Goal: Task Accomplishment & Management: Manage account settings

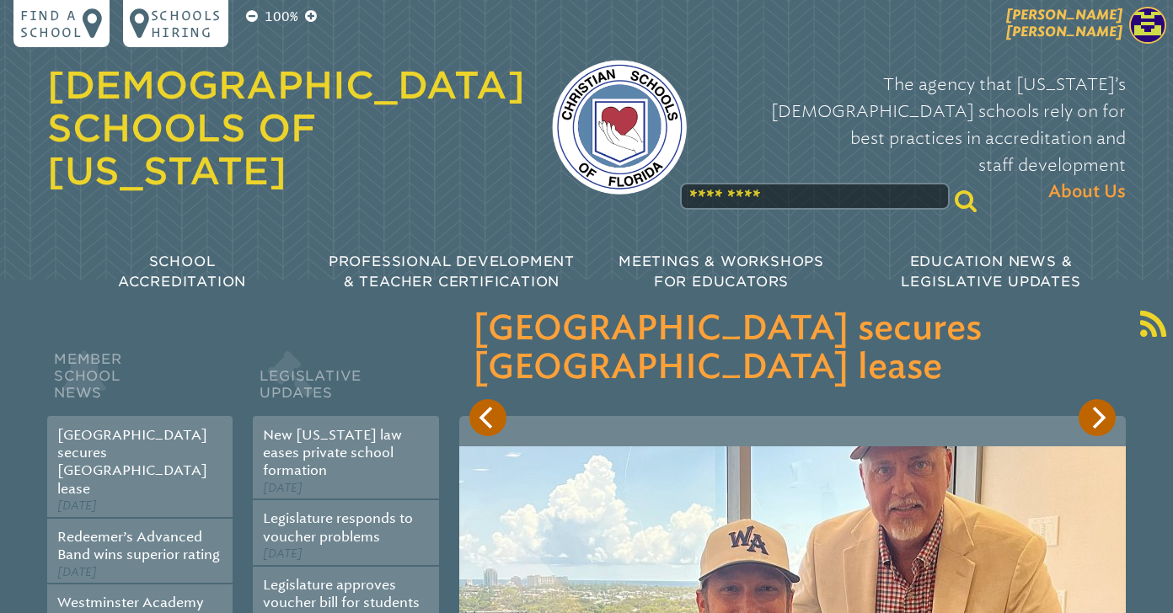
click at [1093, 23] on span "[PERSON_NAME] [PERSON_NAME]" at bounding box center [1064, 23] width 116 height 33
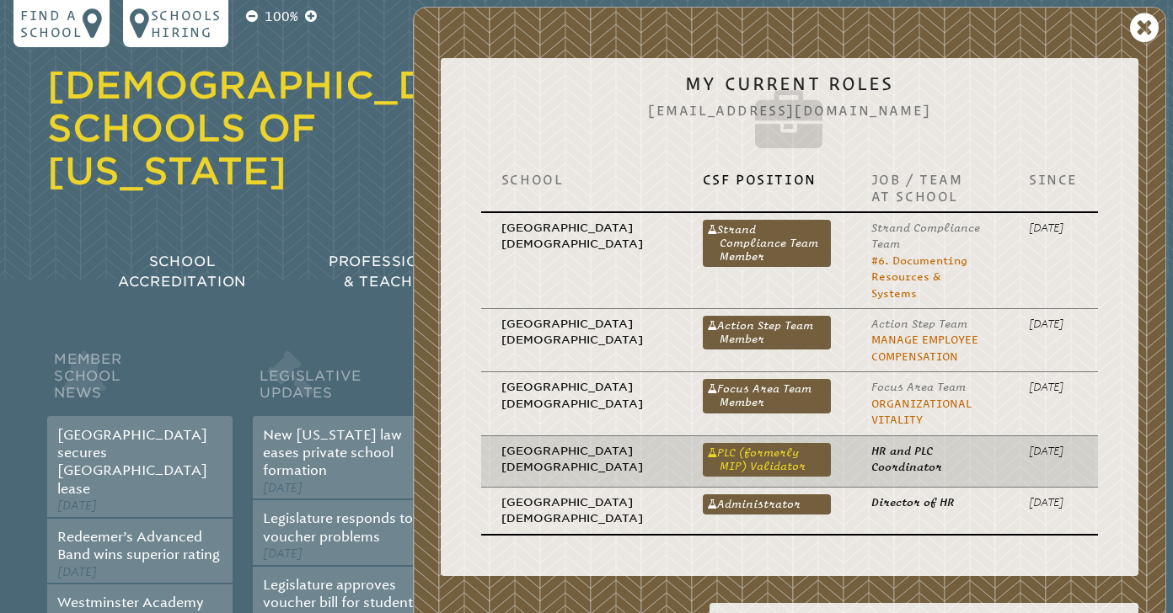
click at [705, 443] on link "PLC (formerly MIP) Validator" at bounding box center [767, 460] width 128 height 34
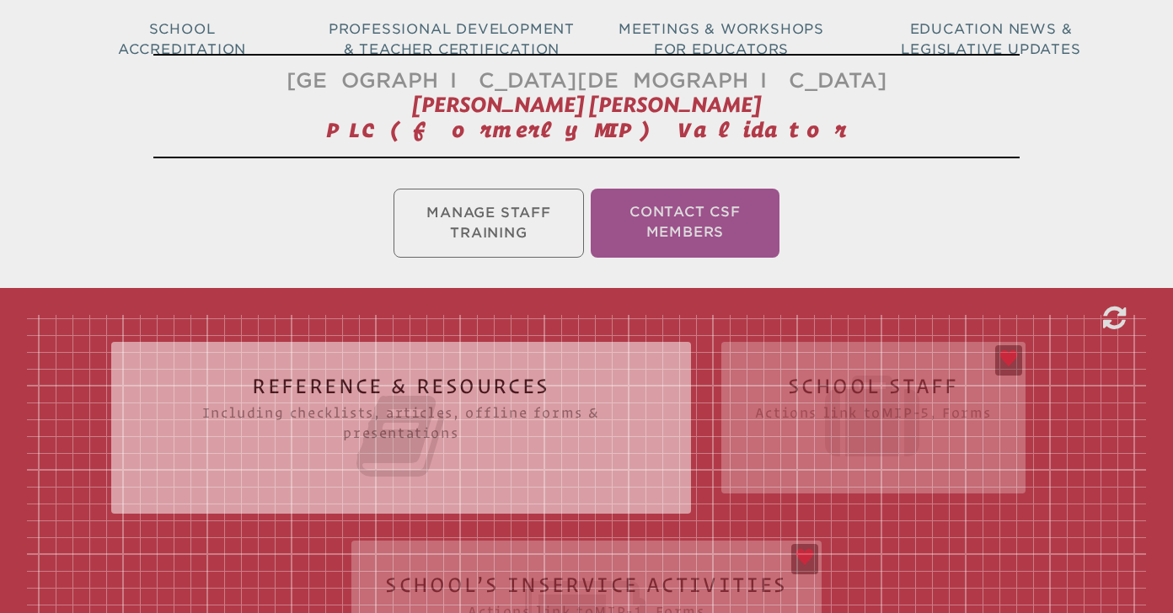
scroll to position [588, 0]
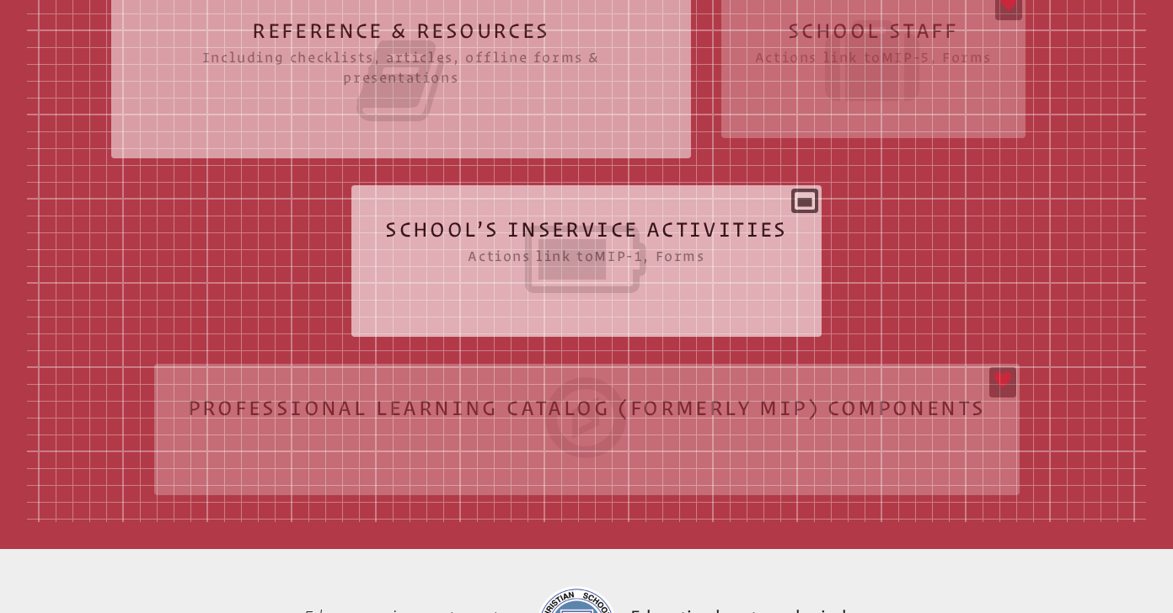
click at [623, 256] on icon at bounding box center [586, 259] width 403 height 94
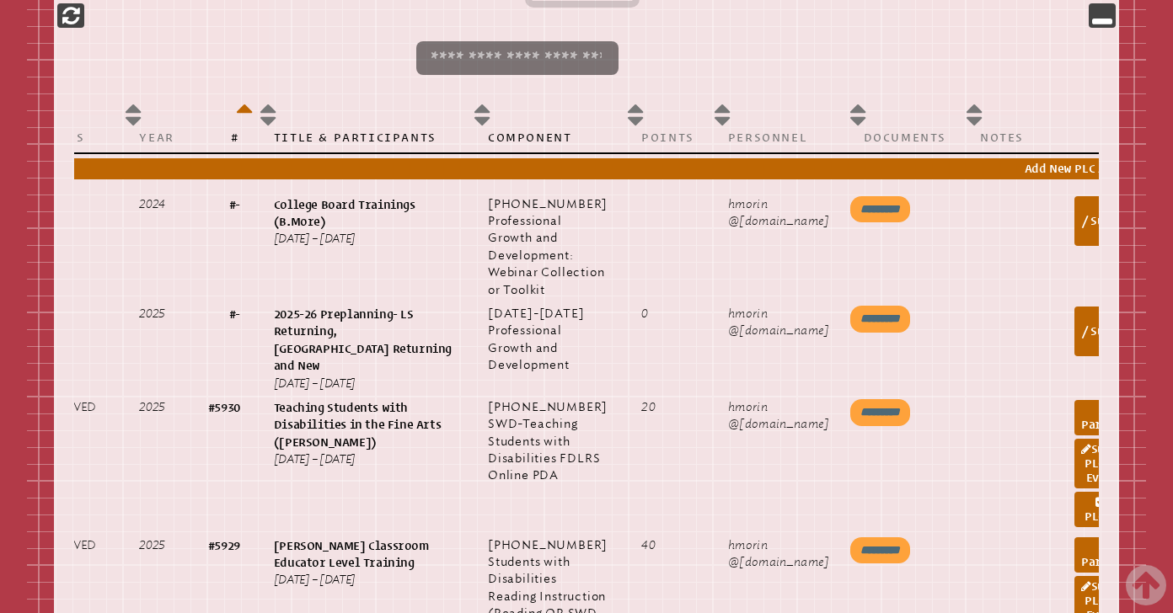
scroll to position [0, 179]
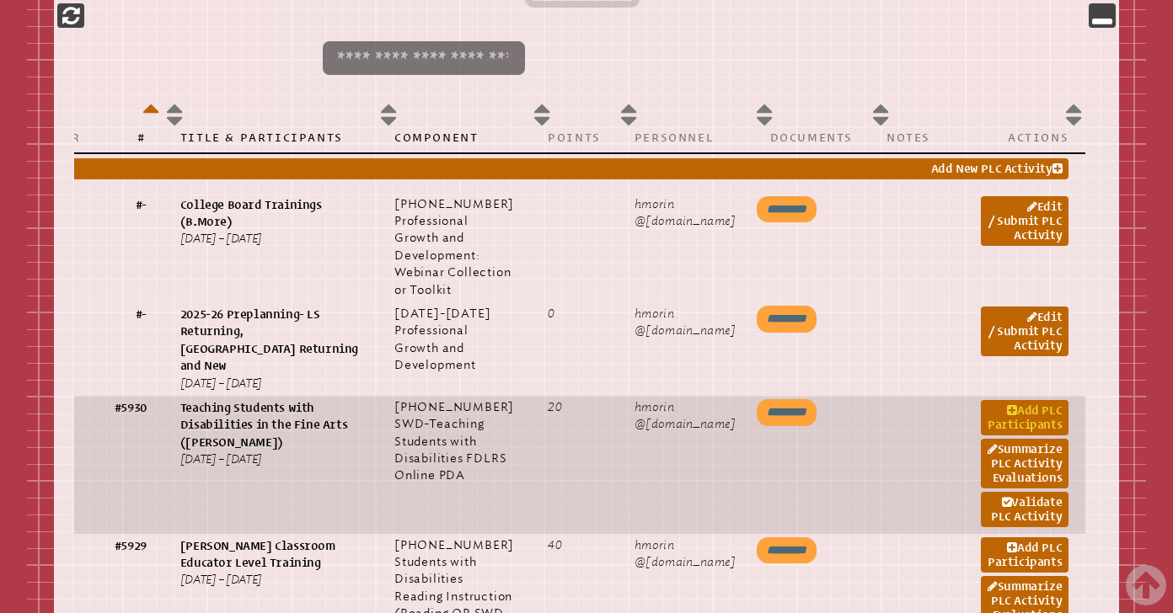
click at [1007, 417] on icon at bounding box center [1012, 411] width 10 height 12
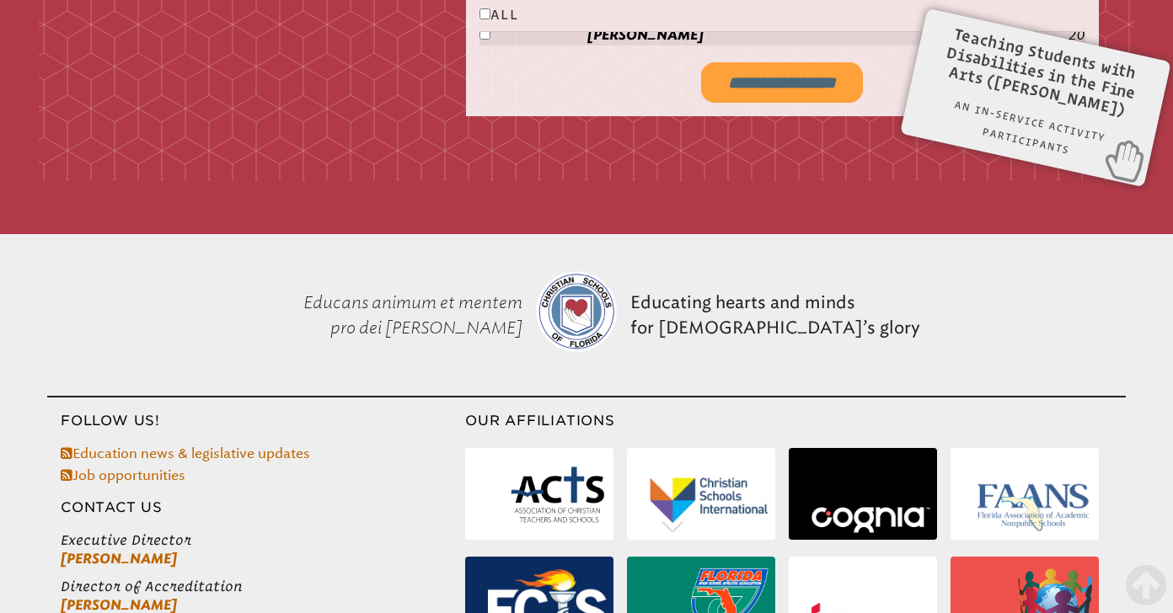
scroll to position [3648, 0]
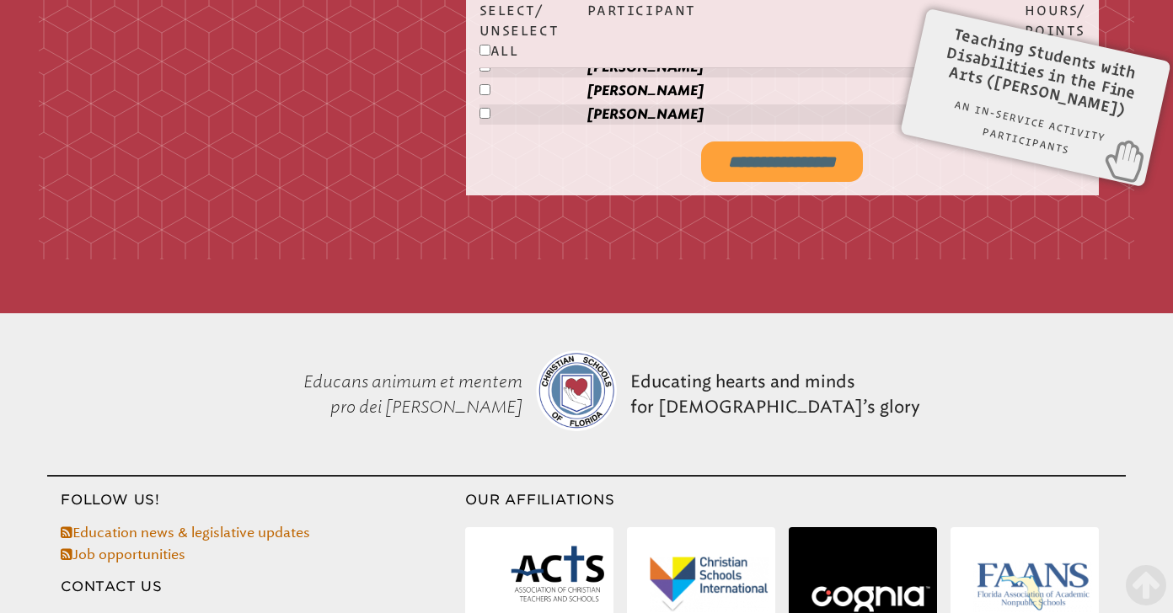
click at [729, 168] on input "**********" at bounding box center [782, 162] width 162 height 40
type input "**********"
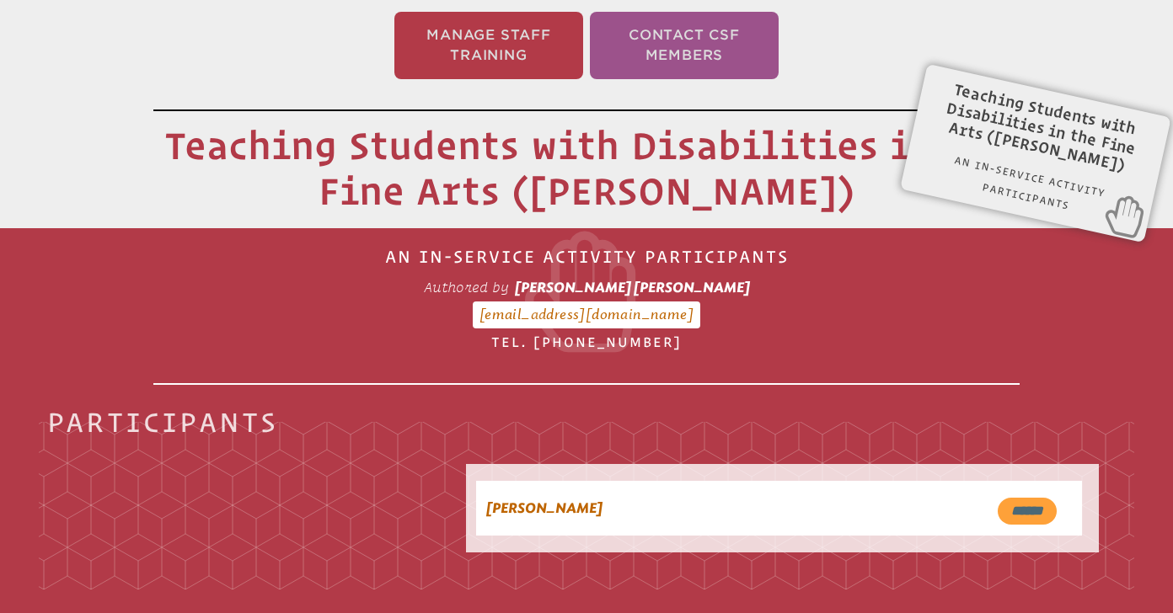
scroll to position [280, 0]
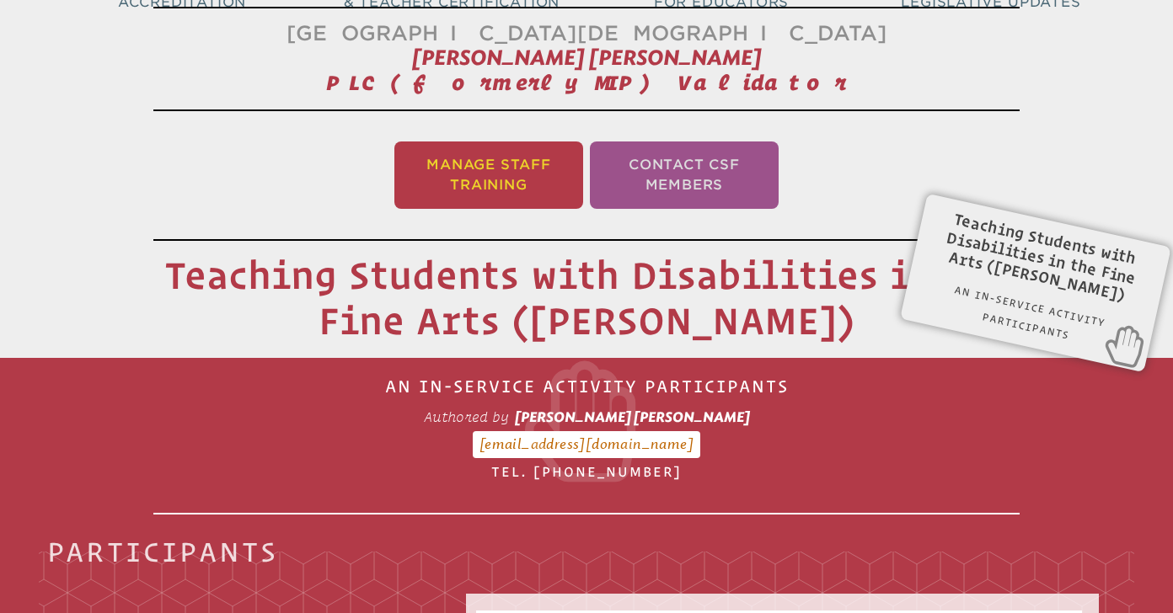
click at [499, 165] on li "Manage Staff Training" at bounding box center [488, 175] width 189 height 67
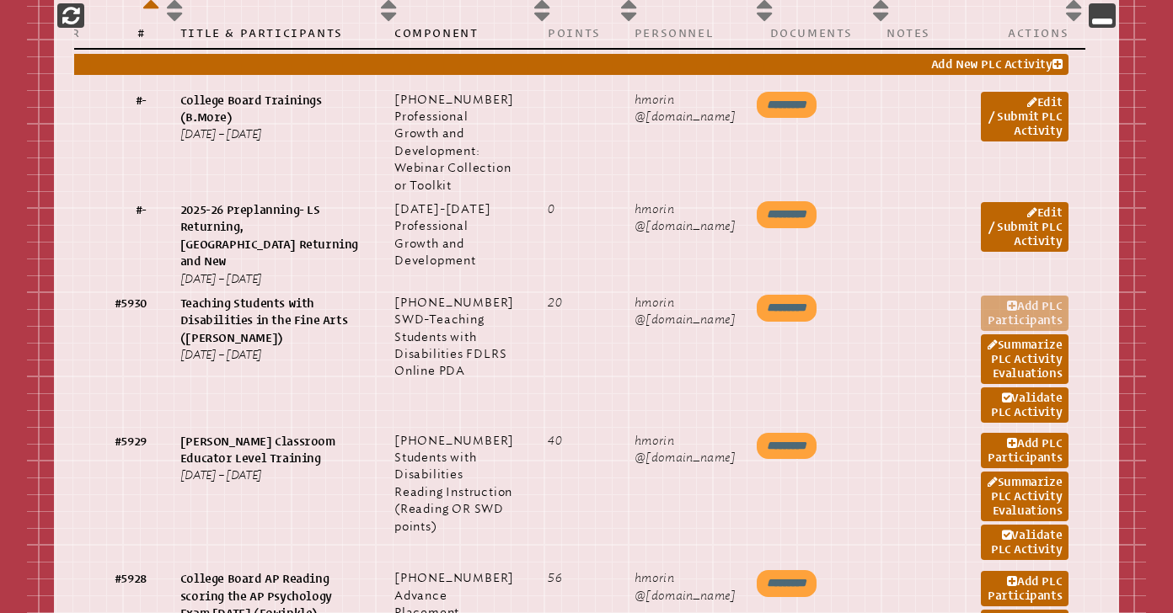
scroll to position [1172, 0]
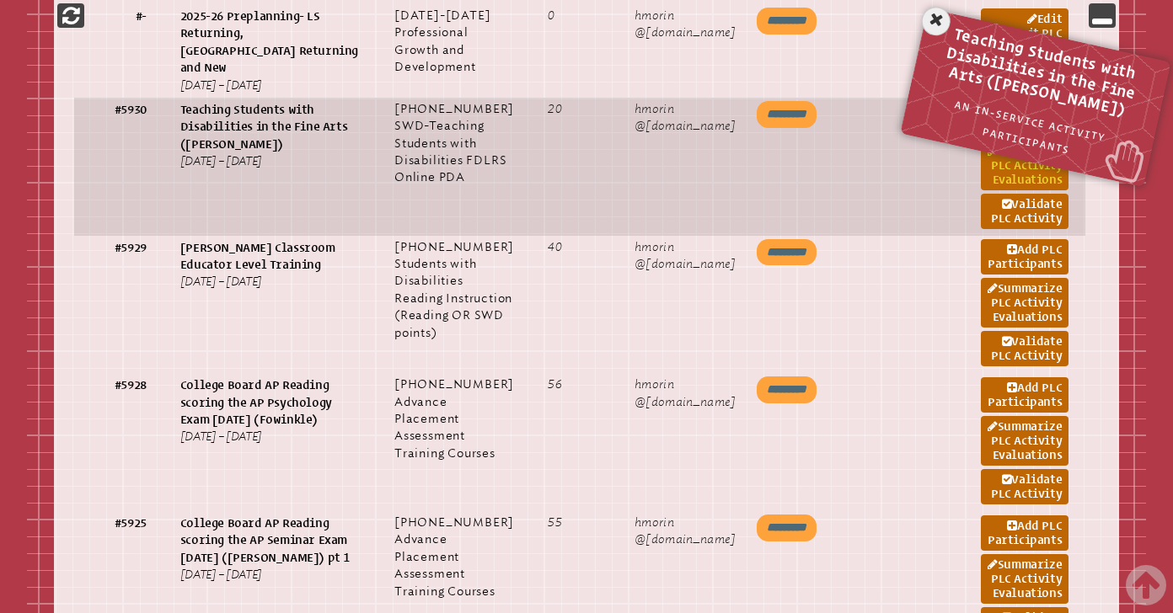
click at [1028, 190] on link "Summarize PLC Activity Evaluations" at bounding box center [1024, 166] width 88 height 50
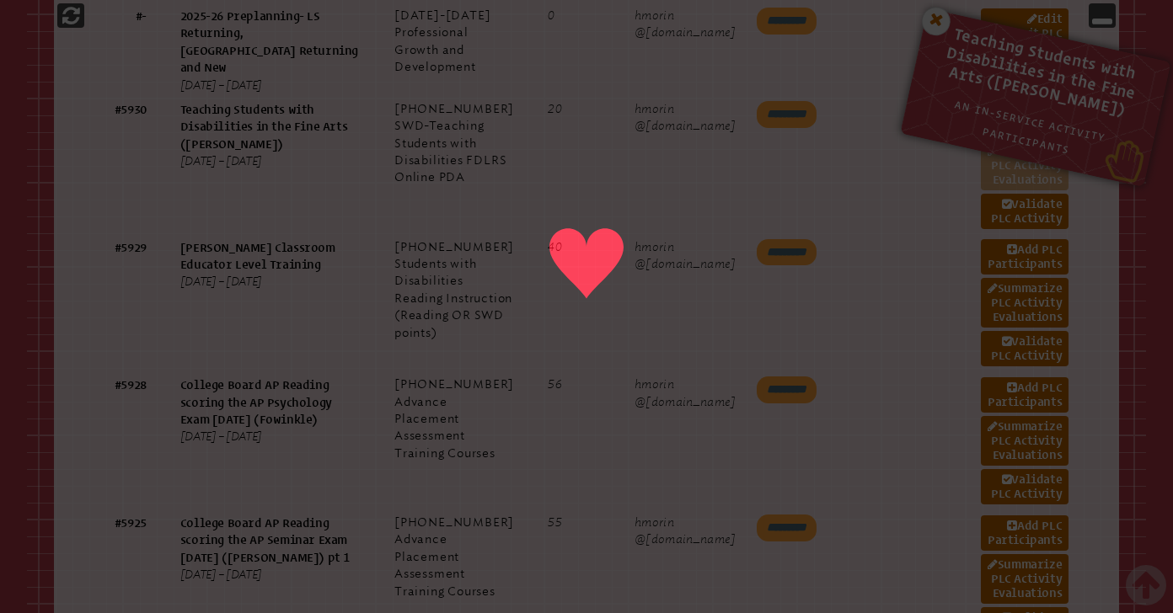
click at [940, 17] on icon at bounding box center [936, 21] width 35 height 35
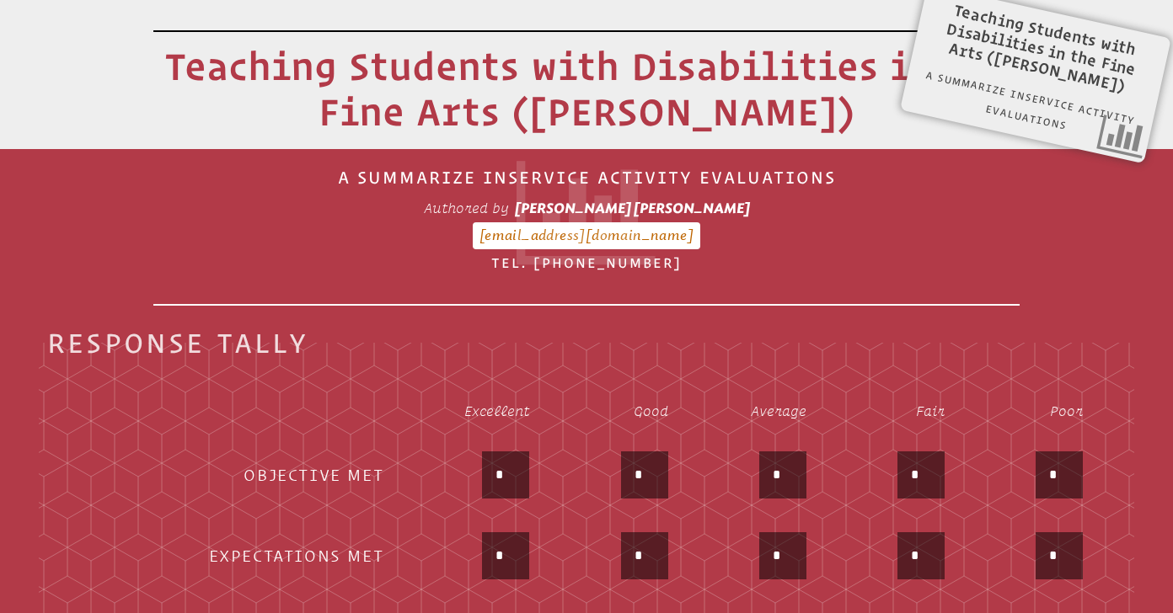
scroll to position [516, 0]
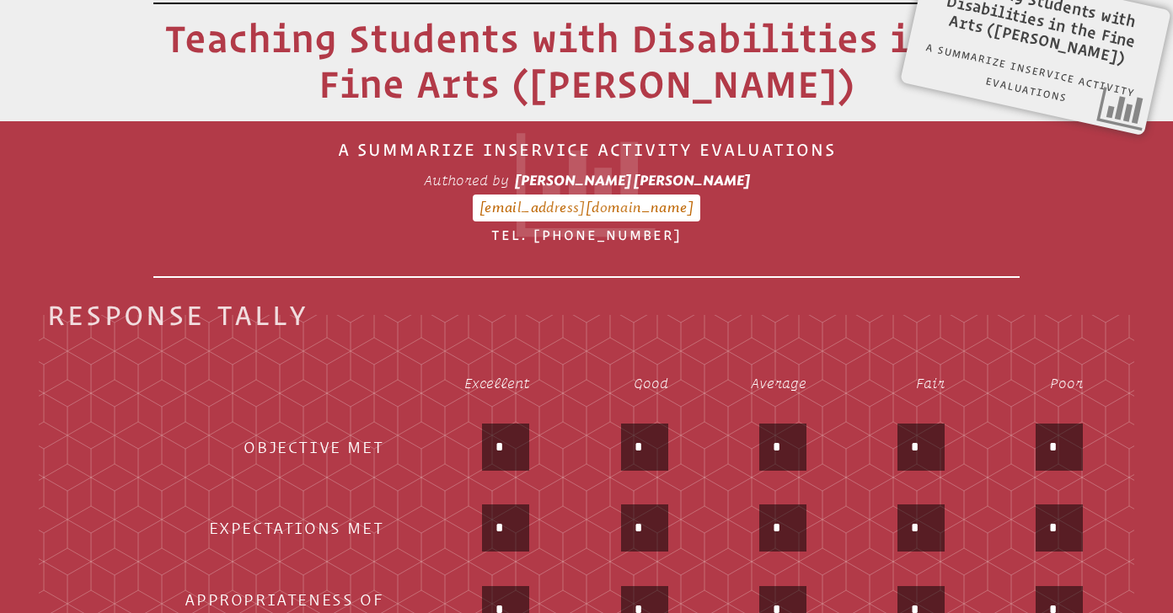
click at [505, 442] on input "*" at bounding box center [505, 447] width 40 height 40
type input "*"
click at [507, 521] on input "*" at bounding box center [505, 528] width 40 height 40
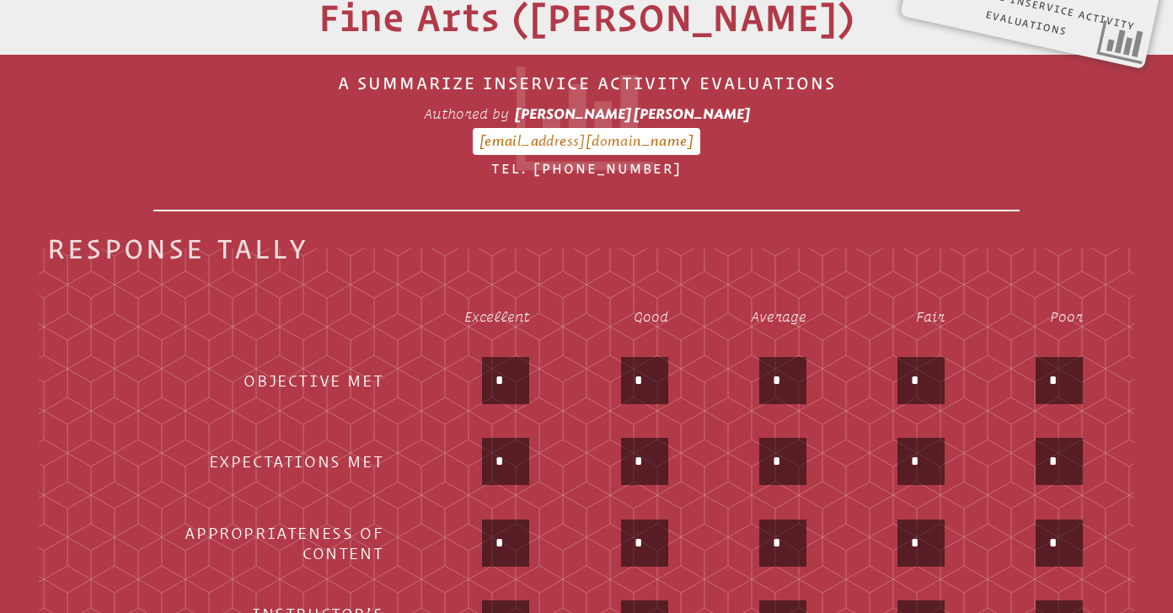
scroll to position [585, 0]
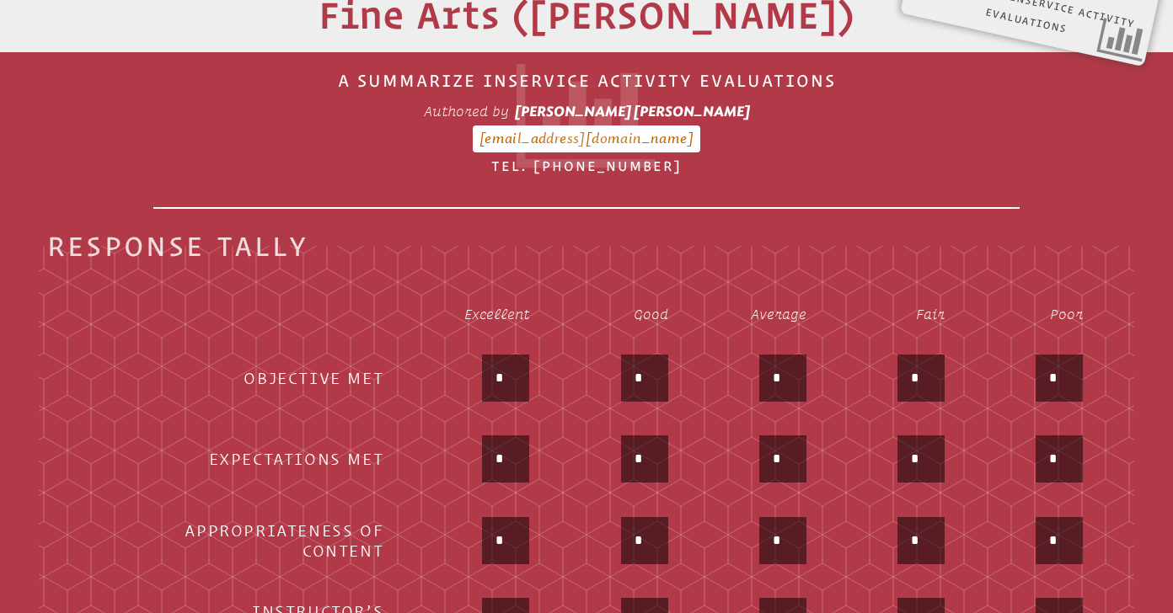
type input "*"
click at [508, 552] on input "*" at bounding box center [505, 541] width 40 height 40
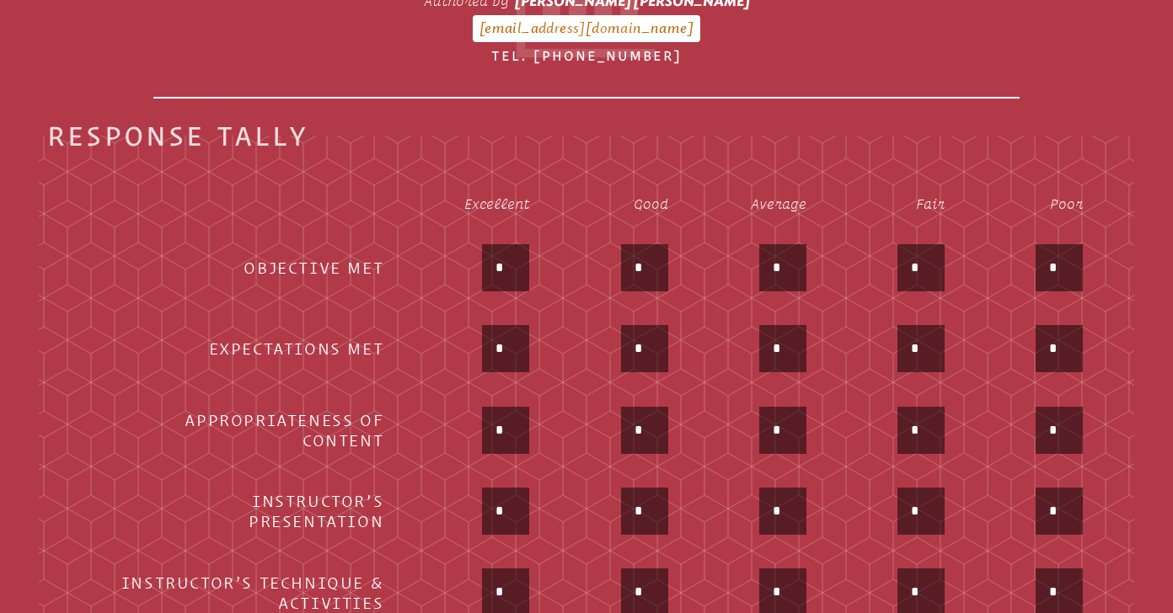
scroll to position [697, 0]
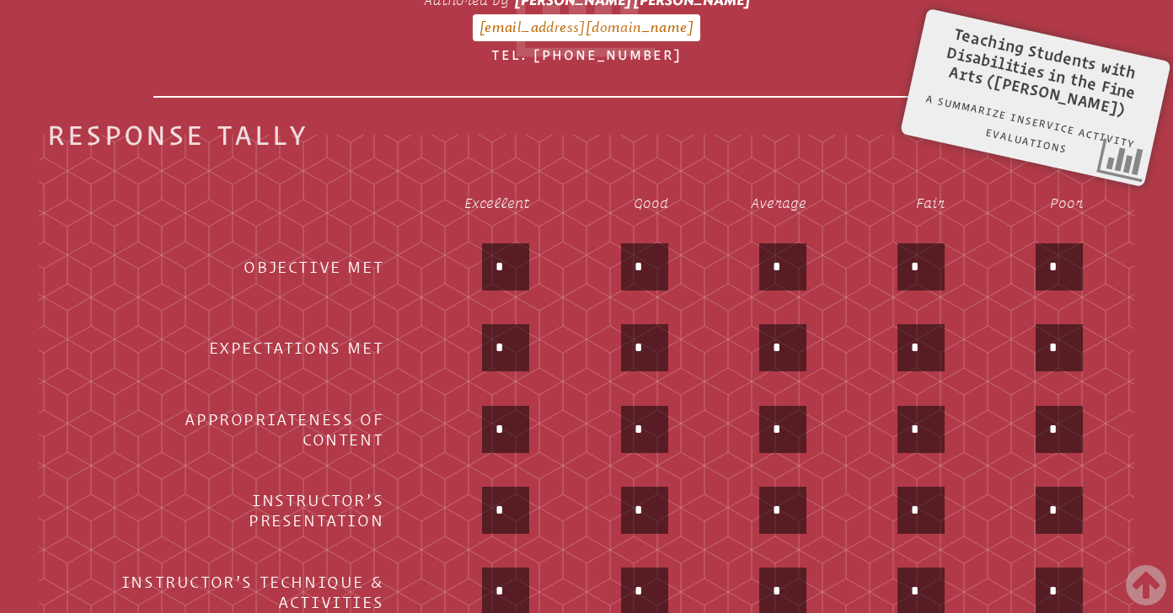
type input "*"
click at [647, 512] on input "*" at bounding box center [644, 510] width 40 height 40
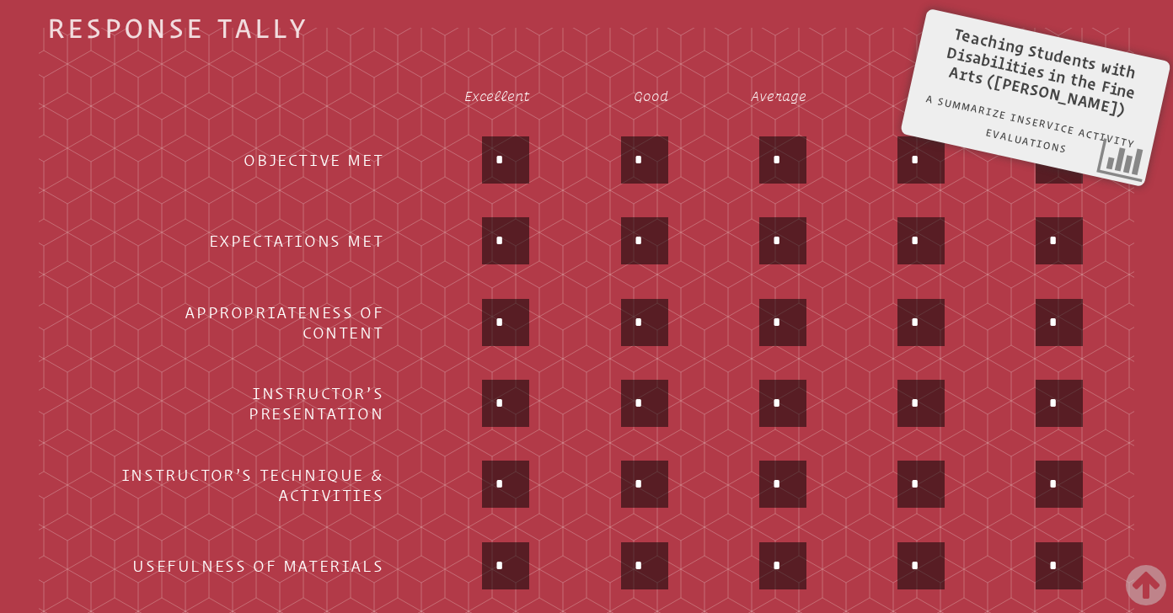
scroll to position [804, 0]
type input "*"
click at [795, 486] on input "*" at bounding box center [782, 483] width 40 height 40
type input "*"
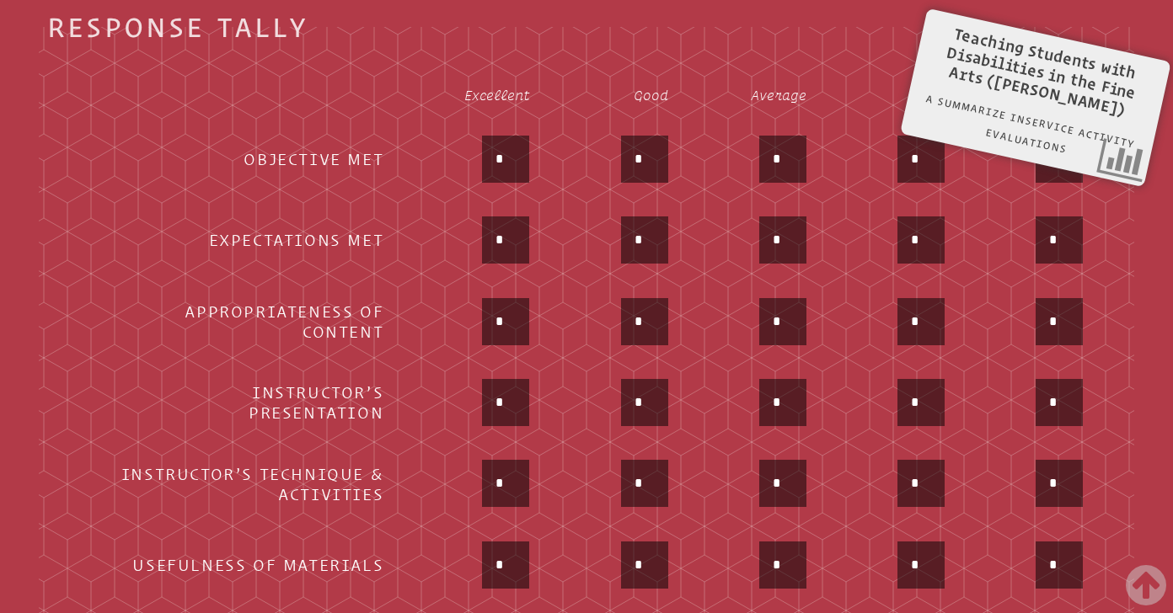
click at [649, 563] on input "*" at bounding box center [644, 565] width 40 height 40
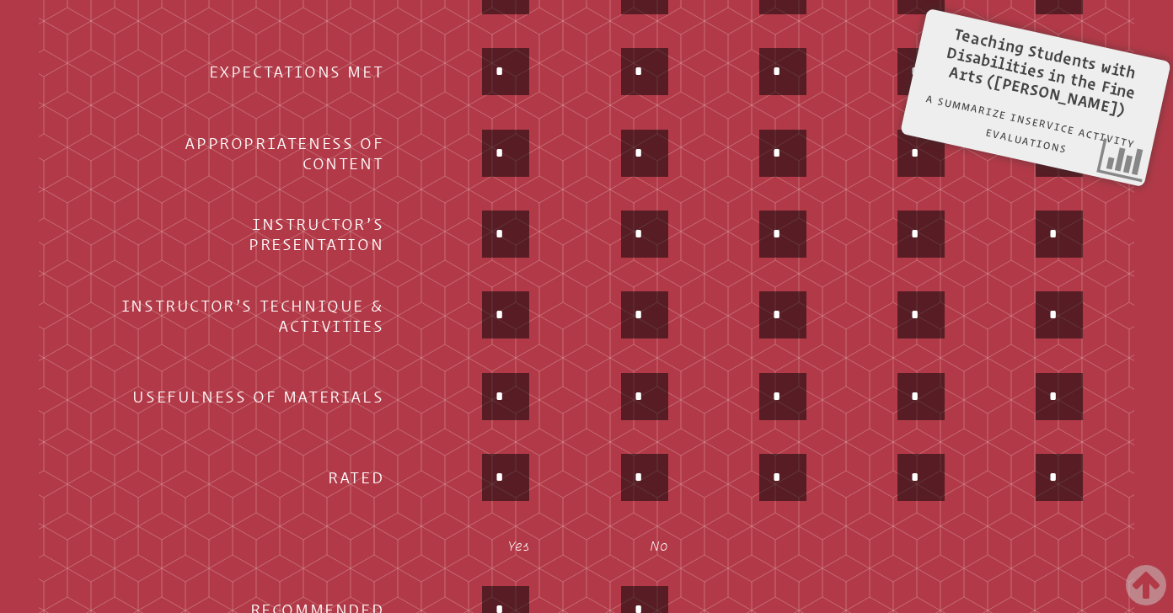
scroll to position [980, 0]
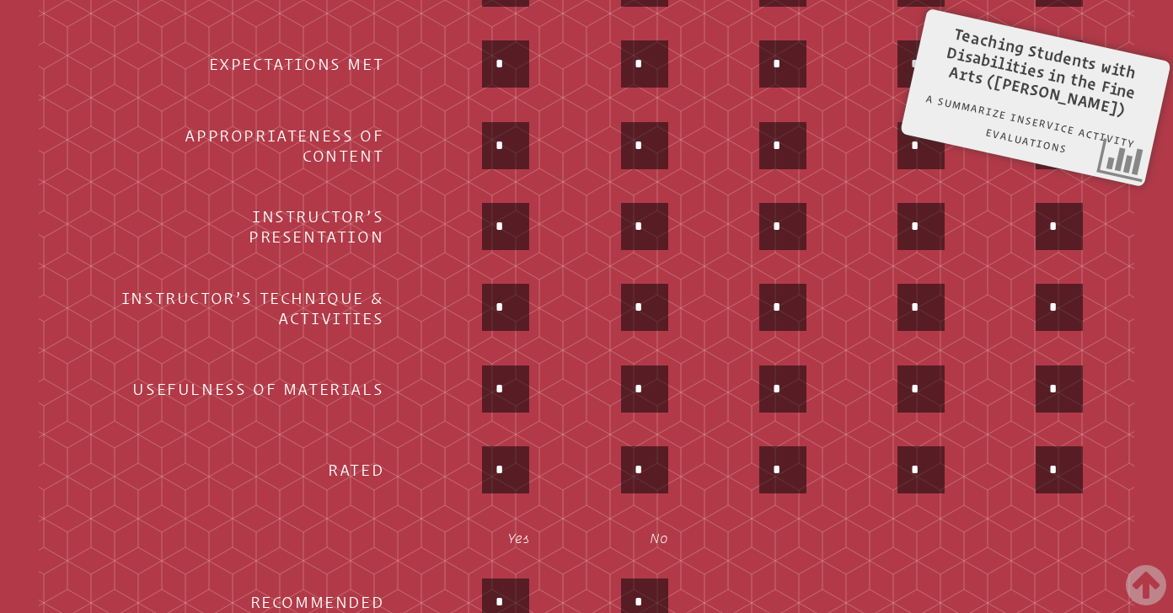
type input "*"
click at [634, 470] on input "*" at bounding box center [644, 470] width 40 height 40
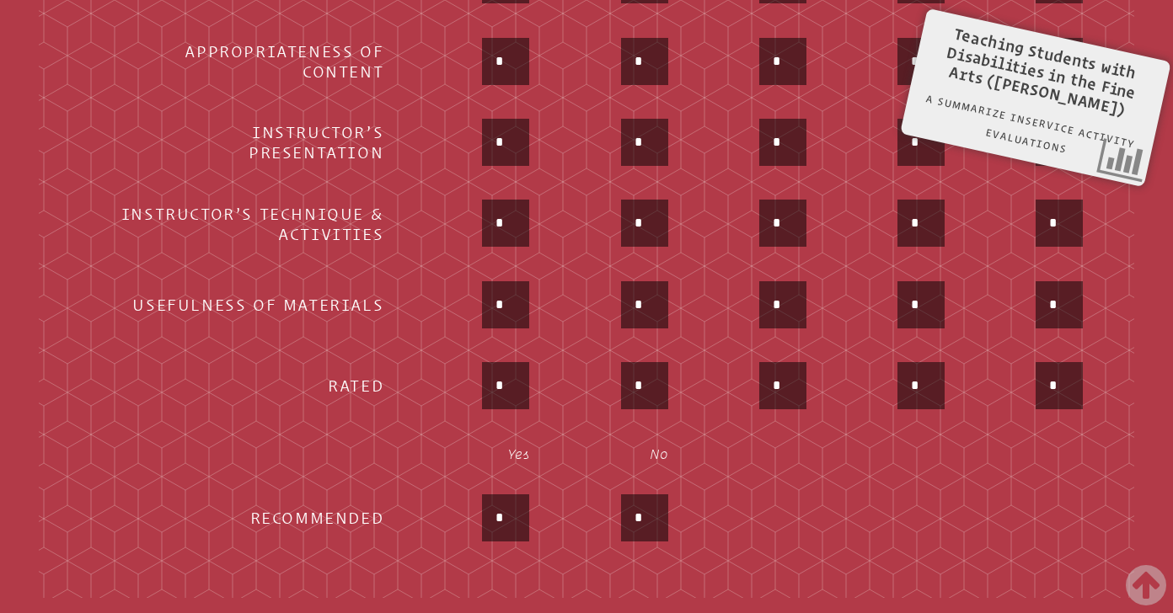
scroll to position [1071, 0]
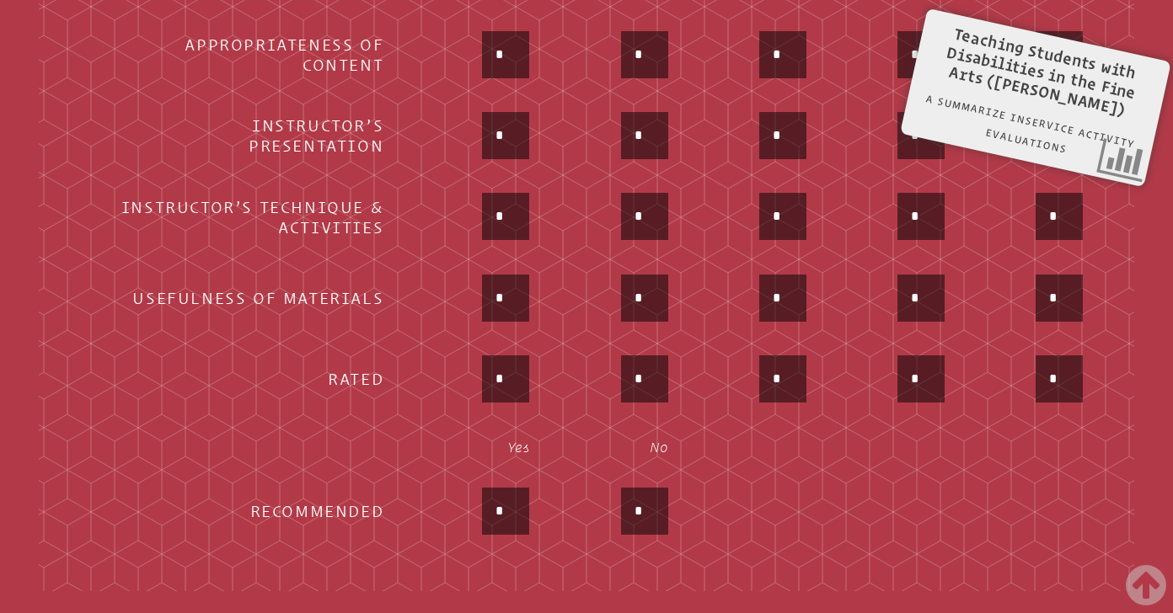
type input "*"
click at [508, 518] on input "*" at bounding box center [505, 511] width 40 height 40
type input "*"
click at [548, 542] on td "*" at bounding box center [613, 512] width 136 height 79
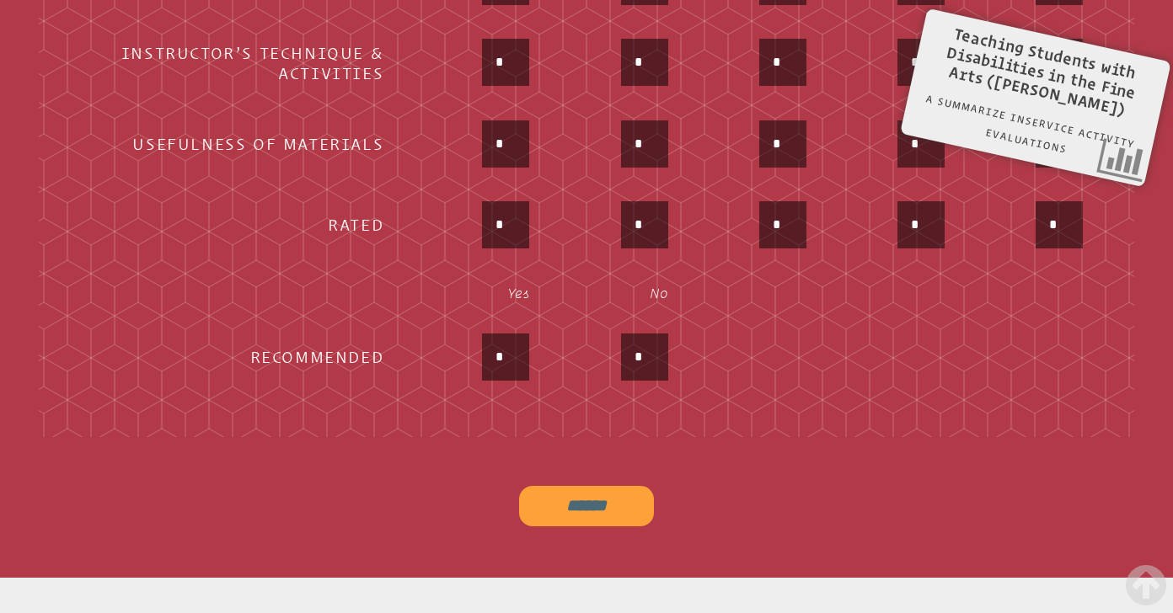
scroll to position [1230, 0]
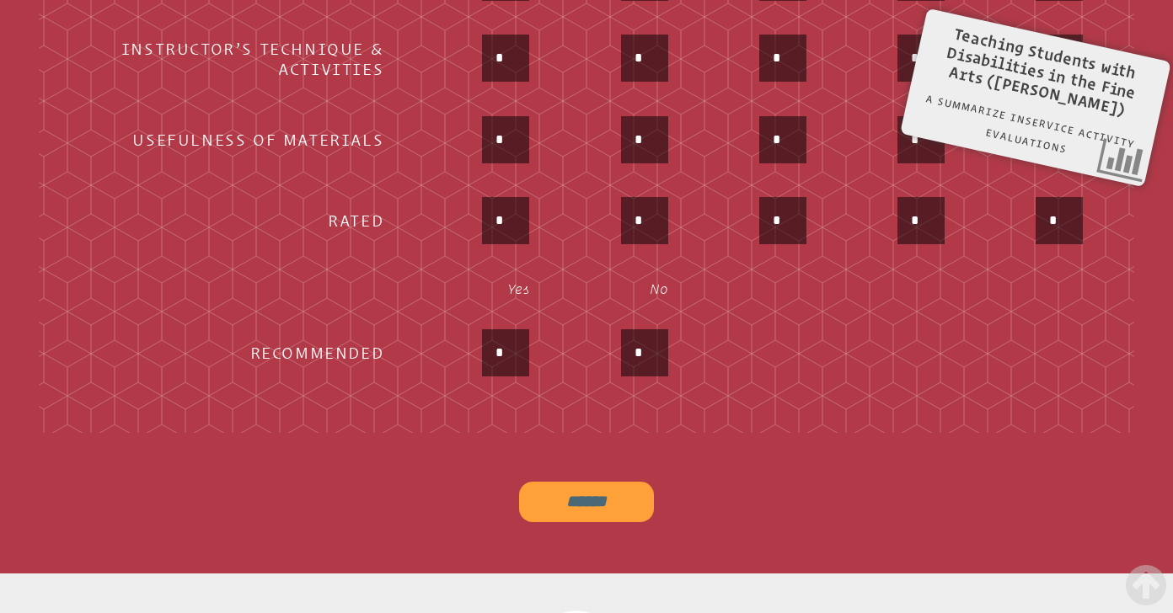
click at [581, 503] on input "******" at bounding box center [586, 502] width 135 height 40
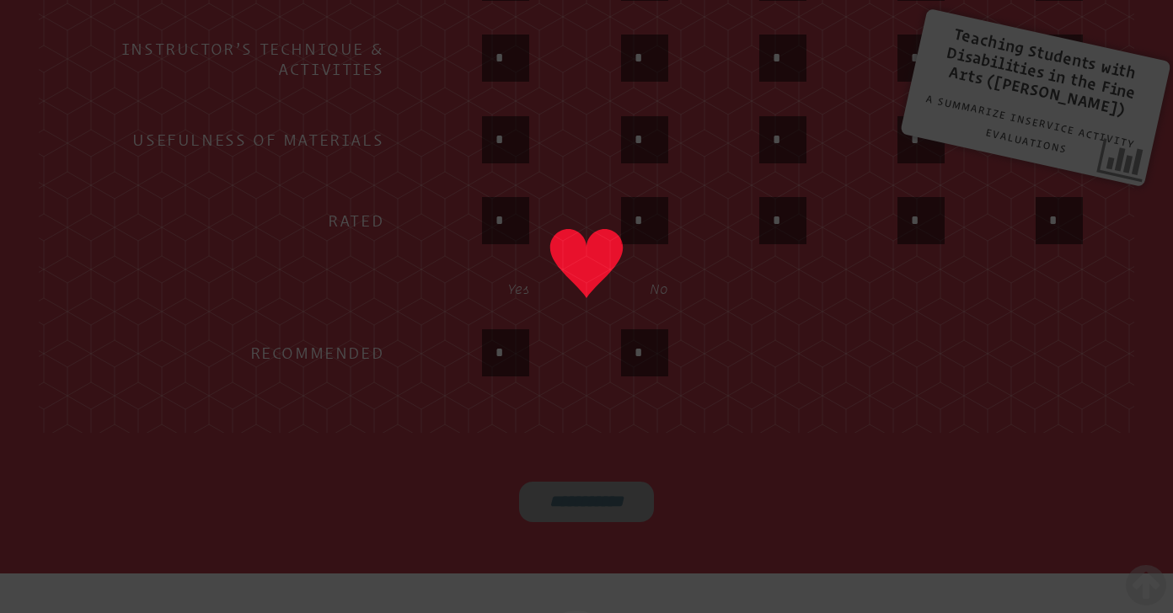
type input "******"
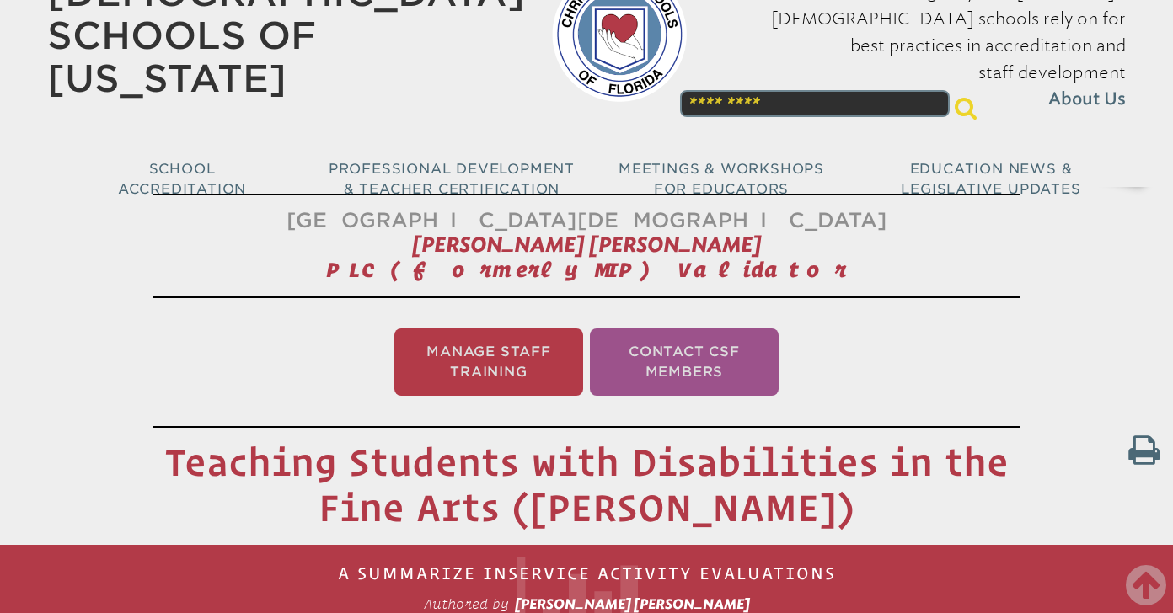
scroll to position [0, 0]
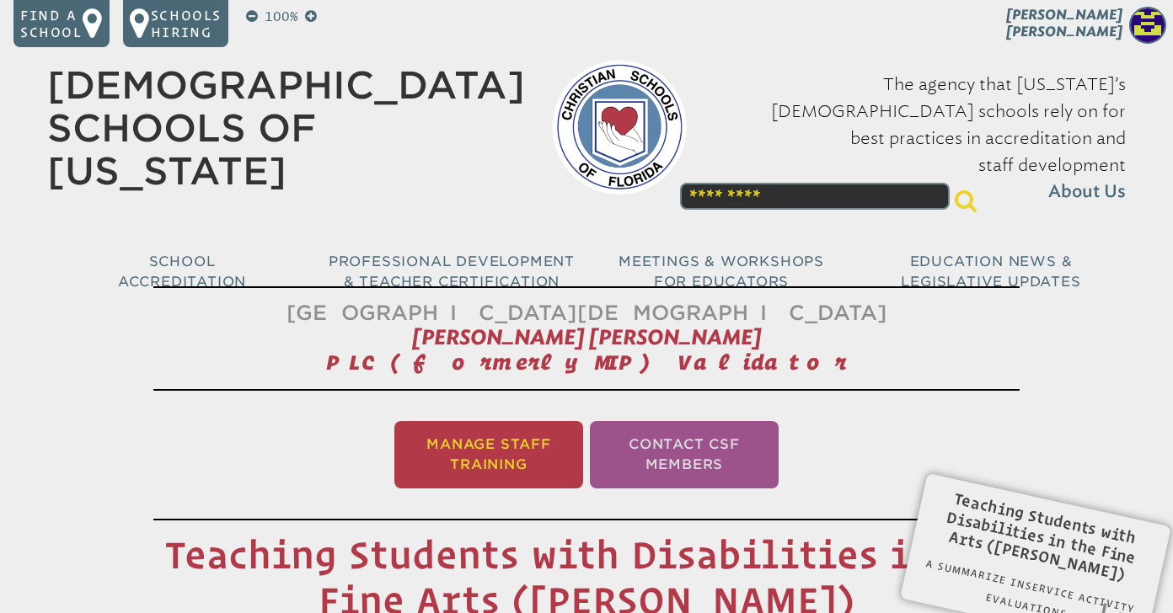
click at [513, 467] on li "Manage Staff Training" at bounding box center [488, 454] width 189 height 67
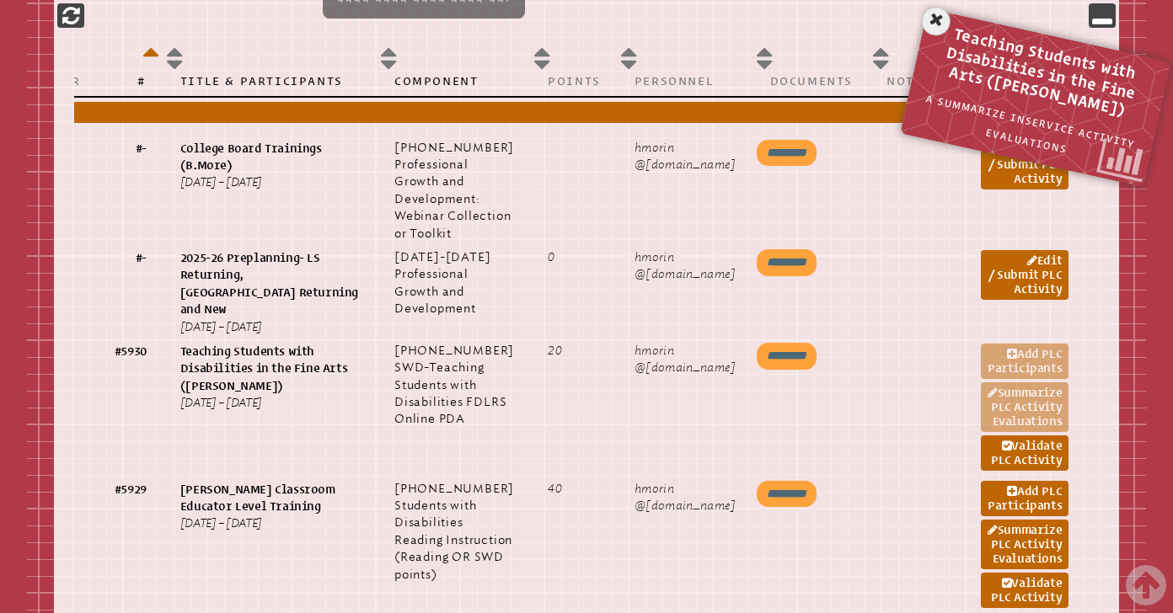
scroll to position [933, 0]
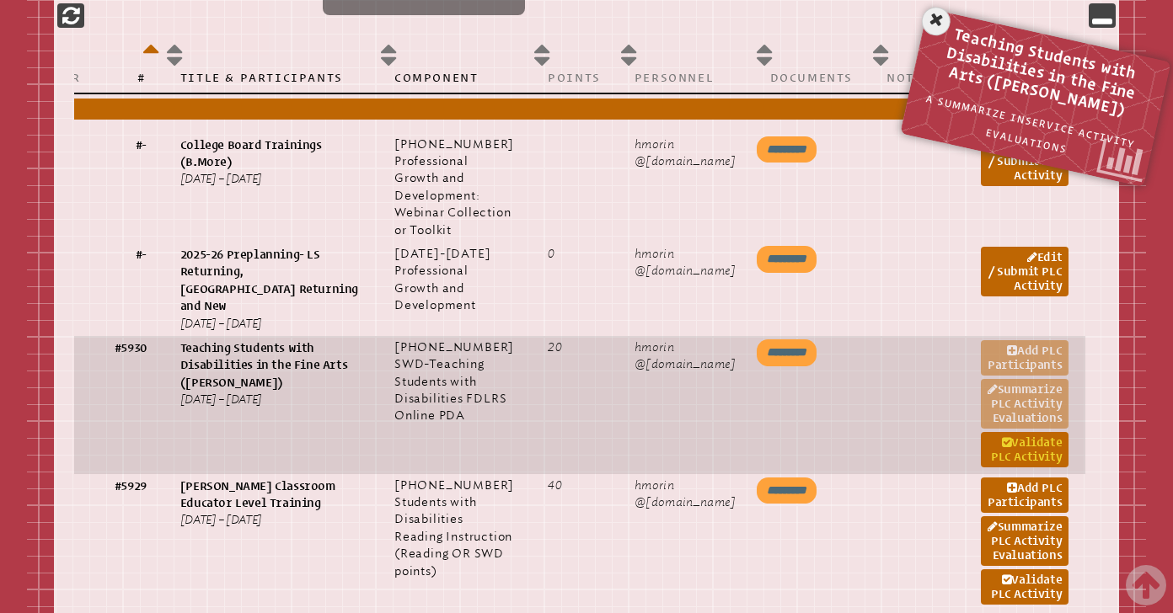
click at [1031, 468] on link "Validate PLC Activity" at bounding box center [1024, 449] width 88 height 35
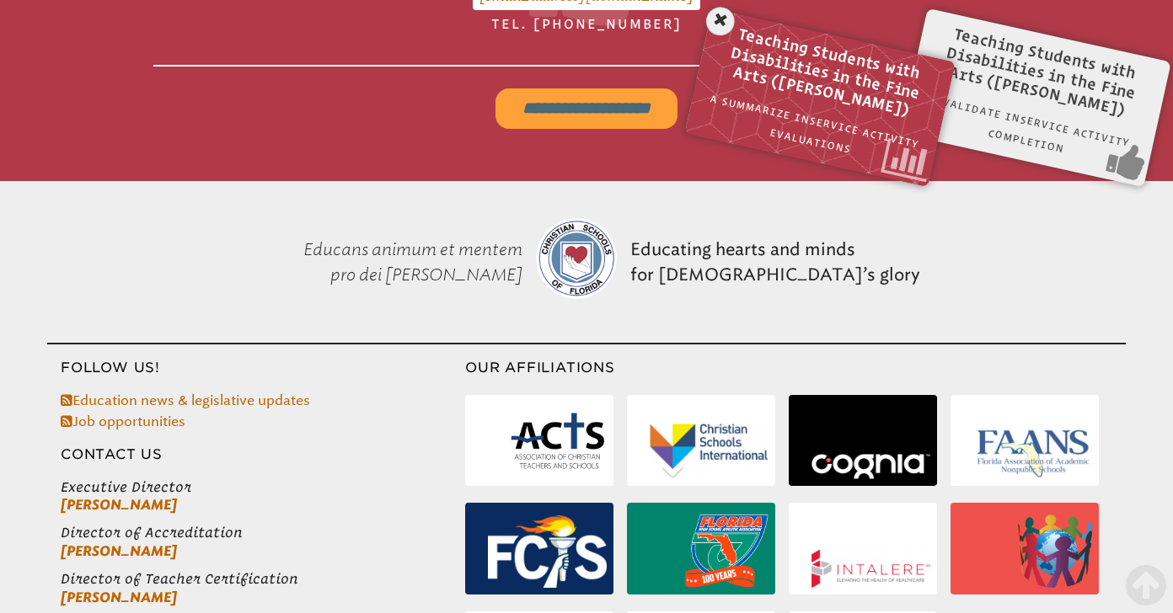
scroll to position [280, 0]
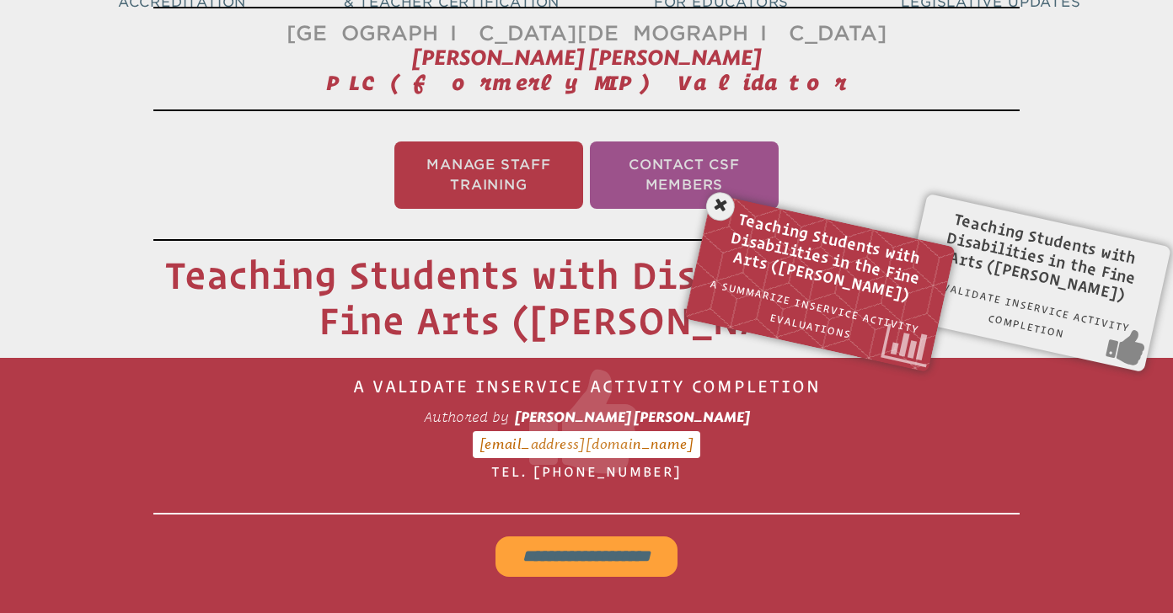
click at [569, 568] on input "**********" at bounding box center [586, 557] width 182 height 40
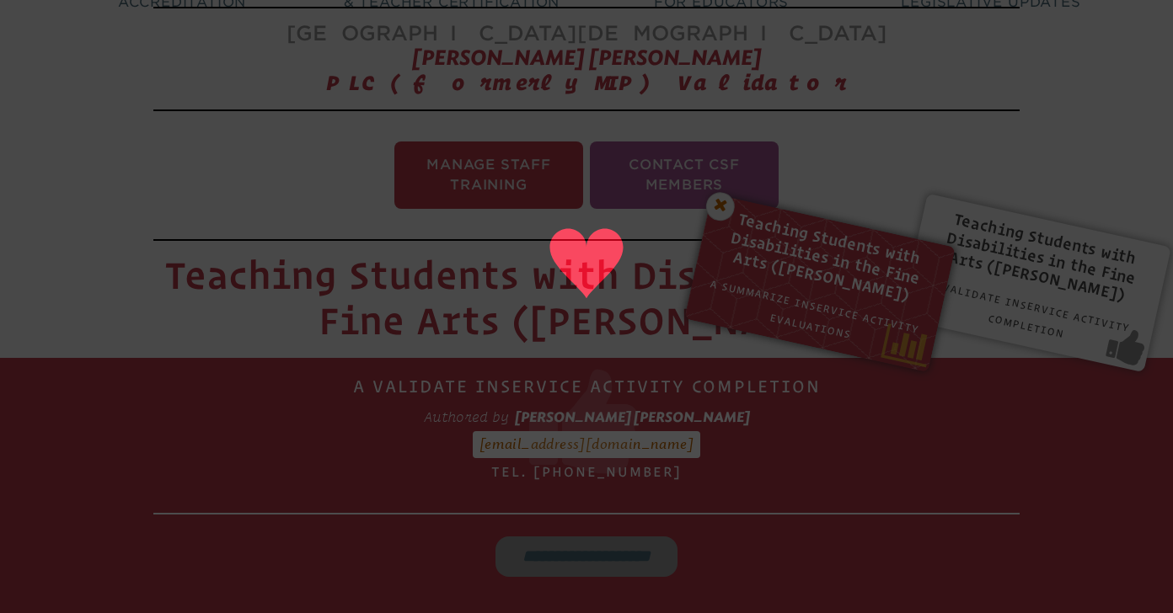
click at [719, 206] on icon at bounding box center [720, 207] width 35 height 35
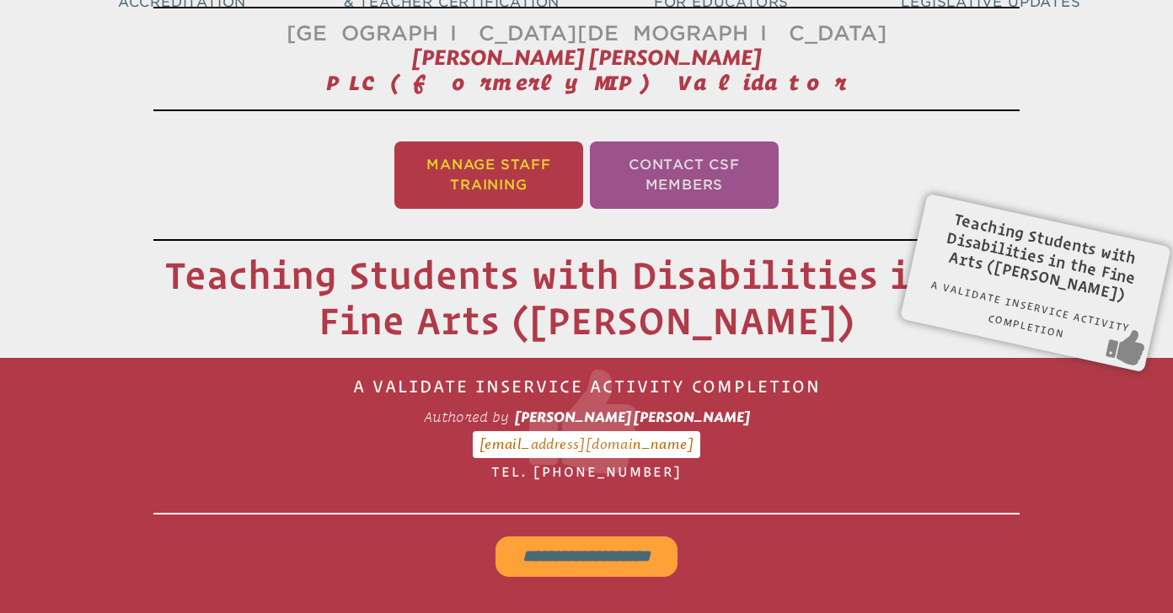
click at [461, 190] on li "Manage Staff Training" at bounding box center [488, 175] width 189 height 67
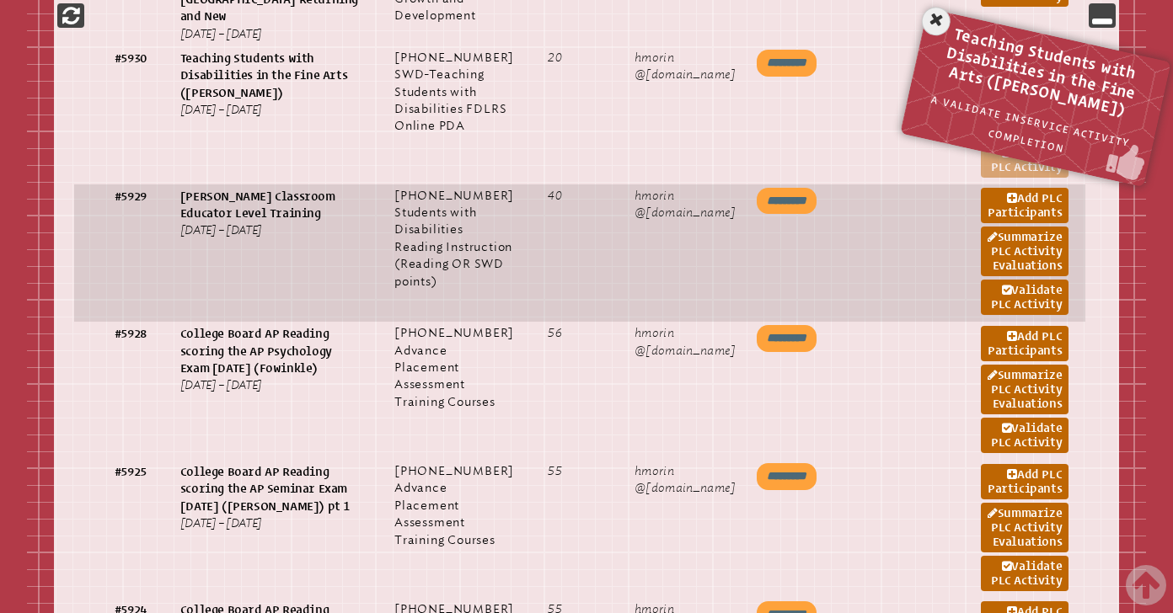
scroll to position [1241, 0]
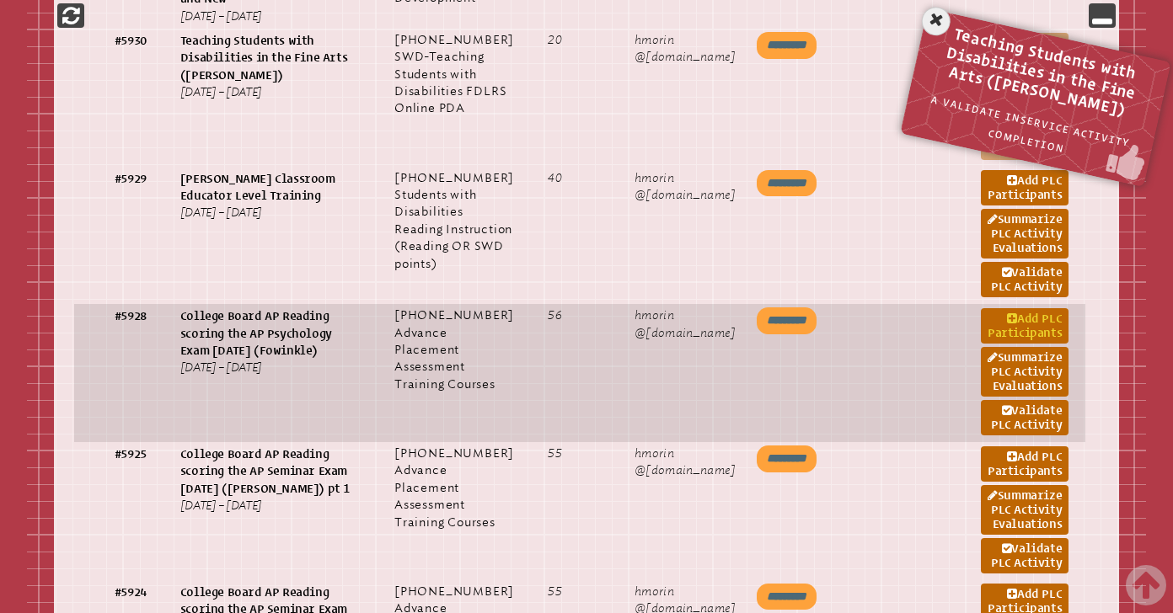
click at [1039, 344] on link "Add PLC Participants" at bounding box center [1024, 325] width 88 height 35
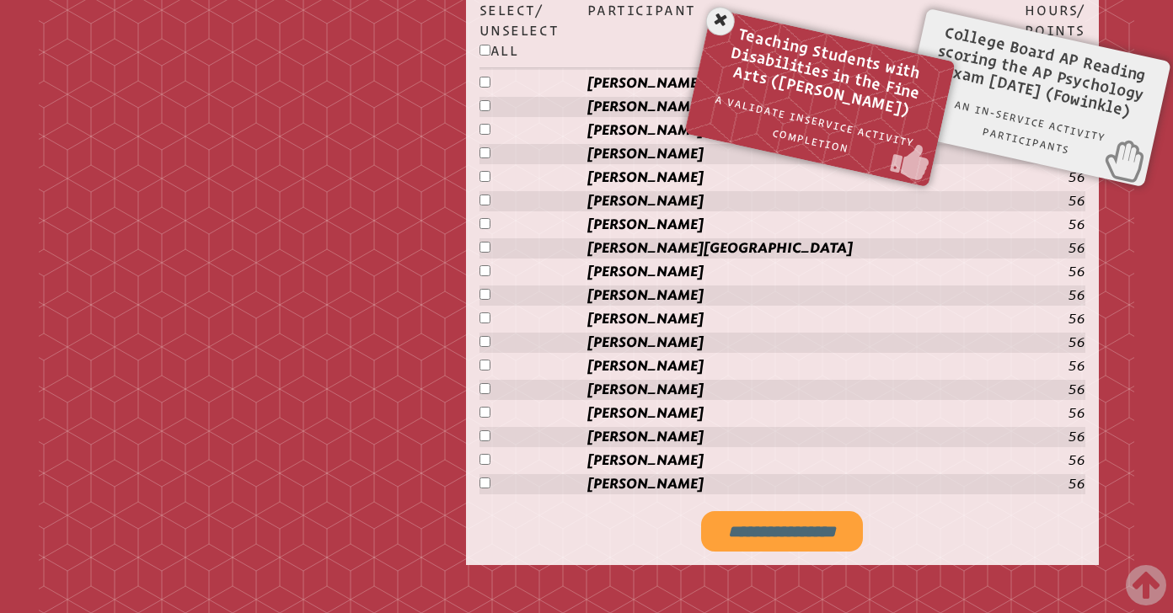
scroll to position [3223, 0]
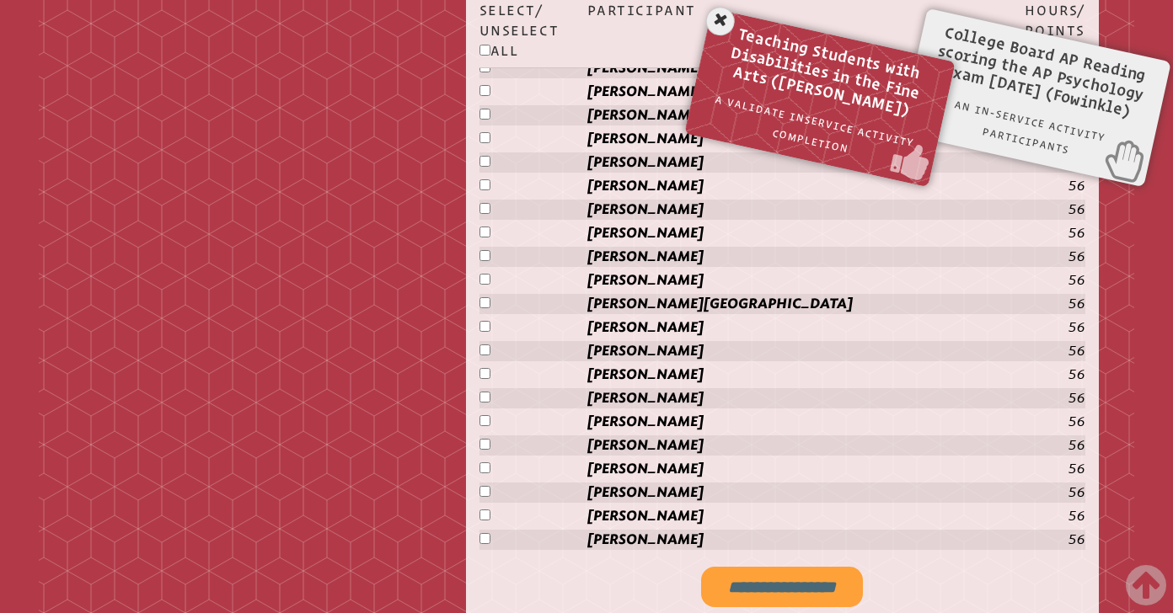
click at [750, 580] on input "**********" at bounding box center [782, 587] width 162 height 40
type input "**********"
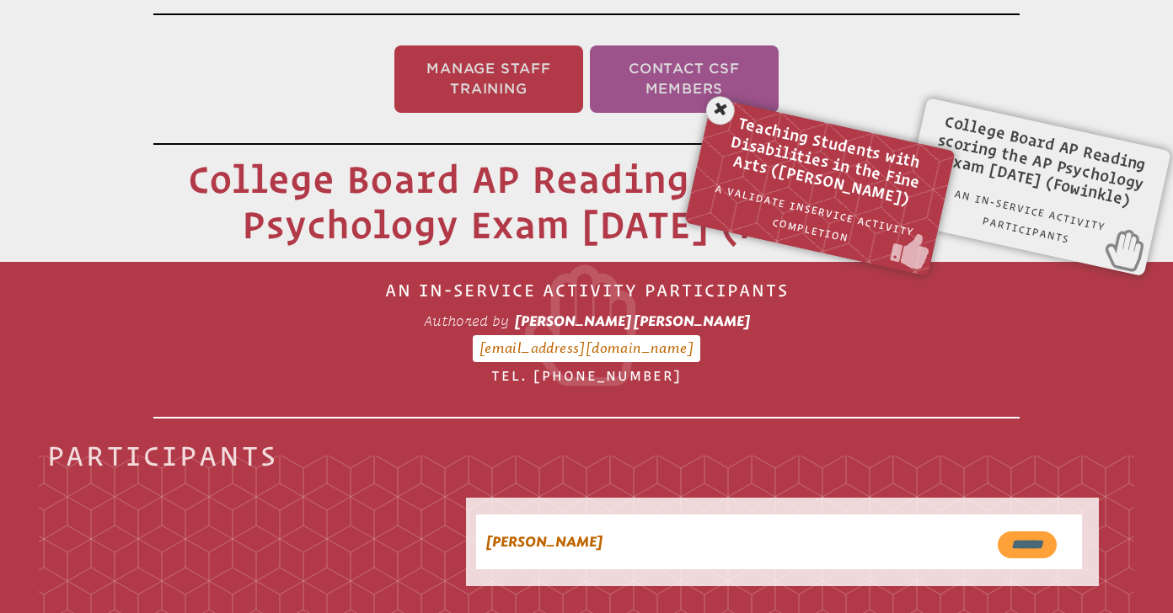
scroll to position [280, 0]
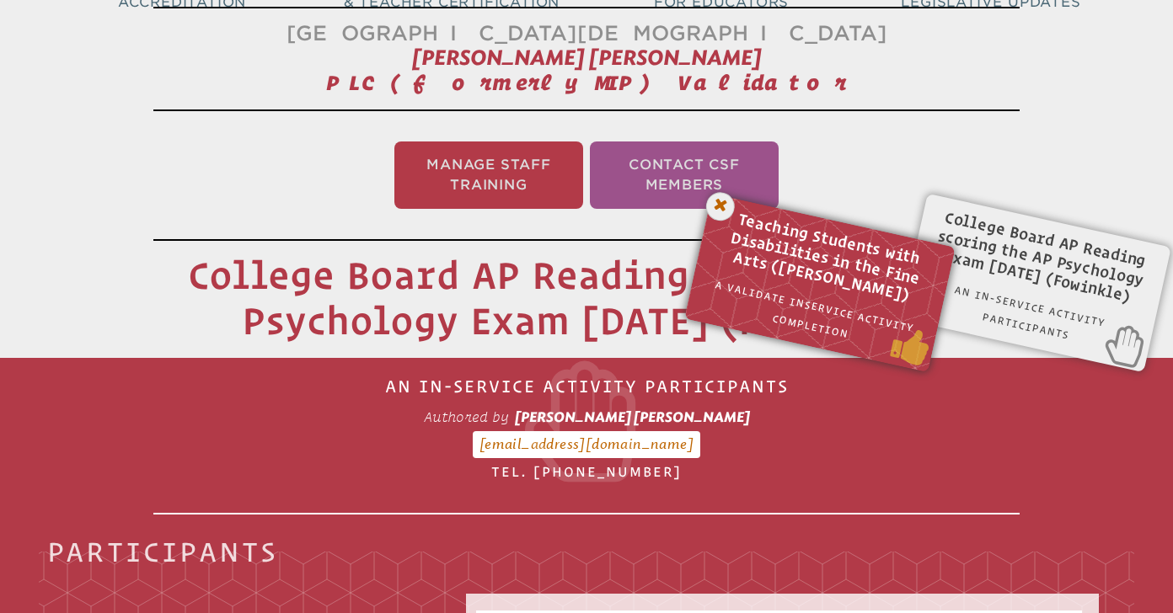
click at [724, 210] on icon at bounding box center [720, 207] width 35 height 35
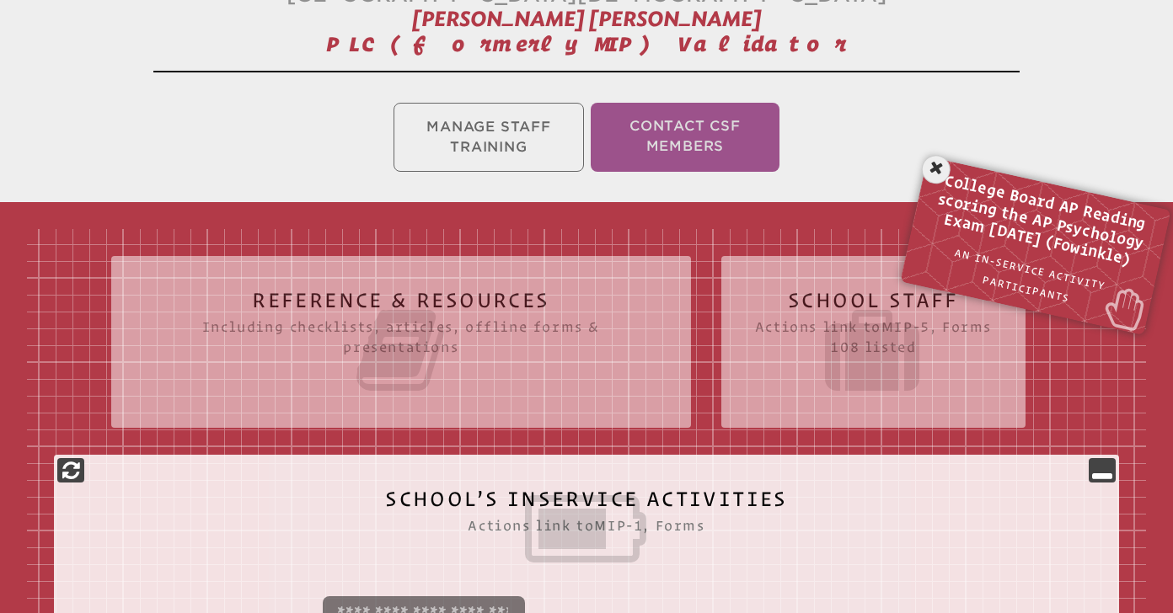
scroll to position [280, 0]
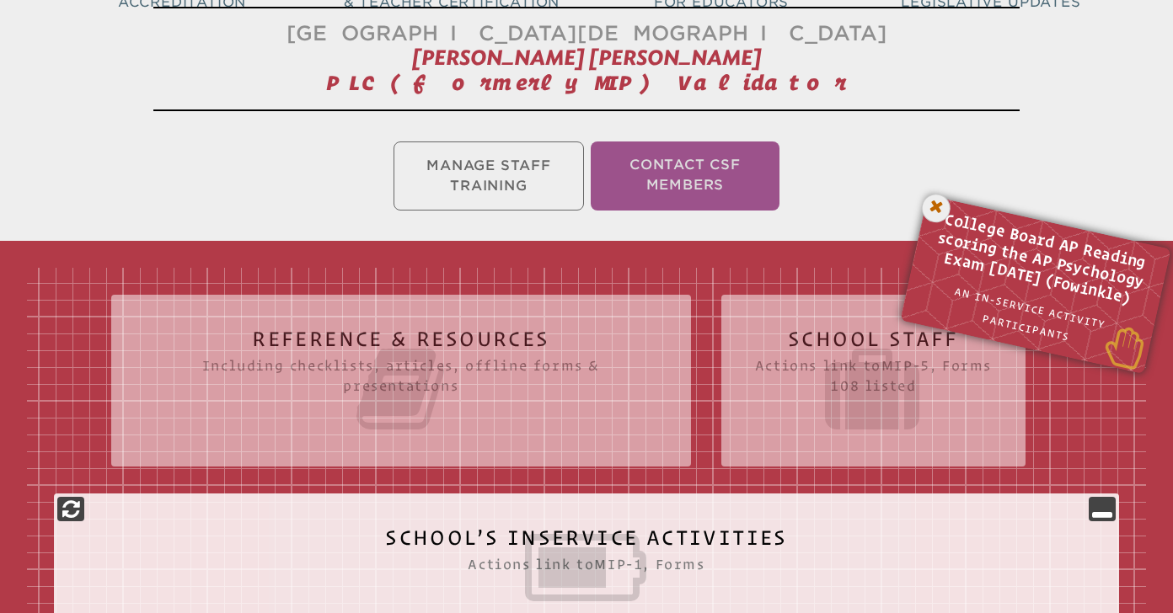
click at [939, 207] on icon at bounding box center [936, 208] width 35 height 35
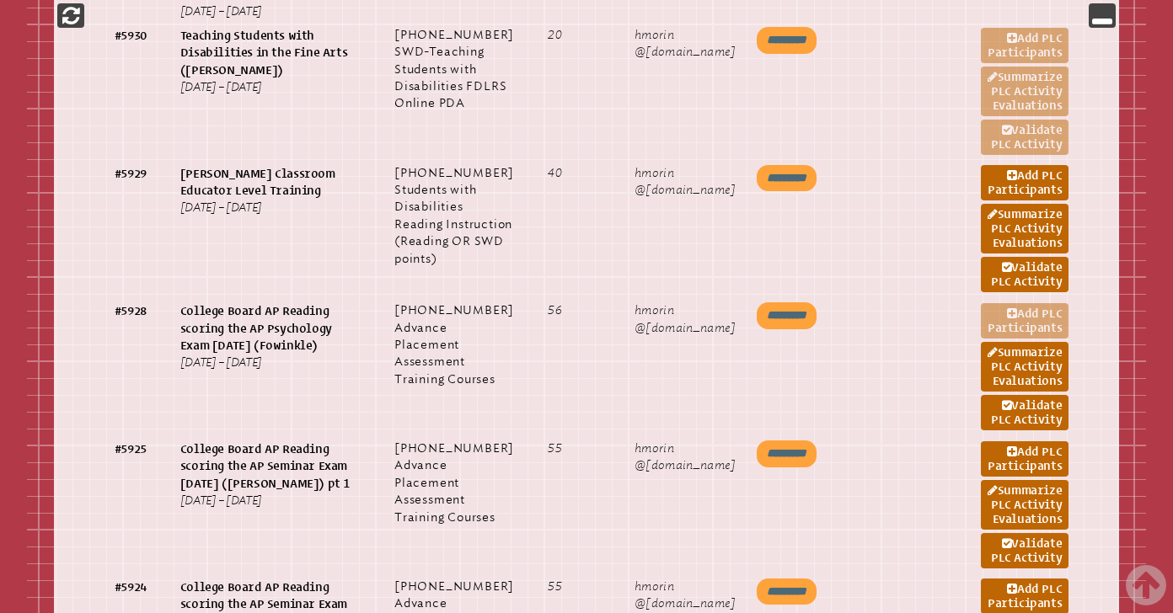
scroll to position [1273, 0]
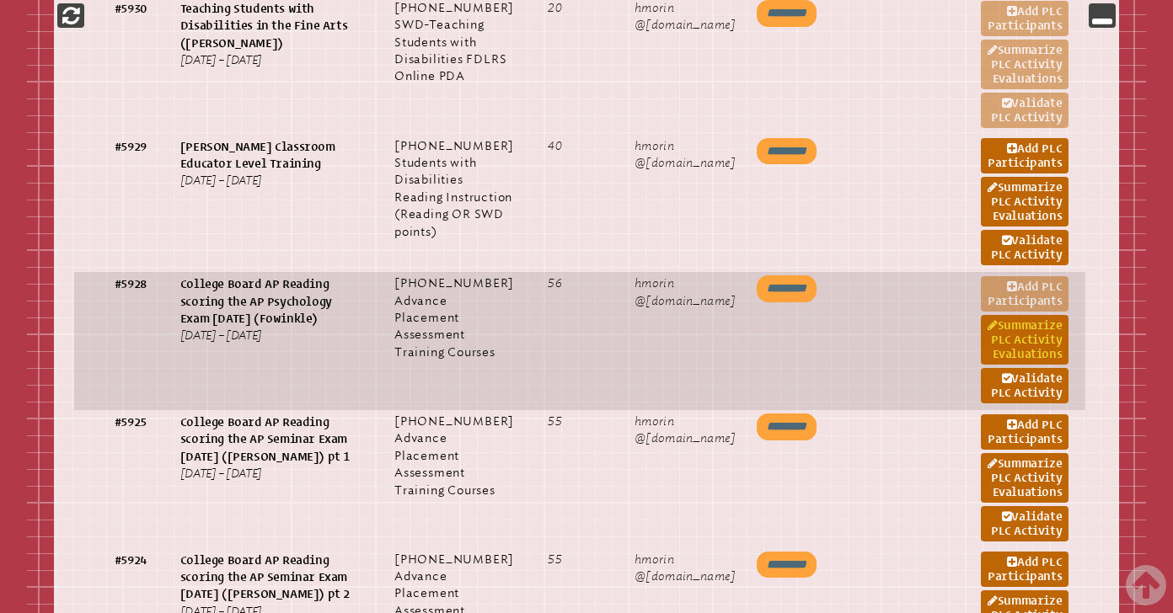
click at [1017, 365] on link "Summarize PLC Activity Evaluations" at bounding box center [1024, 340] width 88 height 50
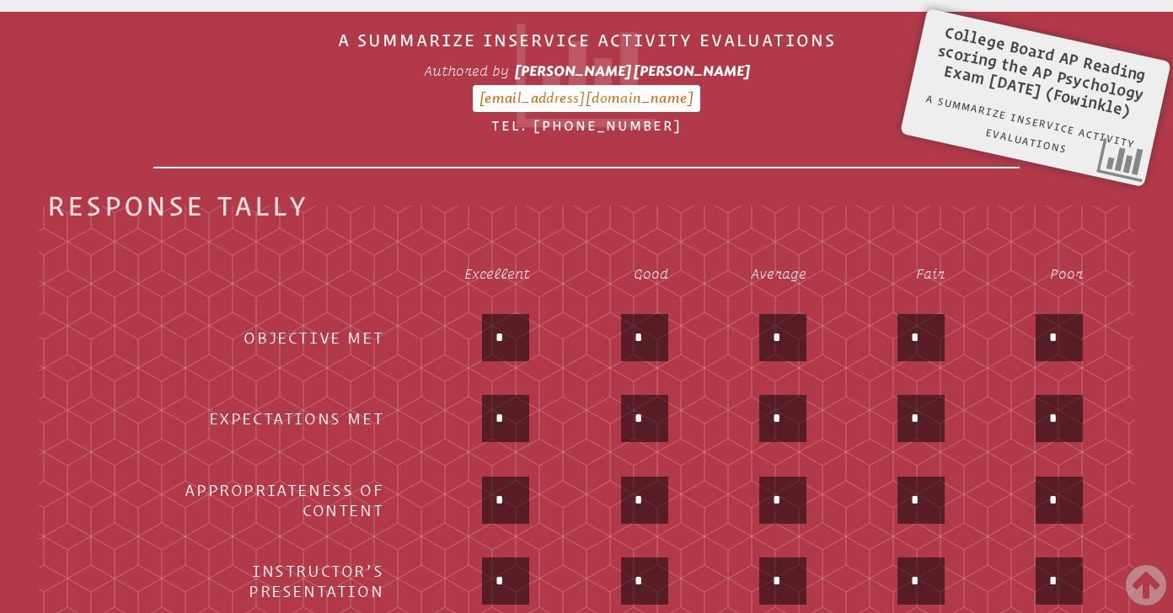
scroll to position [649, 0]
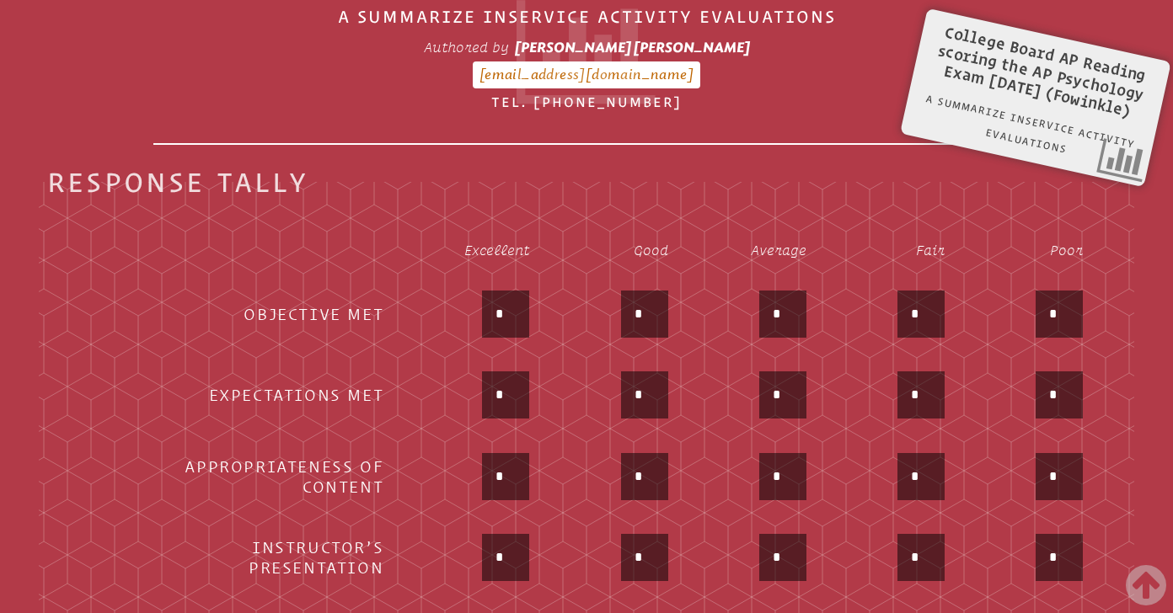
click at [501, 317] on input "*" at bounding box center [505, 314] width 40 height 40
type input "*"
click at [441, 409] on div "*" at bounding box center [471, 396] width 115 height 51
click at [505, 393] on input "*" at bounding box center [505, 395] width 40 height 40
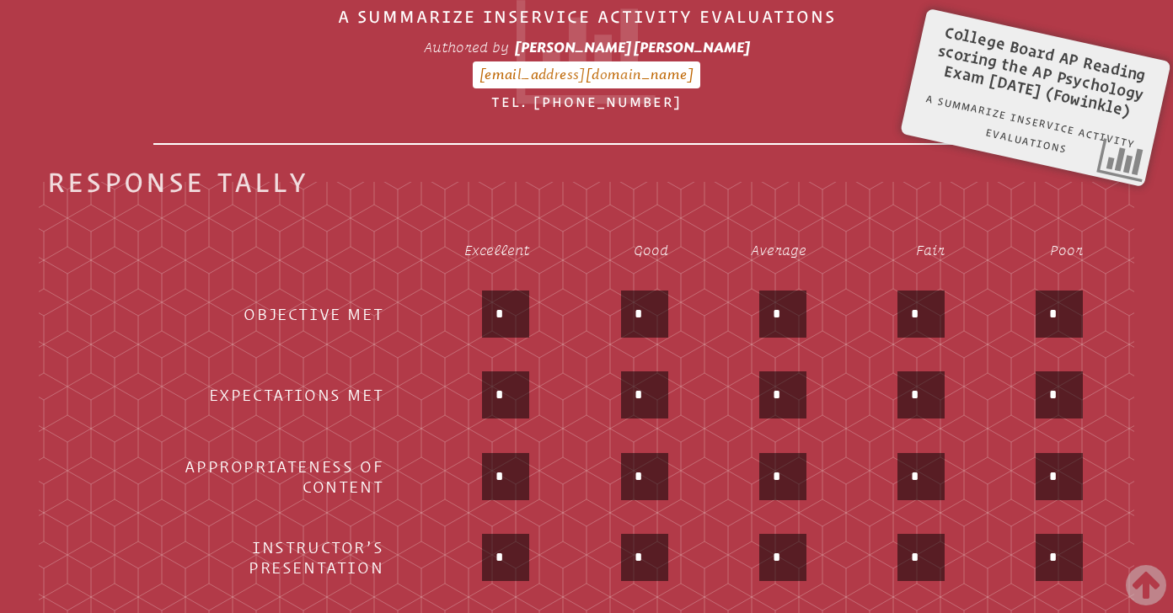
click at [505, 393] on input "*" at bounding box center [505, 395] width 40 height 40
type input "*"
click at [416, 419] on div "*" at bounding box center [471, 396] width 115 height 51
click at [505, 465] on input "*" at bounding box center [505, 477] width 40 height 40
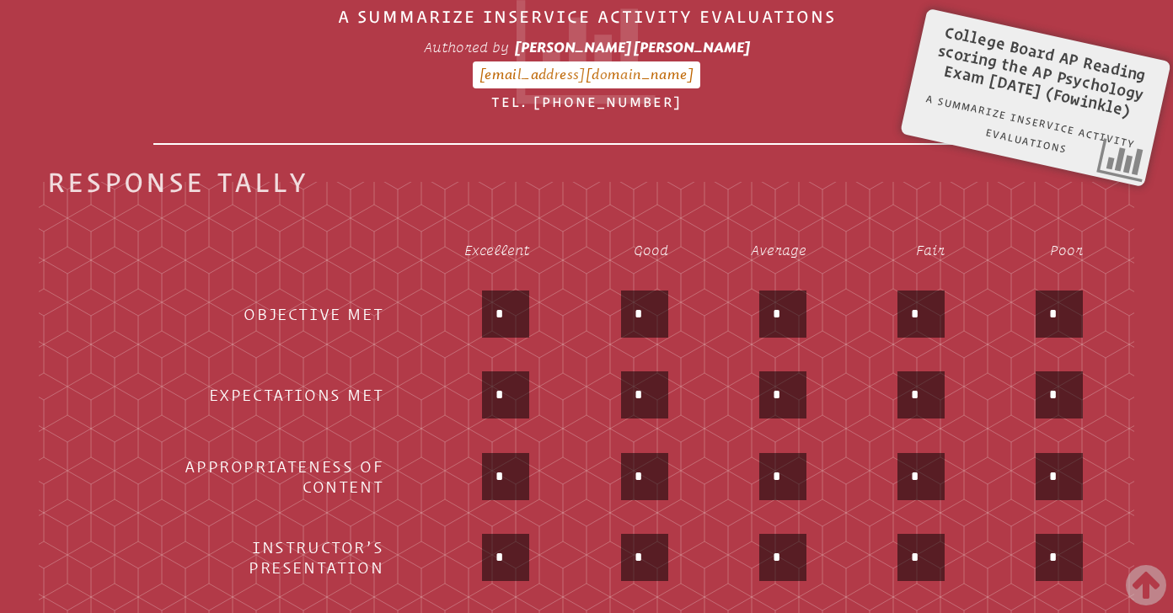
type input "*"
click at [412, 481] on td "*" at bounding box center [471, 478] width 144 height 79
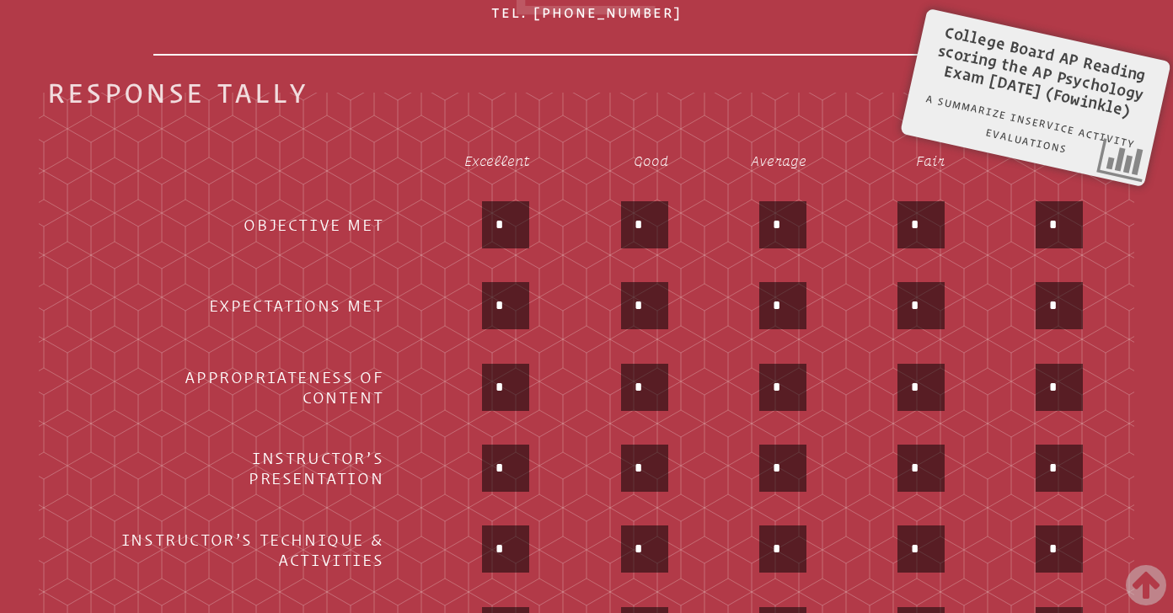
scroll to position [751, 0]
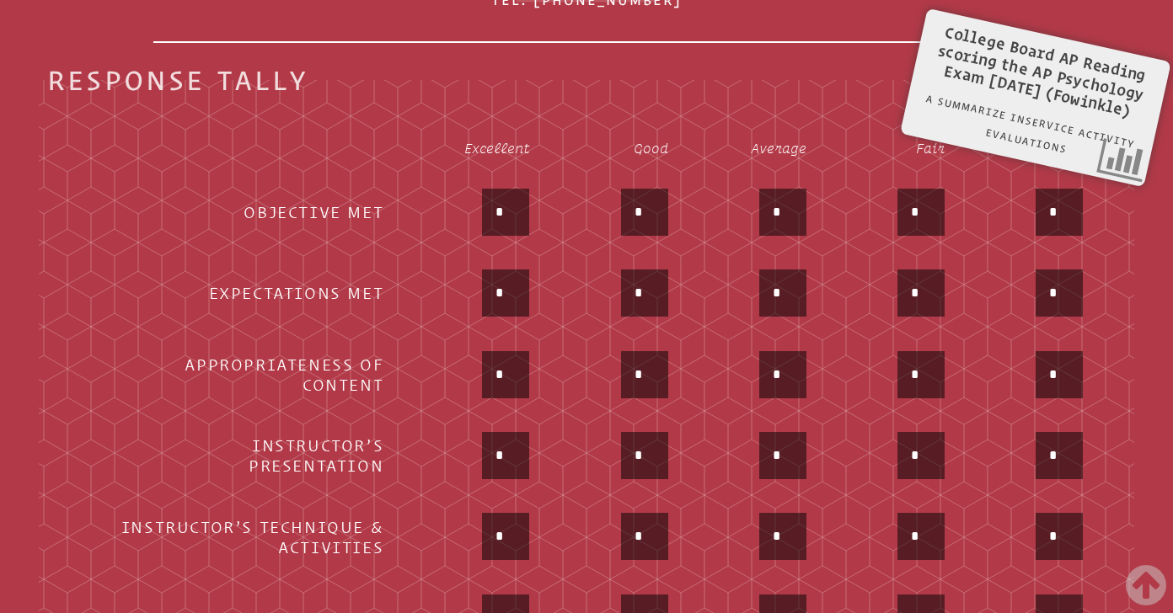
click at [501, 462] on input "*" at bounding box center [505, 455] width 40 height 40
type input "*"
click at [455, 484] on td "*" at bounding box center [471, 457] width 144 height 79
click at [528, 545] on div "*" at bounding box center [505, 536] width 47 height 47
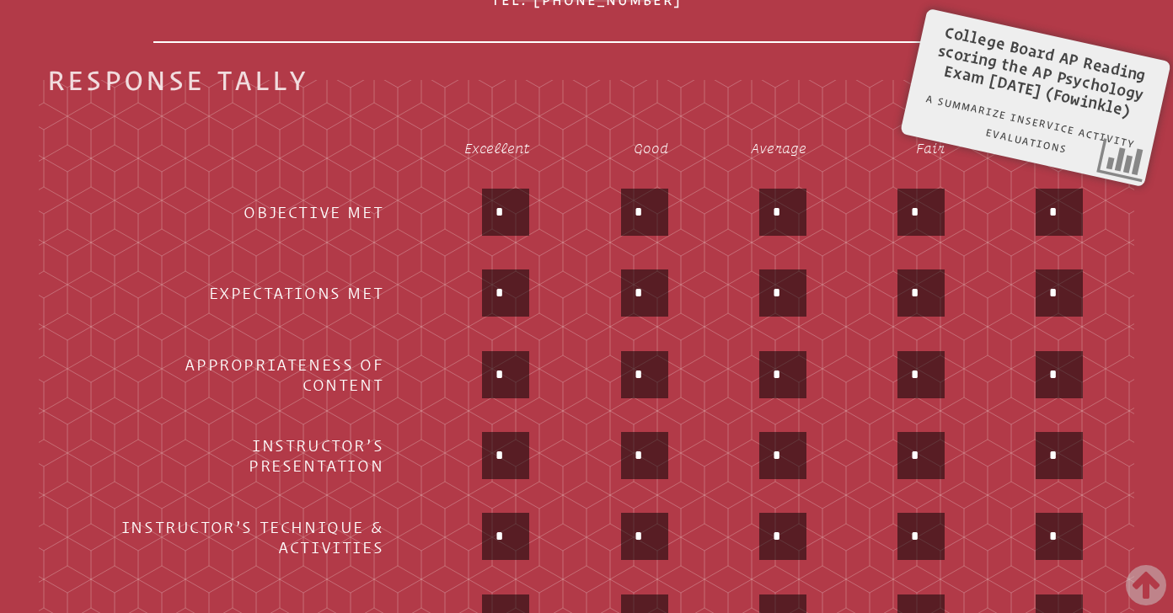
click at [510, 539] on input "*" at bounding box center [505, 536] width 40 height 40
type input "*"
click at [388, 534] on label "Instructor’s Technique & Activities" at bounding box center [237, 537] width 320 height 40
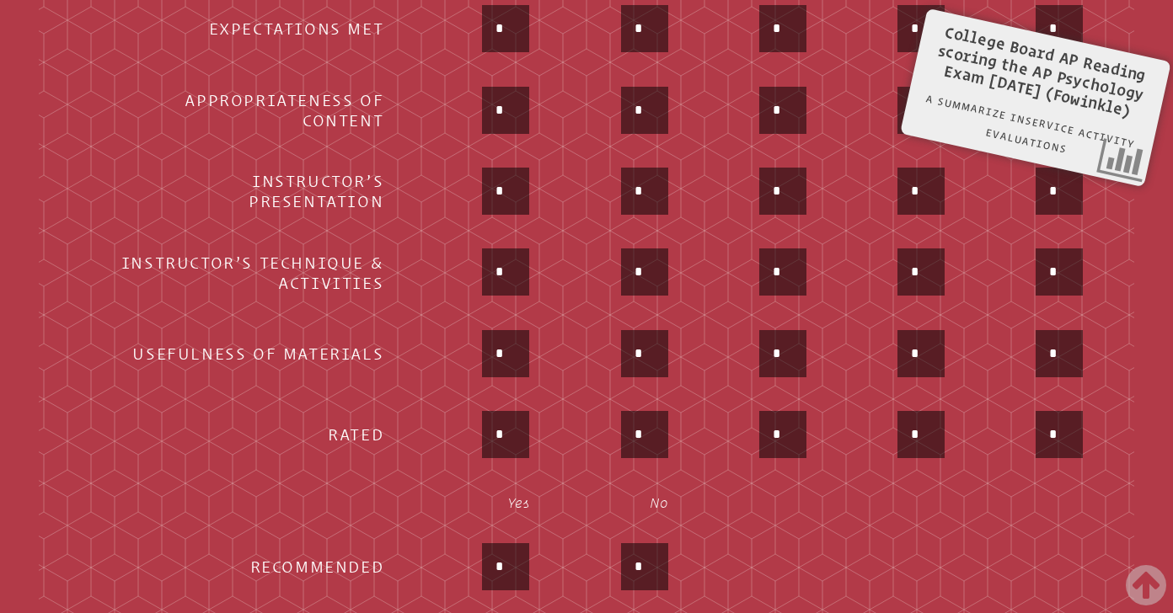
scroll to position [1018, 0]
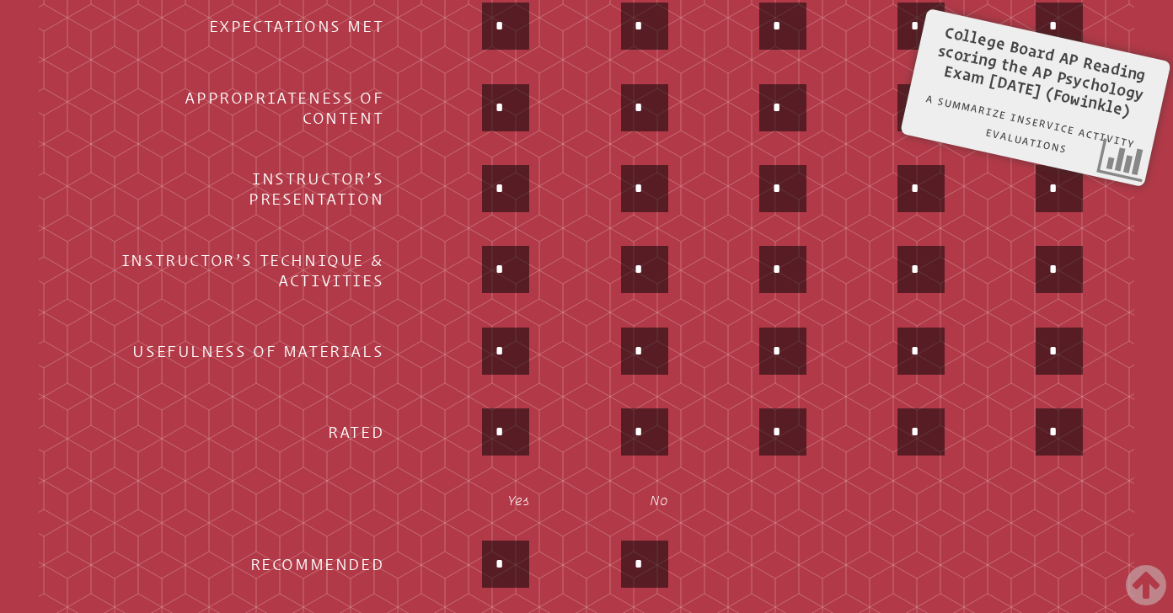
click at [519, 341] on input "*" at bounding box center [505, 351] width 40 height 40
type input "*"
click at [426, 441] on div "*" at bounding box center [471, 434] width 115 height 51
click at [531, 429] on td "*" at bounding box center [471, 433] width 144 height 79
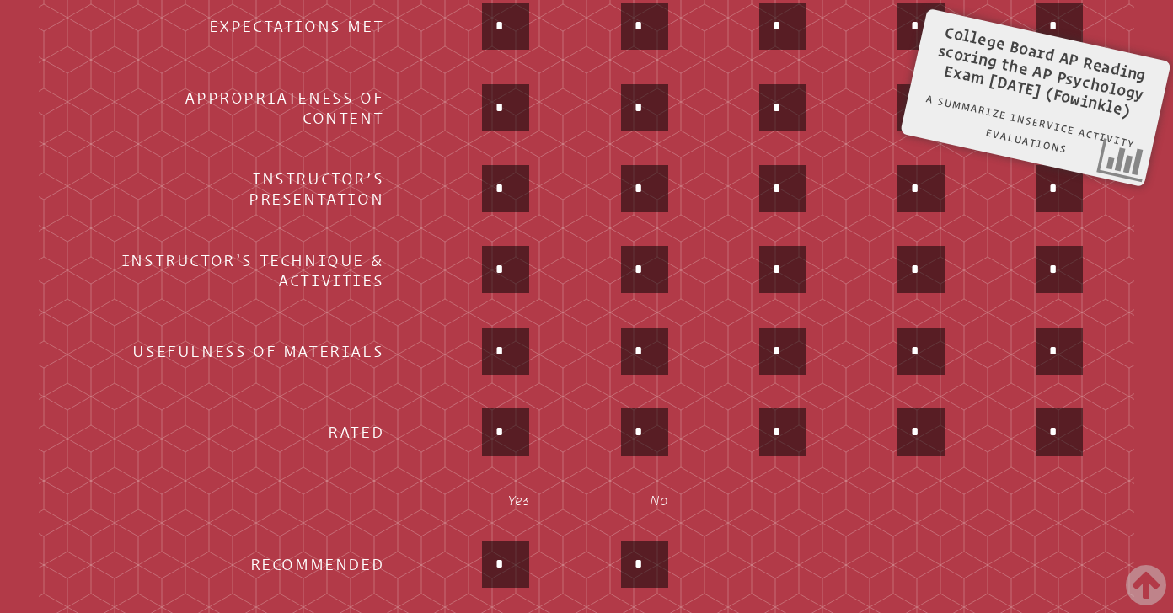
click at [531, 429] on td "*" at bounding box center [471, 433] width 144 height 79
click at [510, 429] on input "*" at bounding box center [505, 432] width 40 height 40
type input "*"
click at [501, 569] on input "*" at bounding box center [505, 564] width 40 height 40
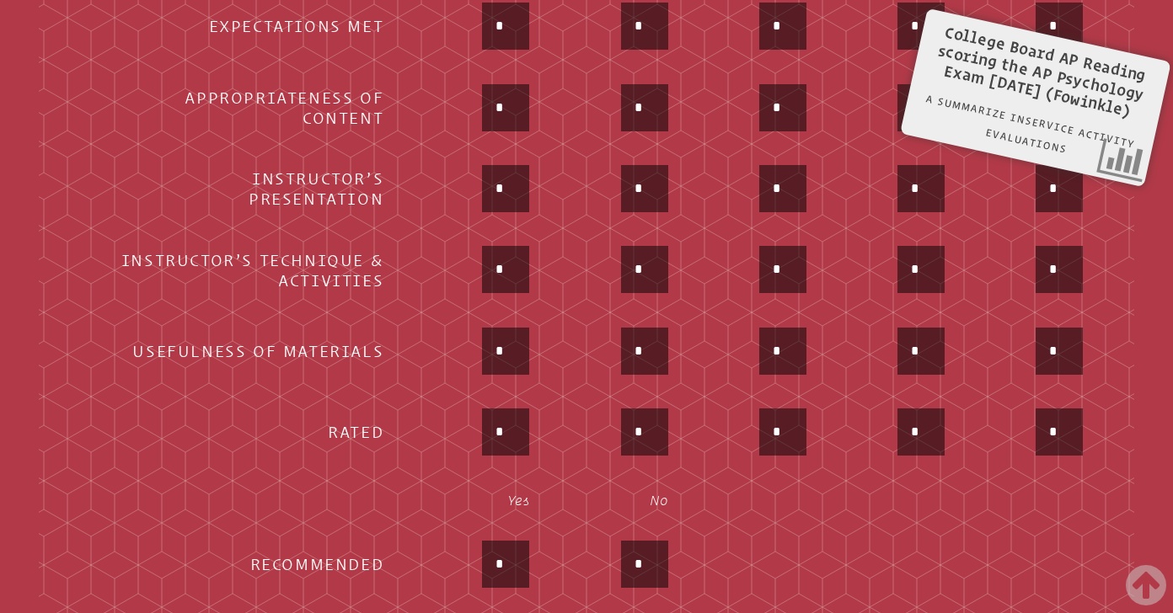
click at [501, 569] on input "*" at bounding box center [505, 564] width 40 height 40
type input "*"
click at [388, 535] on th "Recommended" at bounding box center [237, 565] width 322 height 79
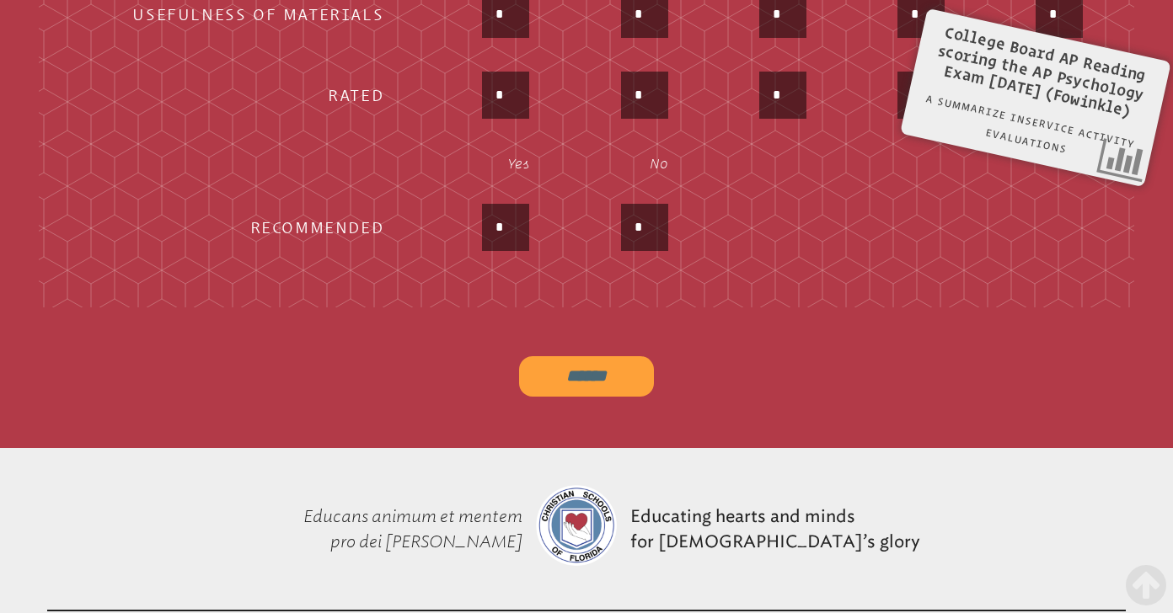
scroll to position [1476, 0]
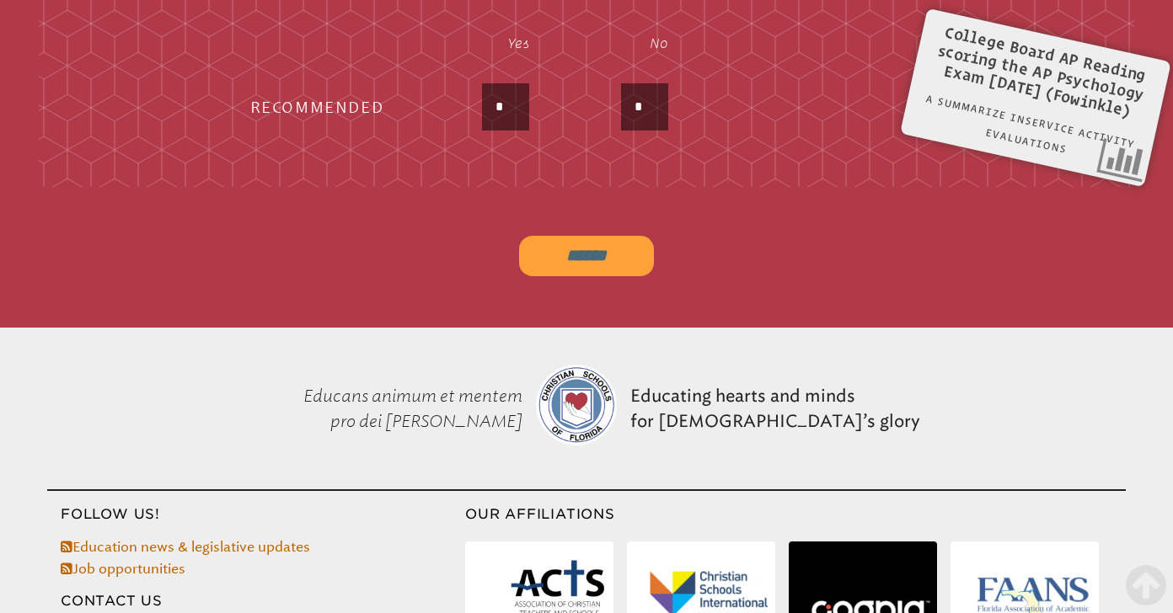
click at [557, 253] on input "******" at bounding box center [586, 256] width 135 height 40
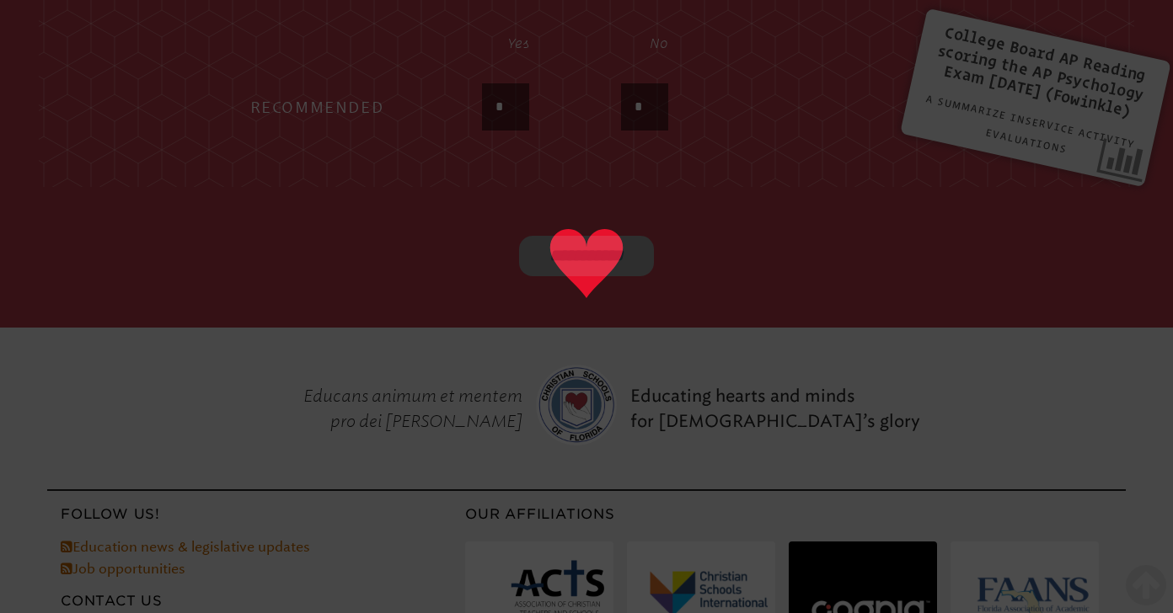
type input "******"
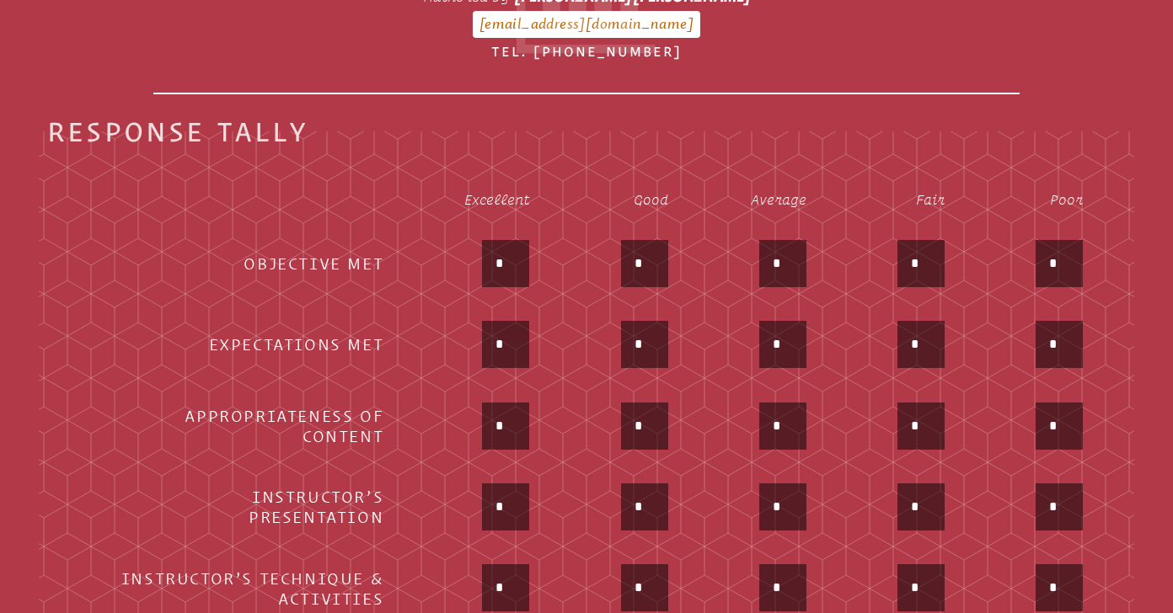
scroll to position [0, 0]
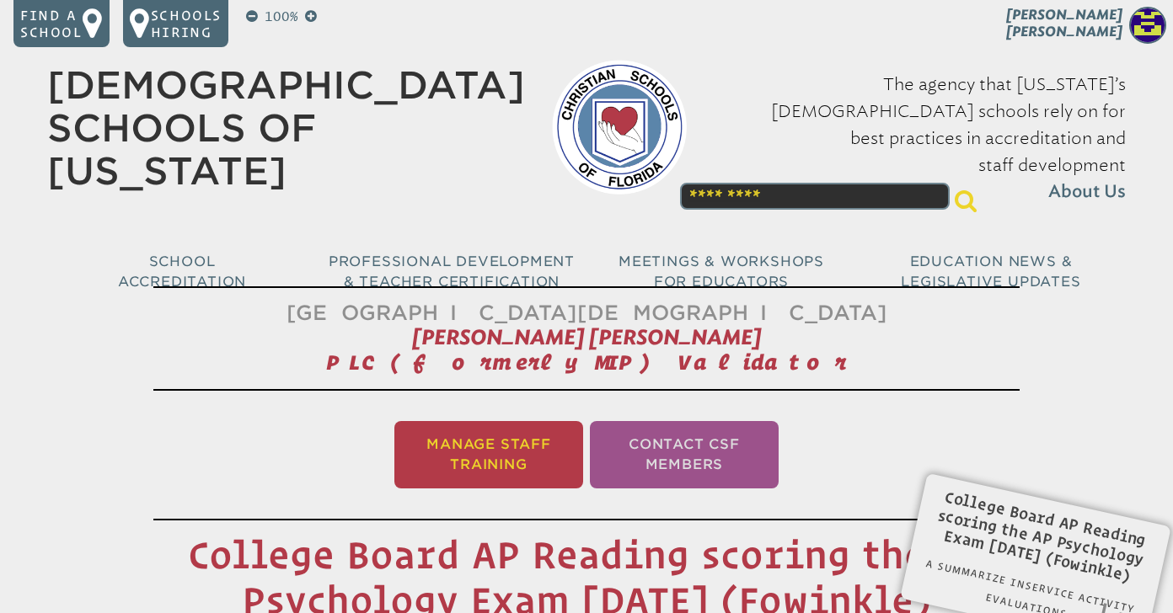
click at [510, 440] on li "Manage Staff Training" at bounding box center [488, 454] width 189 height 67
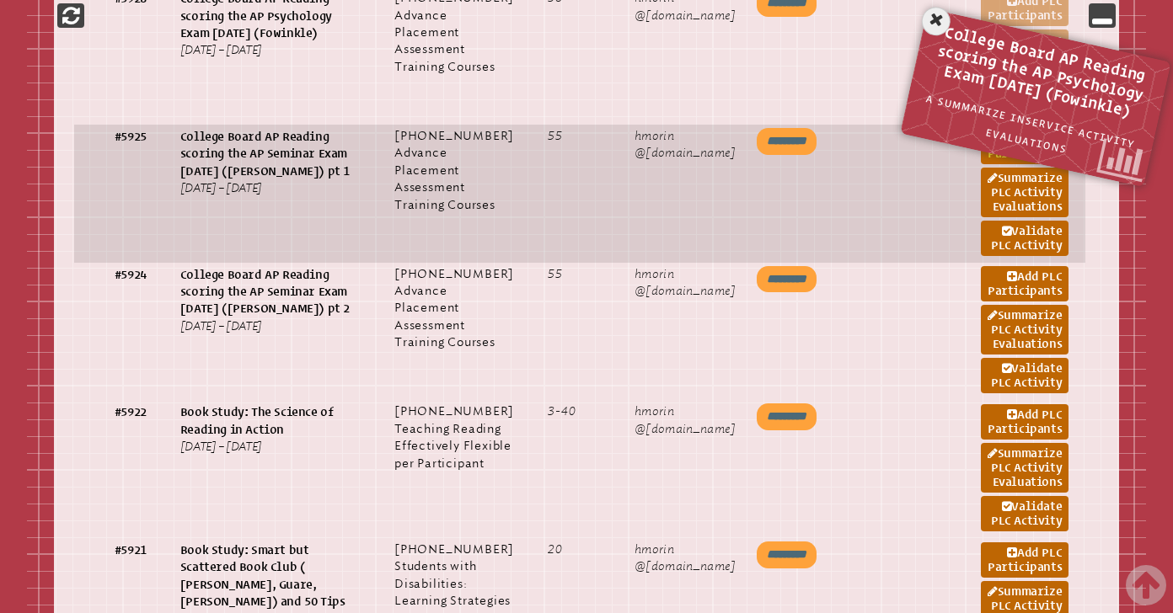
scroll to position [1561, 0]
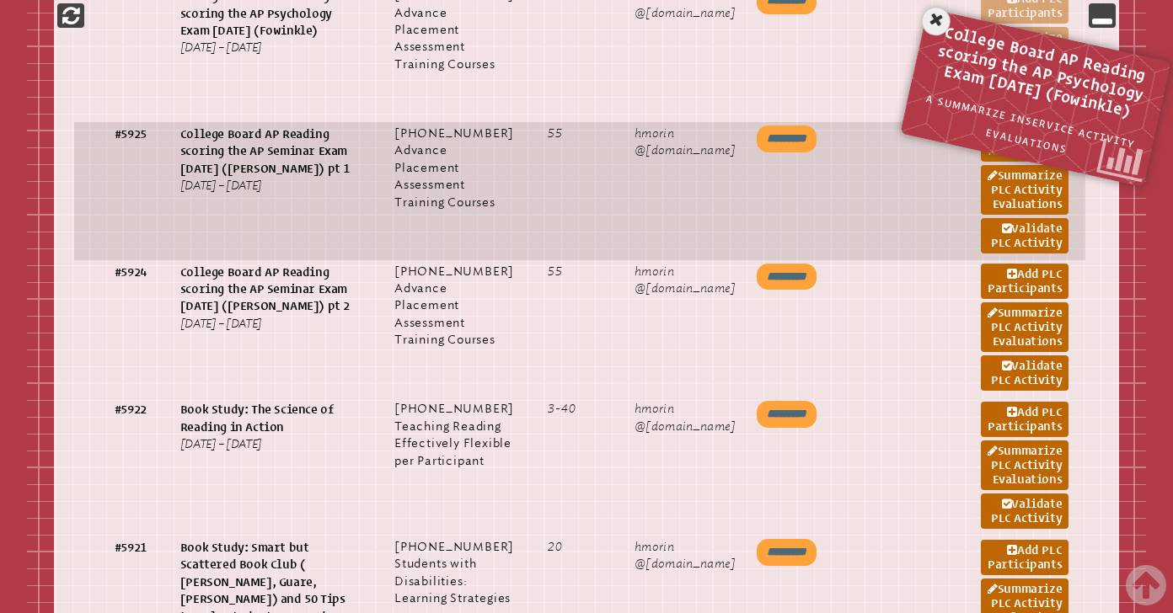
click at [1019, 162] on link "Add PLC Participants" at bounding box center [1024, 143] width 88 height 35
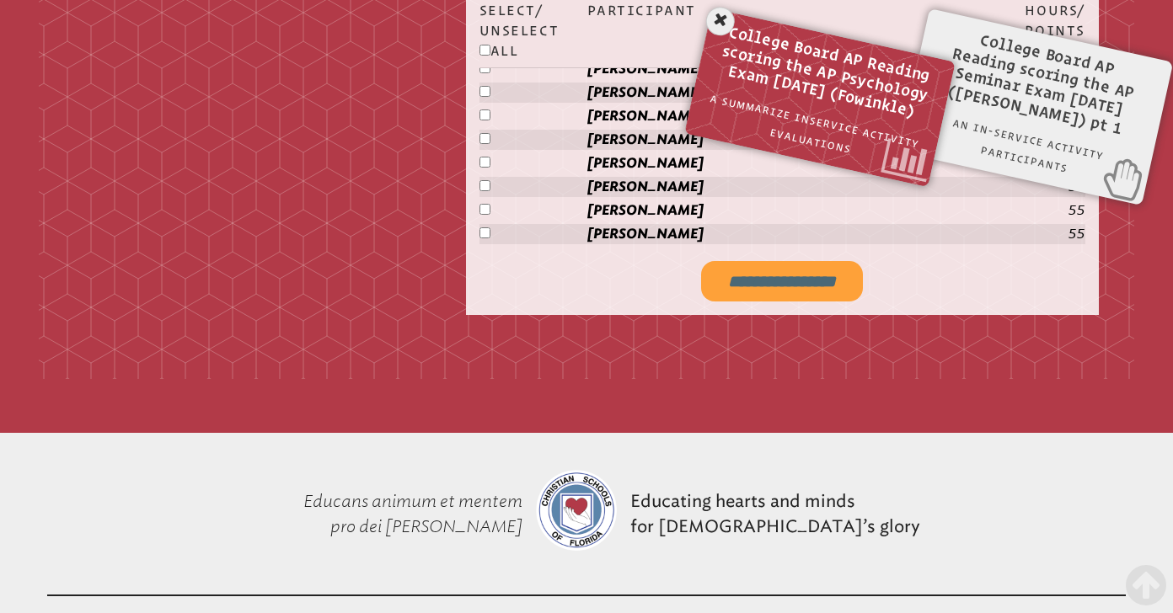
scroll to position [3501, 0]
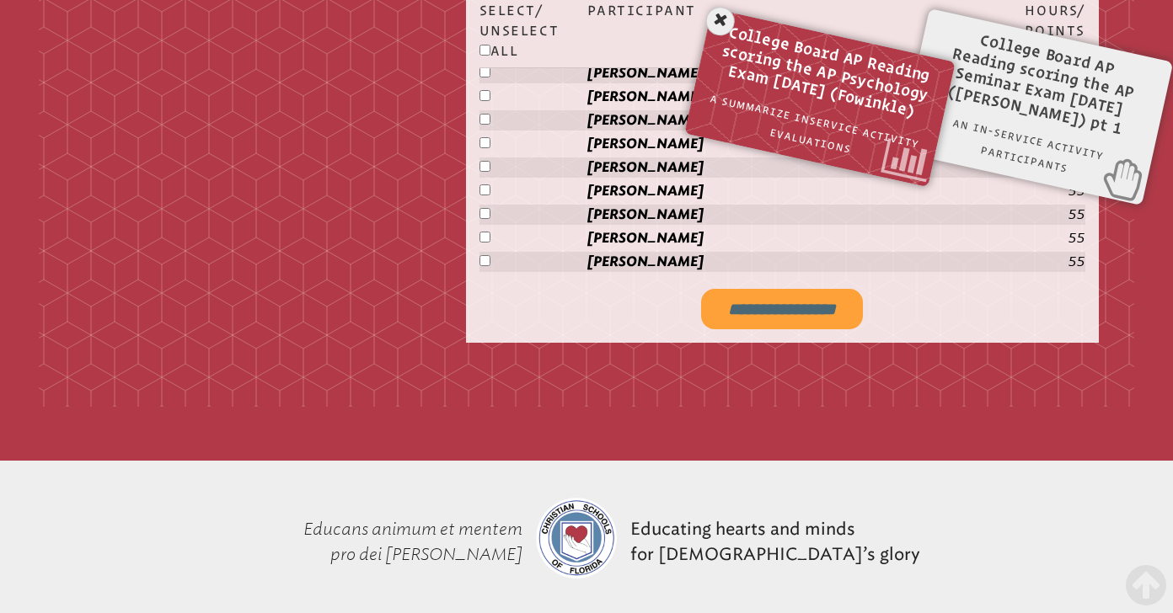
click at [735, 304] on input "**********" at bounding box center [782, 309] width 162 height 40
type input "**********"
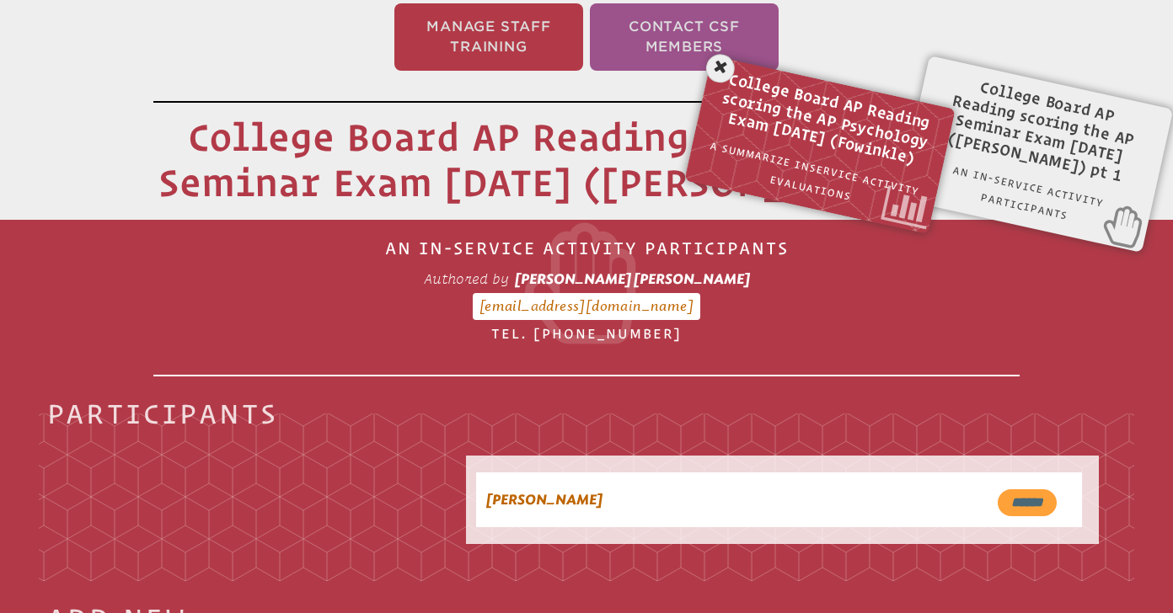
scroll to position [197, 0]
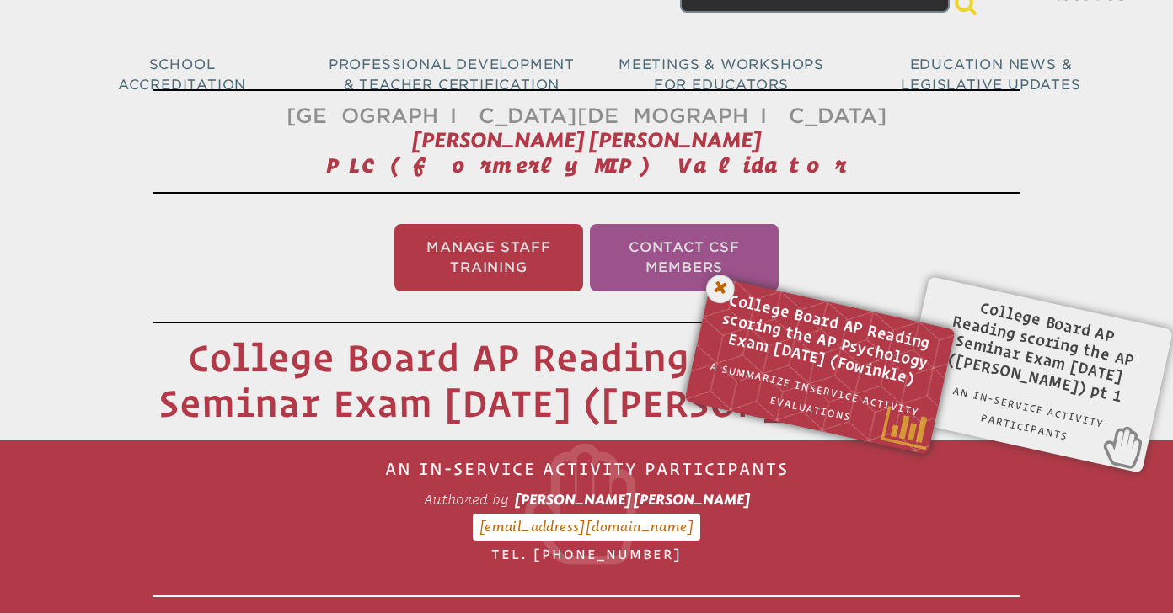
click at [720, 286] on icon at bounding box center [720, 289] width 35 height 35
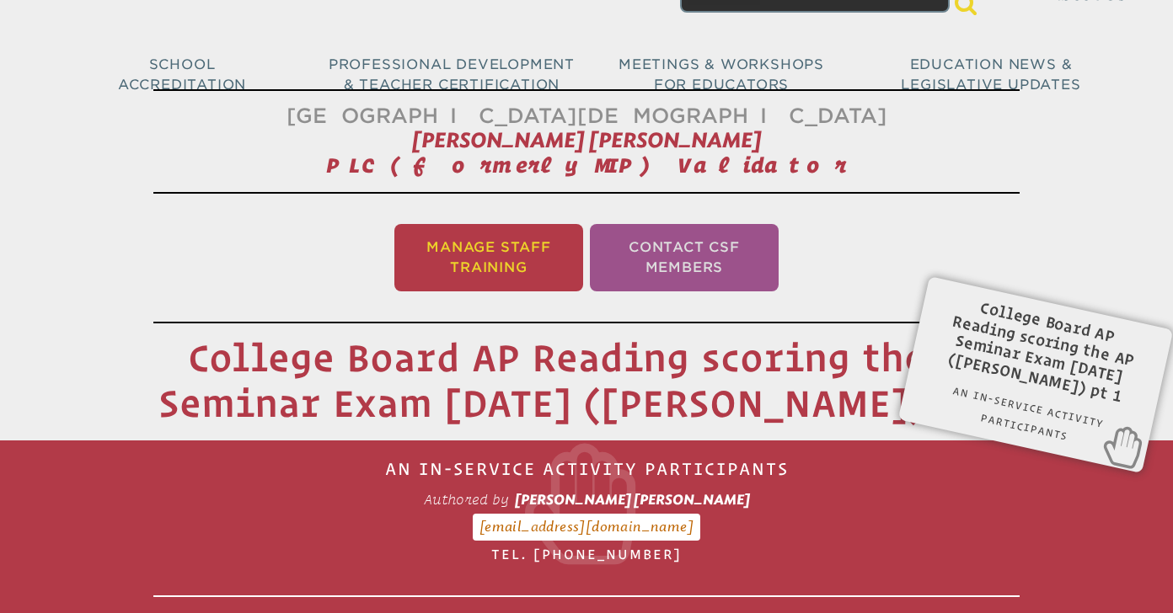
click at [505, 262] on li "Manage Staff Training" at bounding box center [488, 257] width 189 height 67
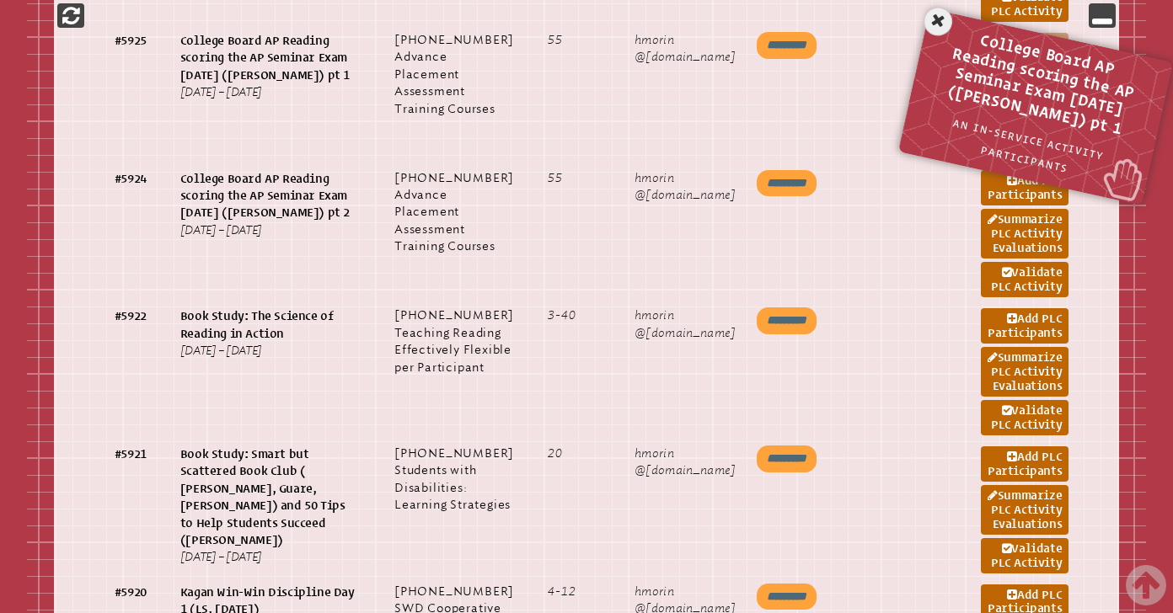
scroll to position [1720, 0]
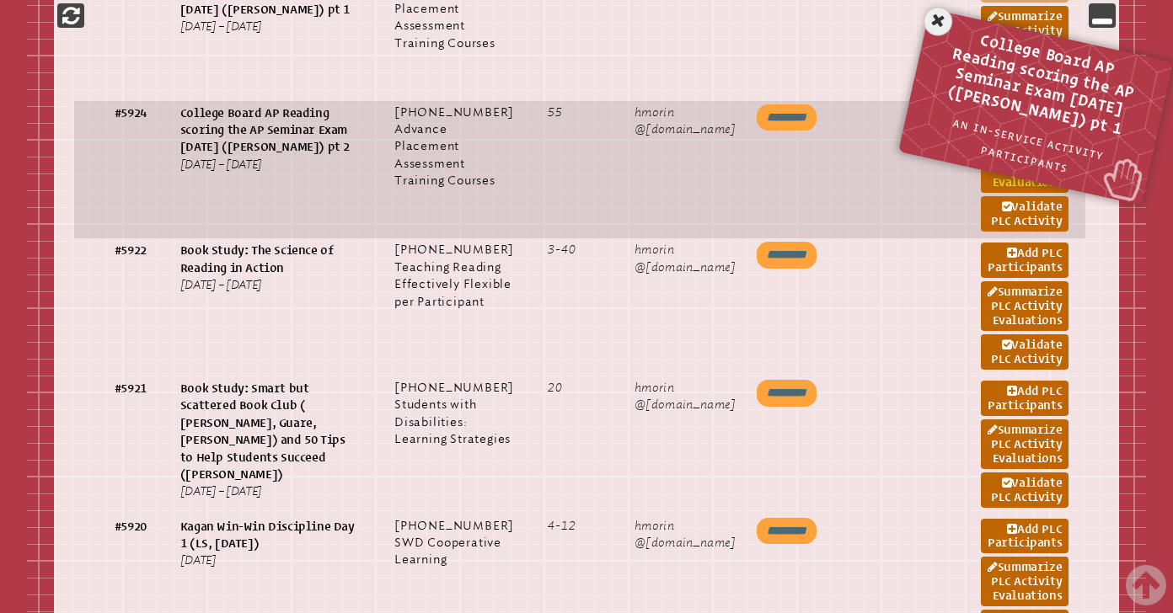
click at [1032, 193] on link "Summarize PLC Activity Evaluations" at bounding box center [1024, 168] width 88 height 50
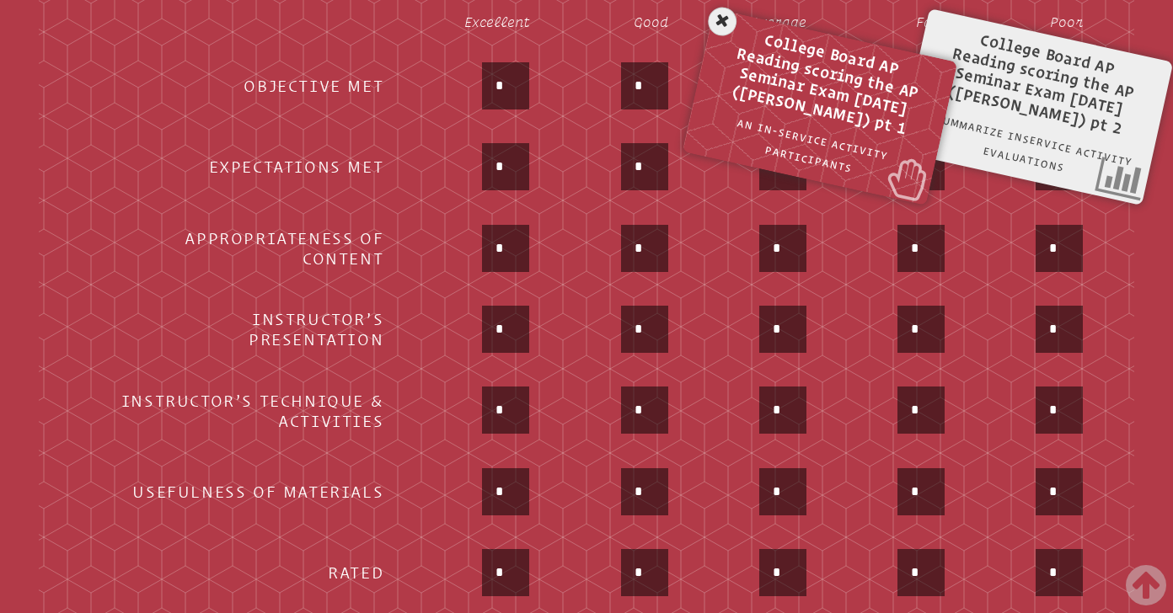
scroll to position [708, 0]
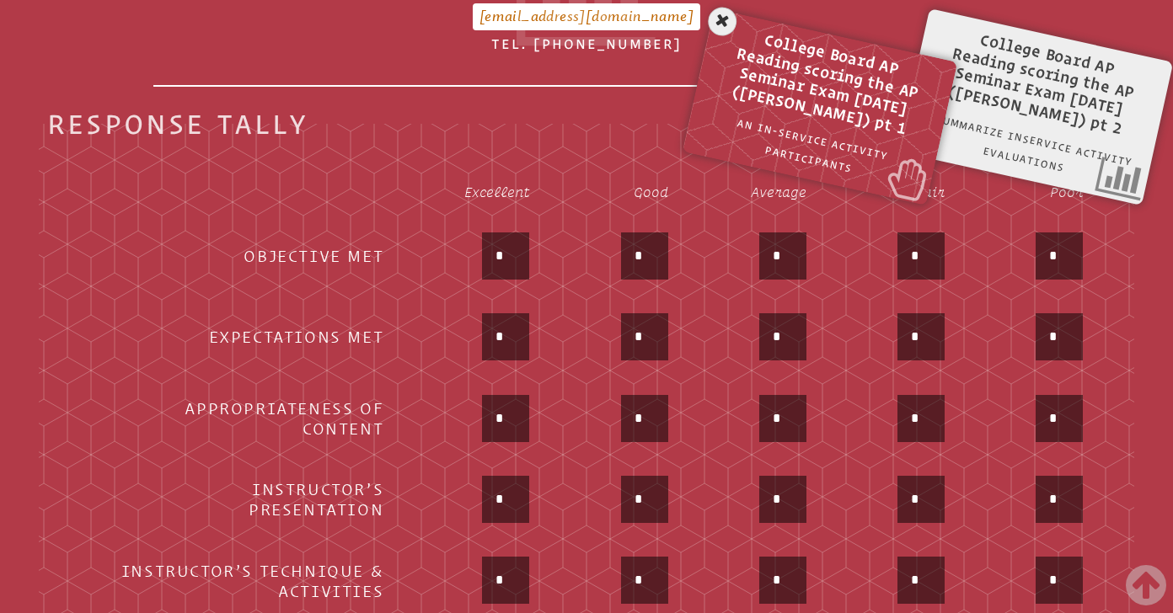
click at [512, 259] on input "*" at bounding box center [505, 256] width 40 height 40
type input "*"
click at [450, 357] on div "*" at bounding box center [471, 338] width 115 height 51
click at [508, 337] on input "*" at bounding box center [505, 337] width 40 height 40
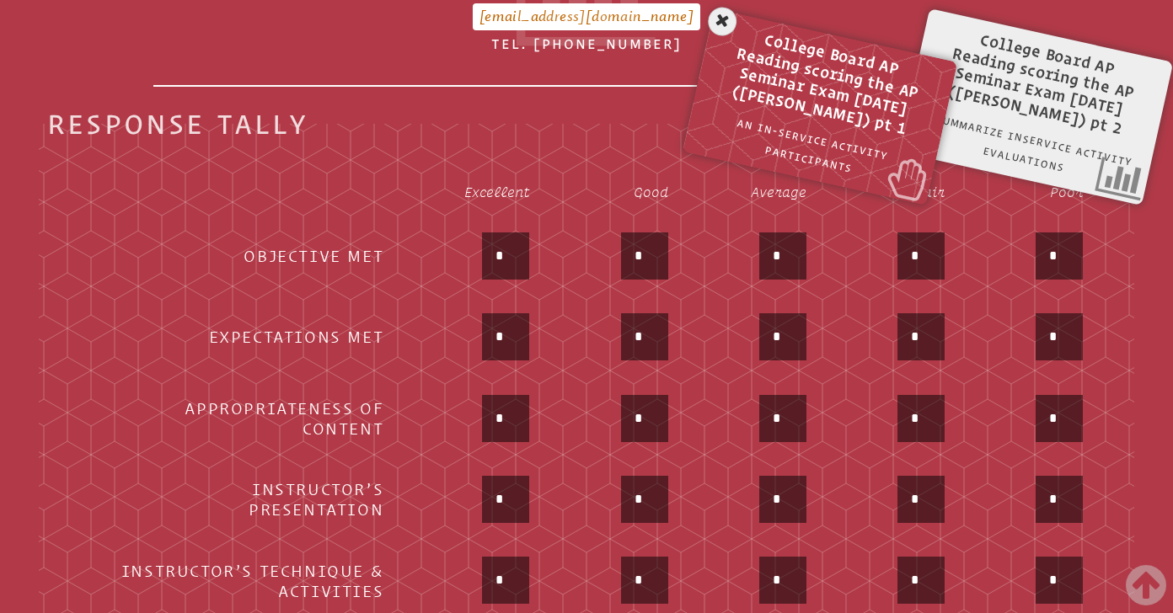
click at [508, 337] on input "*" at bounding box center [505, 337] width 40 height 40
type input "*"
click at [436, 371] on td "*" at bounding box center [471, 338] width 144 height 79
click at [506, 409] on input "*" at bounding box center [505, 418] width 40 height 40
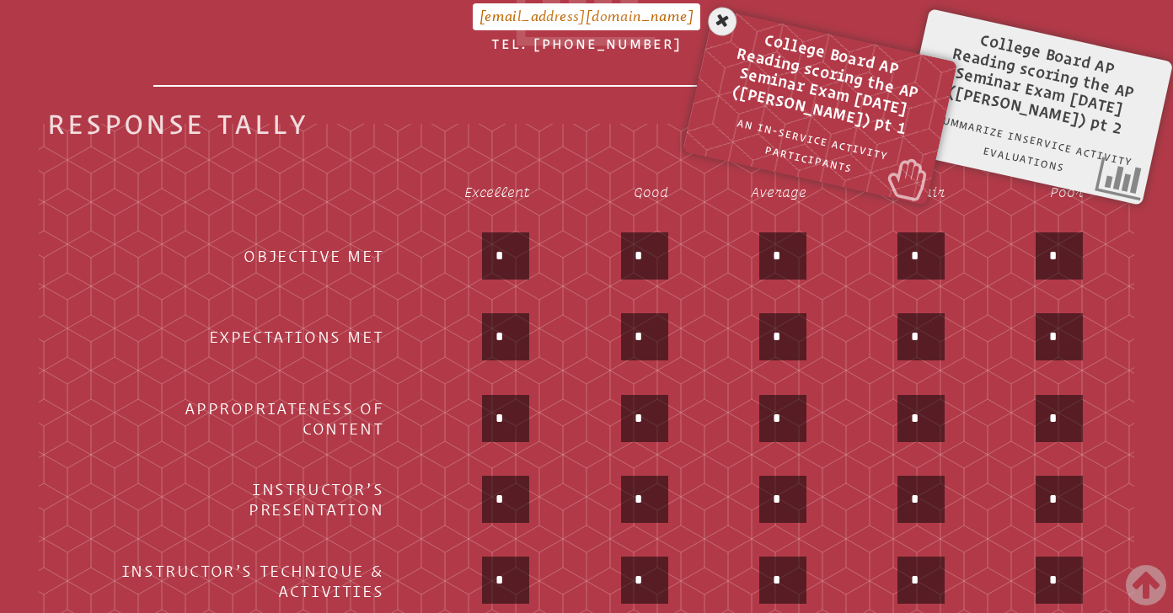
type input "*"
click at [435, 452] on td "*" at bounding box center [471, 420] width 144 height 79
click at [505, 494] on input "*" at bounding box center [505, 499] width 40 height 40
type input "*"
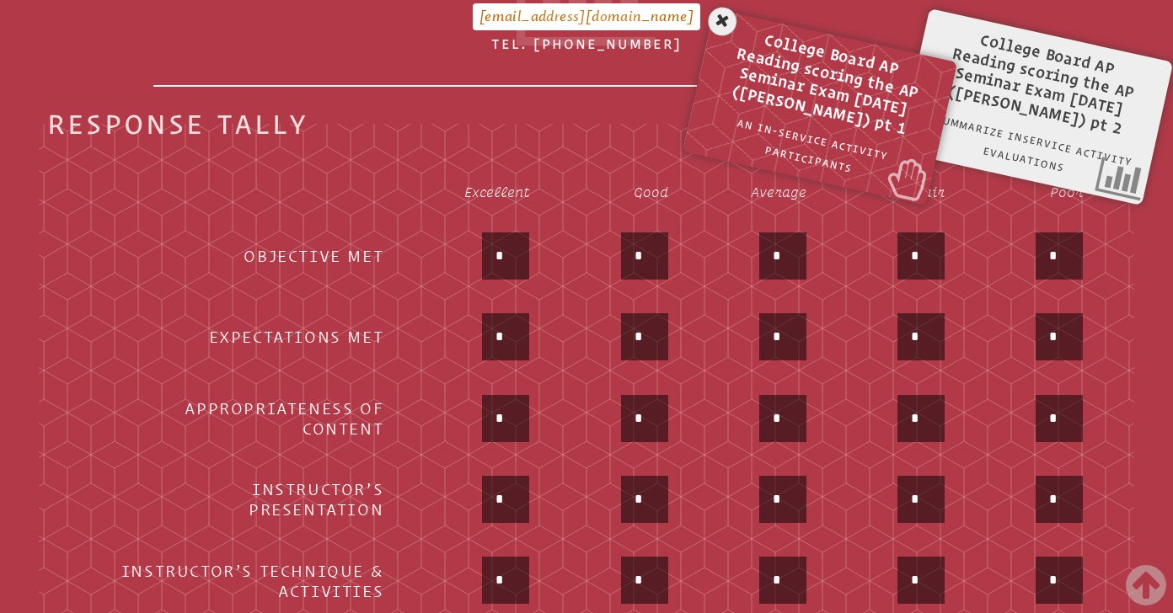
click at [436, 505] on div "*" at bounding box center [471, 501] width 115 height 51
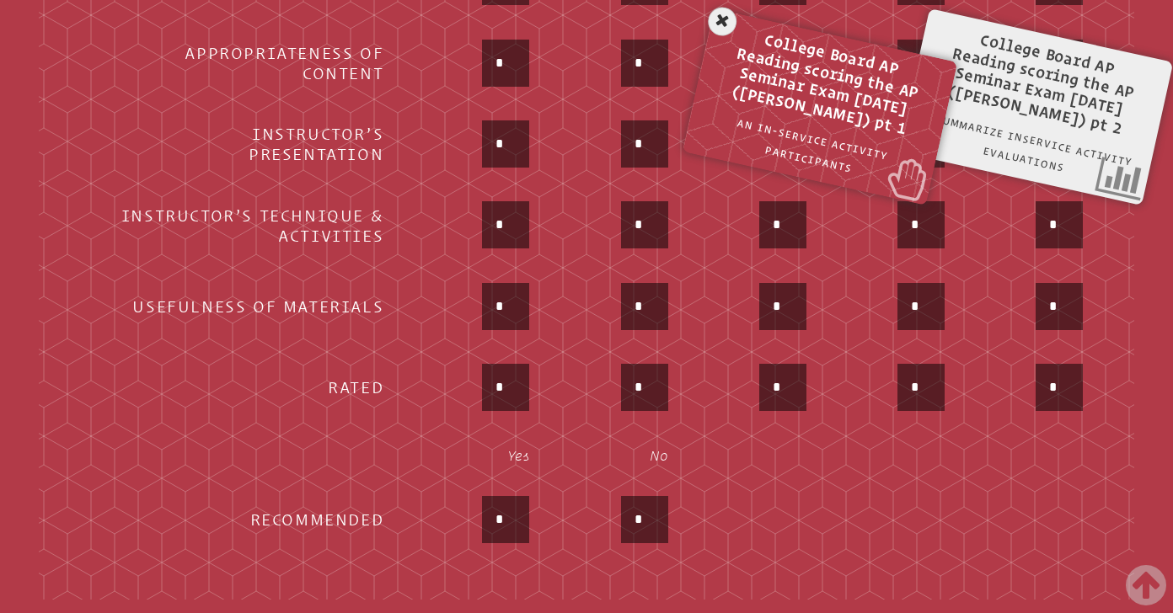
click at [500, 233] on input "*" at bounding box center [505, 225] width 40 height 40
type input "*"
click at [507, 299] on input "*" at bounding box center [505, 306] width 40 height 40
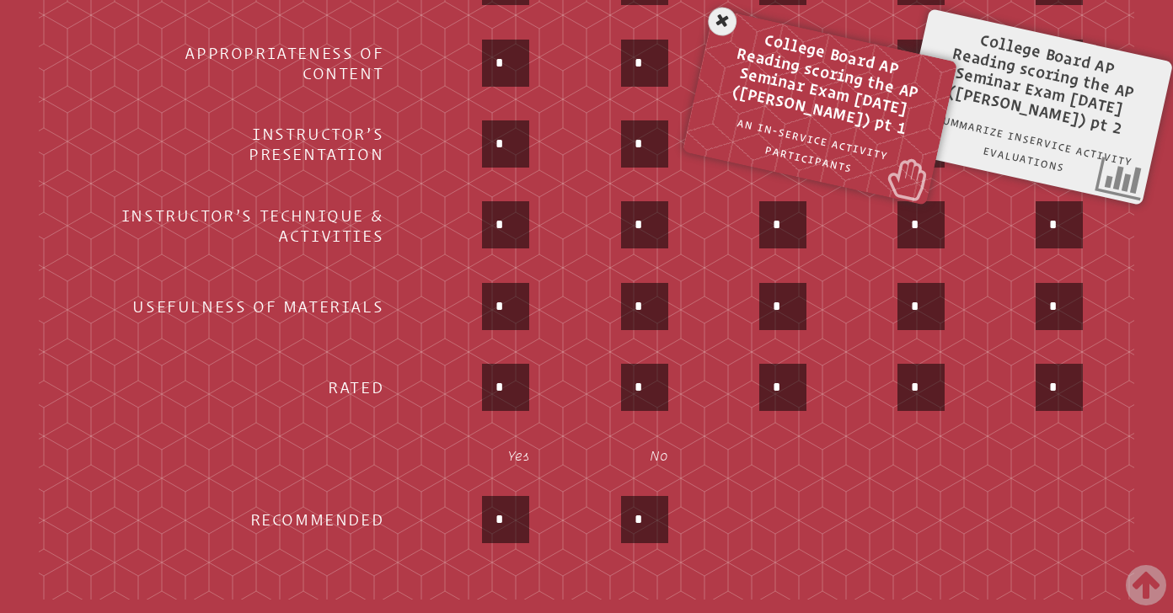
type input "*"
click at [503, 389] on input "*" at bounding box center [505, 387] width 40 height 40
type input "*"
click at [508, 512] on input "*" at bounding box center [505, 520] width 40 height 40
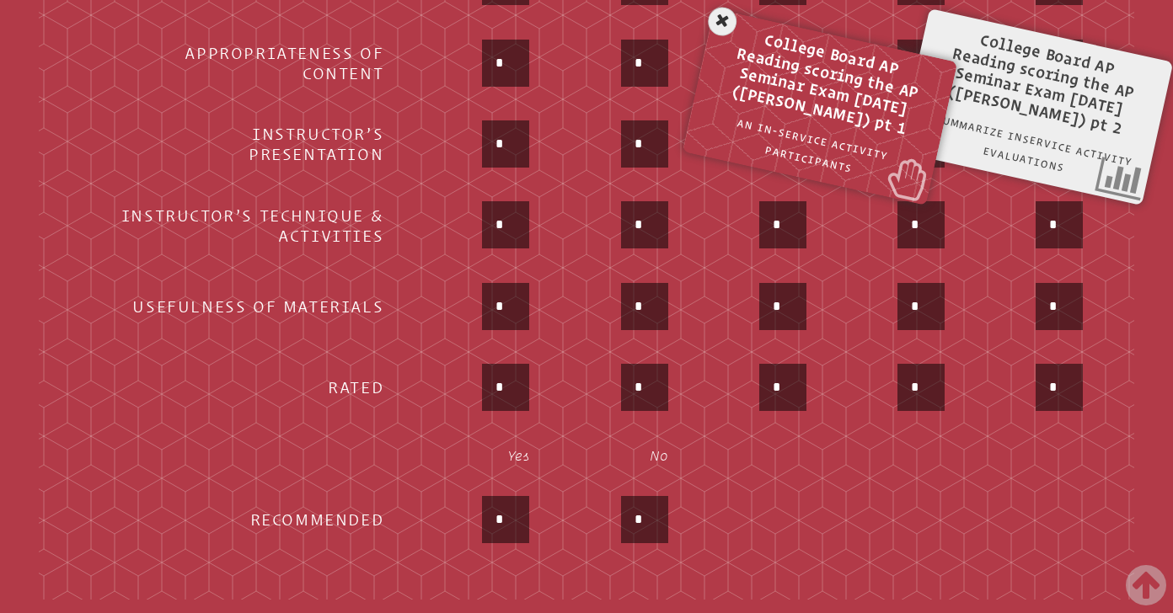
click at [508, 512] on input "*" at bounding box center [505, 520] width 40 height 40
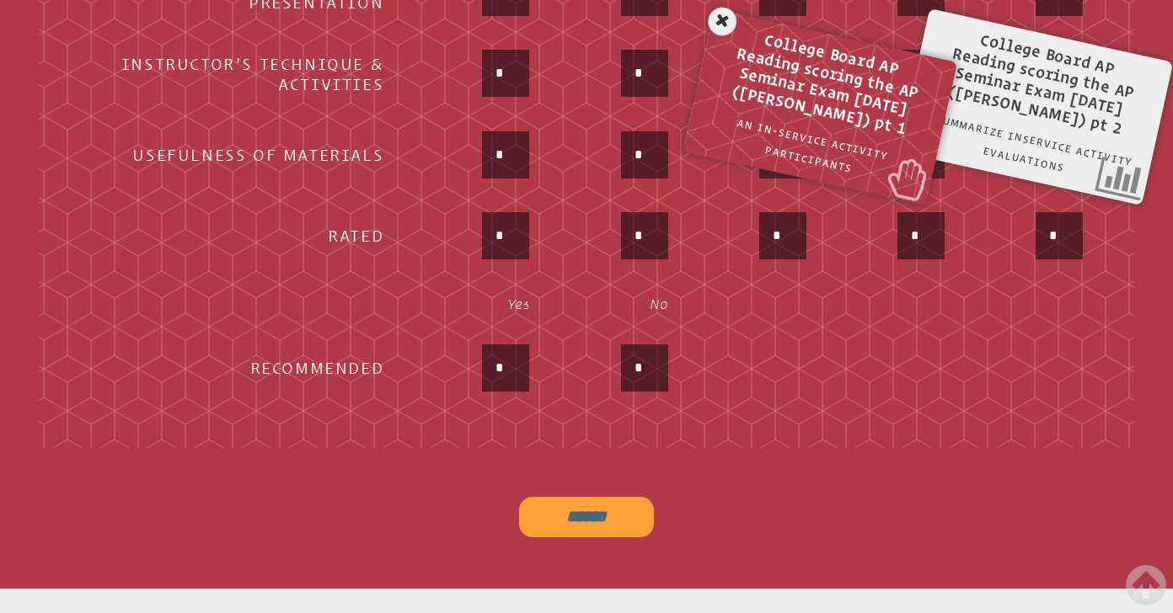
scroll to position [1216, 0]
type input "*"
click at [585, 519] on input "******" at bounding box center [586, 516] width 135 height 40
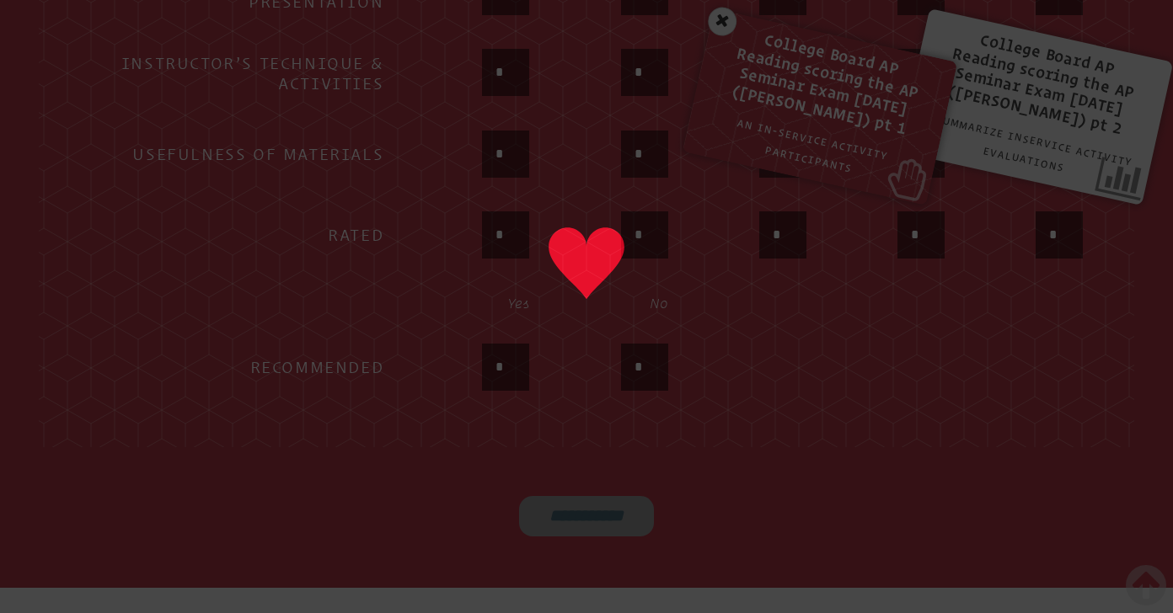
click at [665, 229] on input "*" at bounding box center [644, 235] width 40 height 40
type input "******"
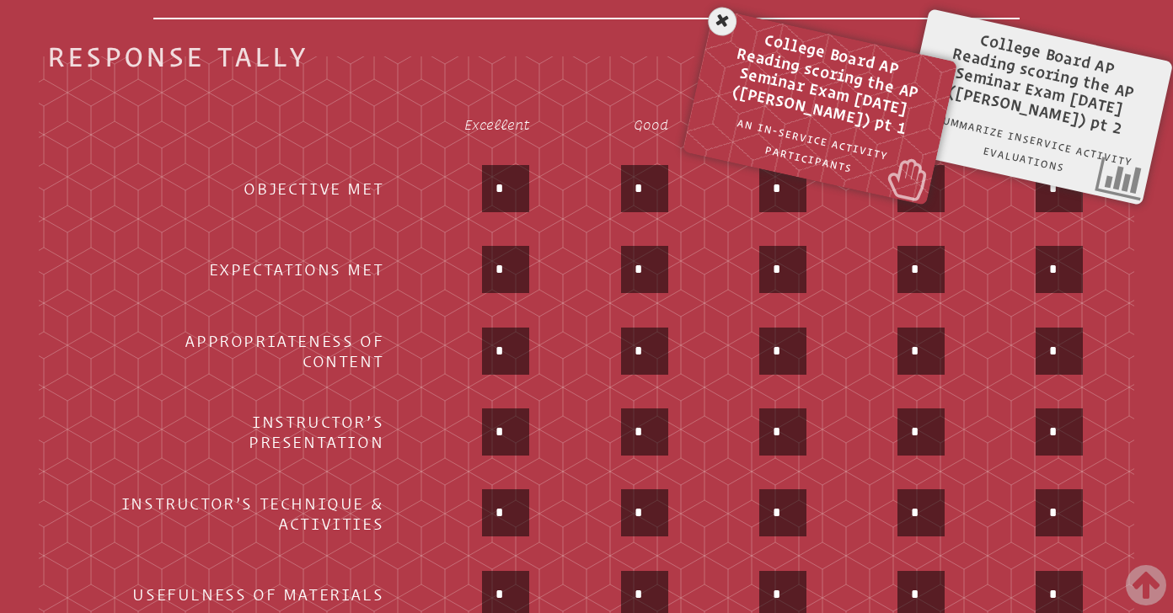
scroll to position [0, 0]
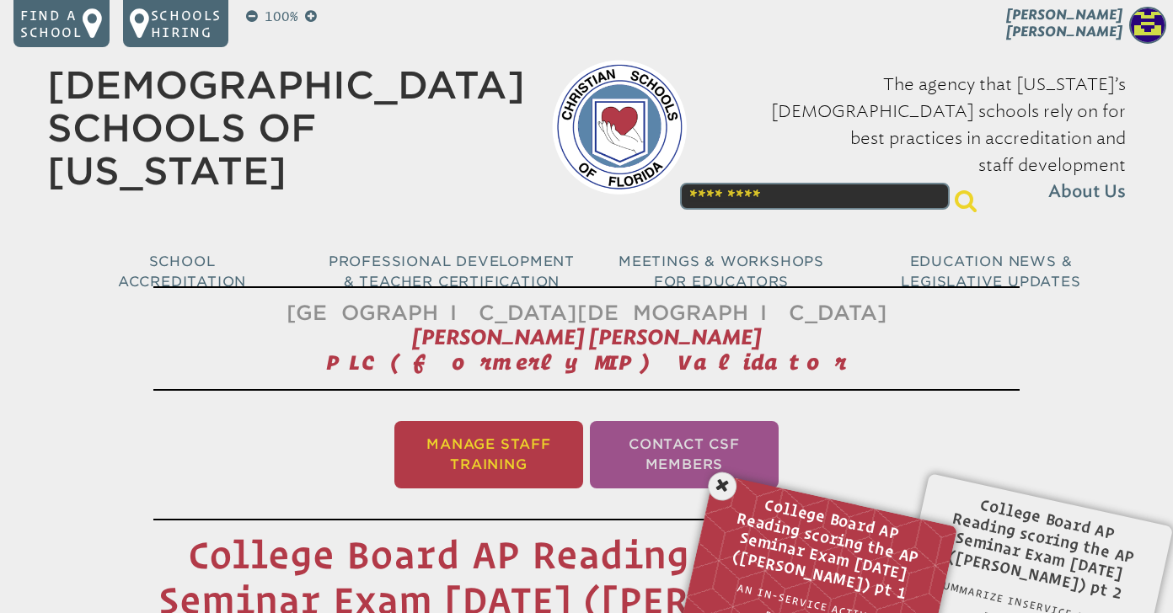
click at [493, 460] on li "Manage Staff Training" at bounding box center [488, 454] width 189 height 67
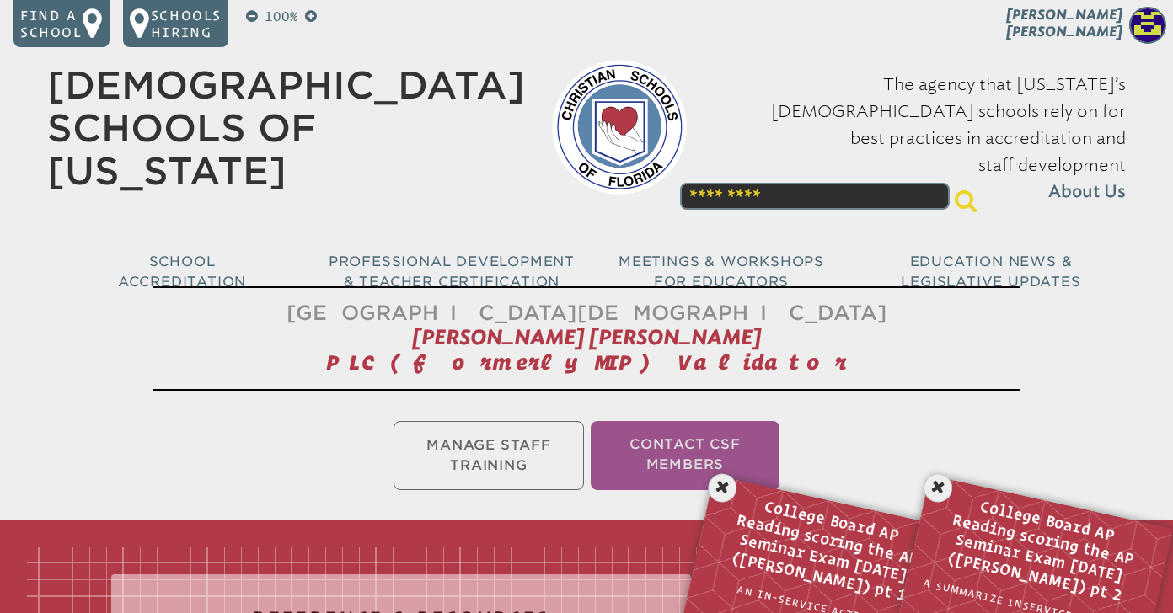
scroll to position [280, 0]
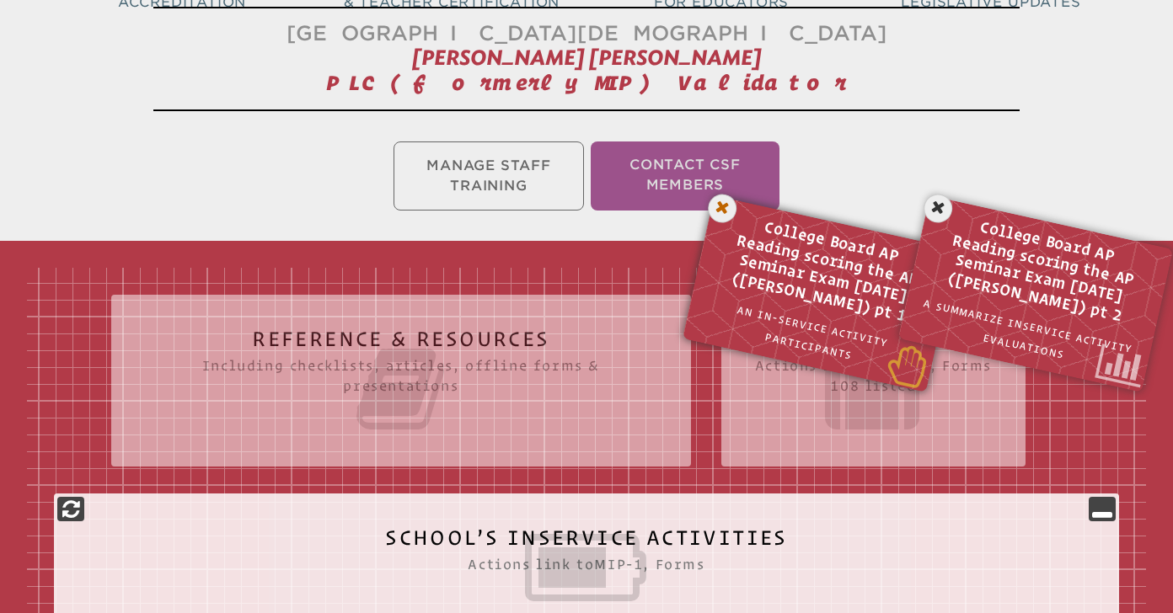
click at [720, 202] on icon at bounding box center [722, 208] width 35 height 35
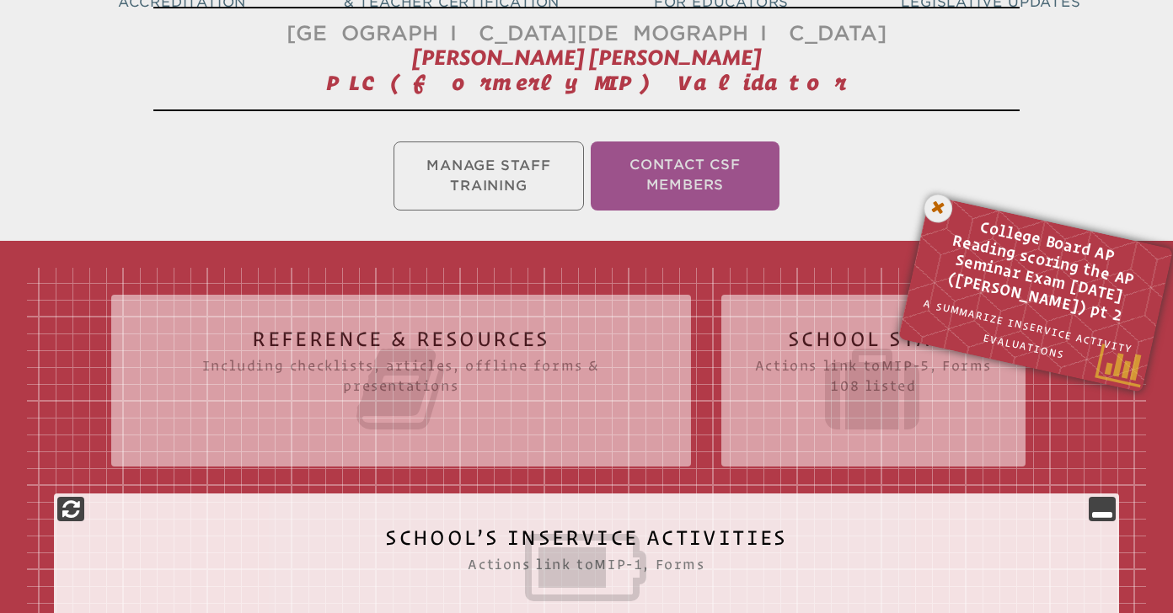
click at [940, 209] on icon at bounding box center [938, 208] width 35 height 35
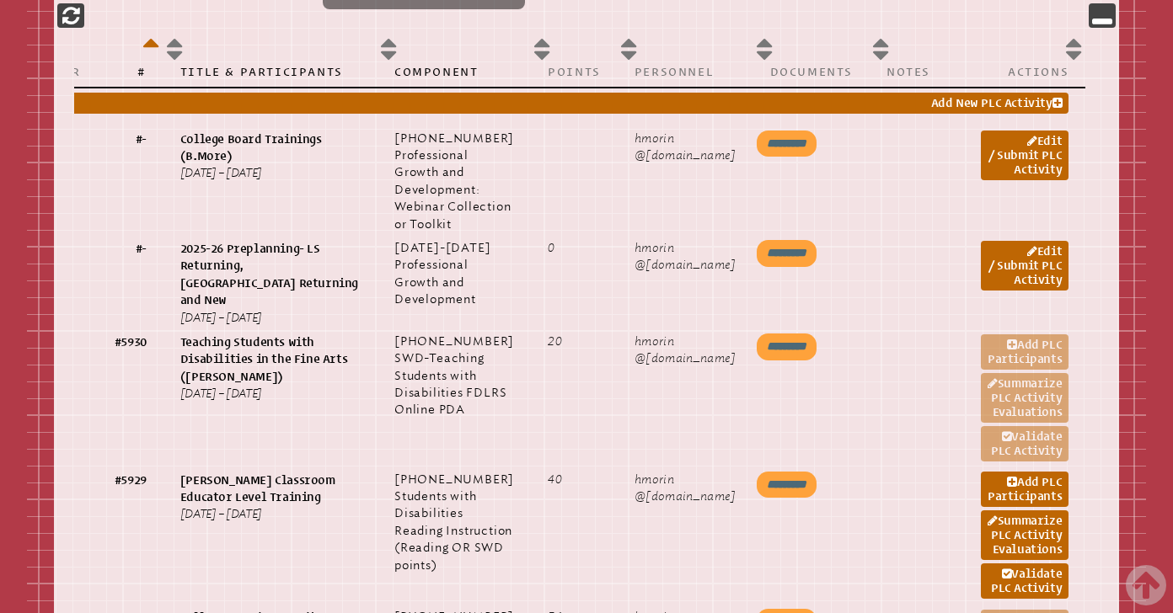
scroll to position [1483, 0]
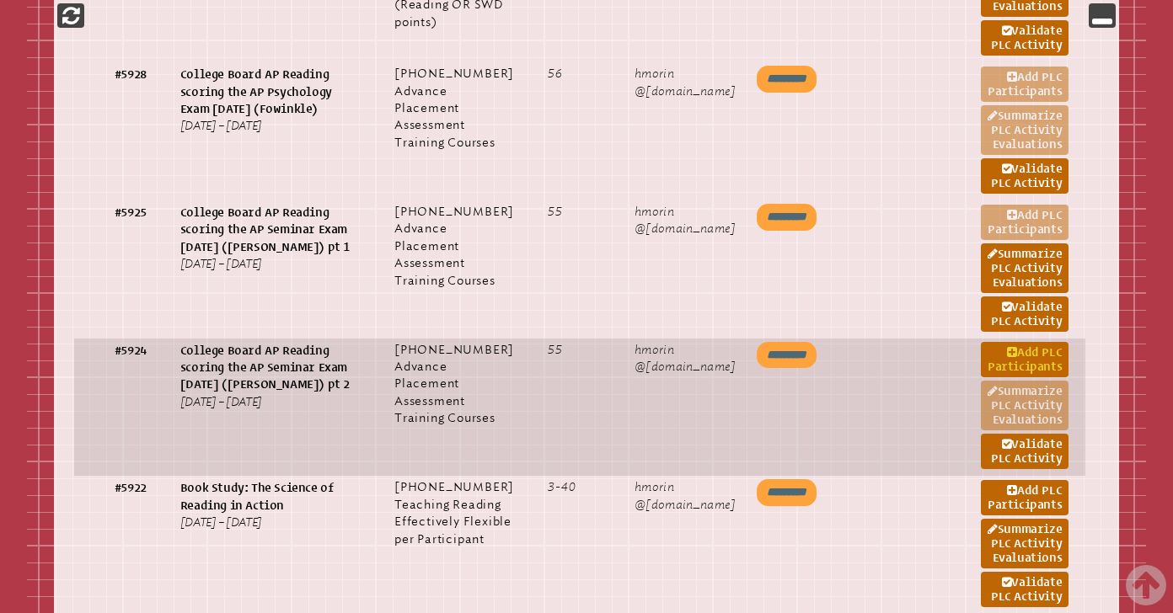
click at [1019, 377] on link "Add PLC Participants" at bounding box center [1024, 359] width 88 height 35
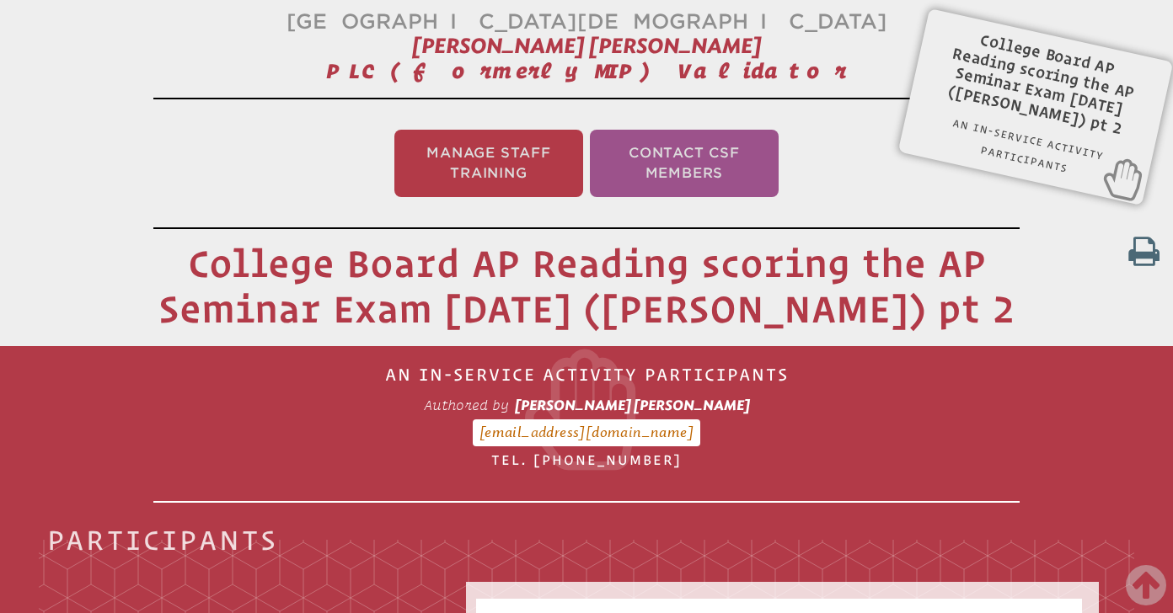
scroll to position [280, 0]
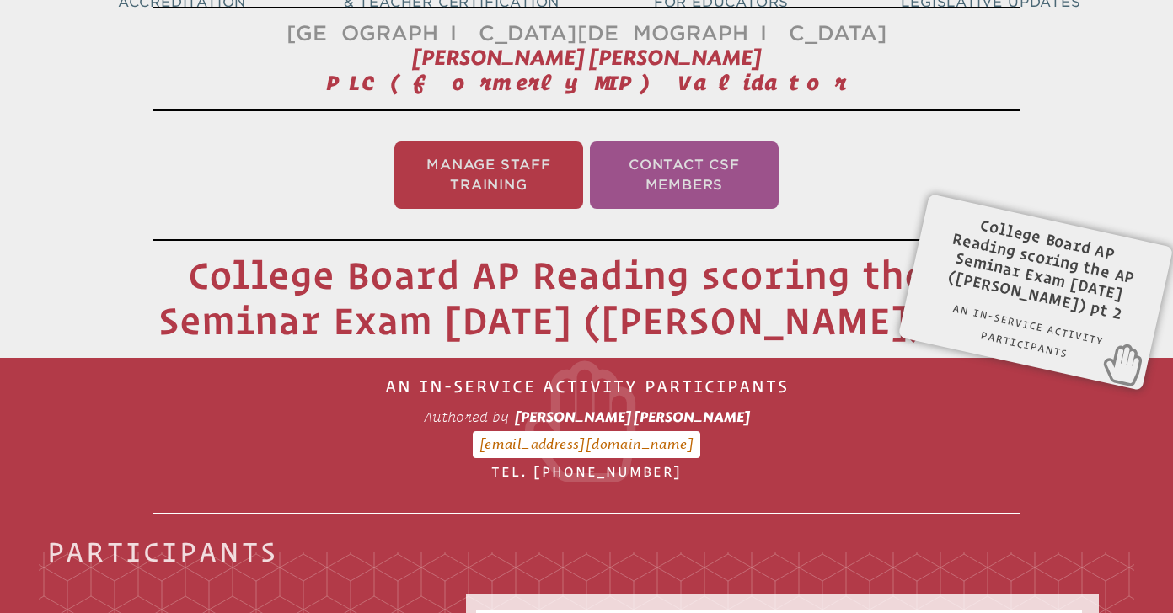
click at [607, 425] on icon at bounding box center [586, 421] width 866 height 121
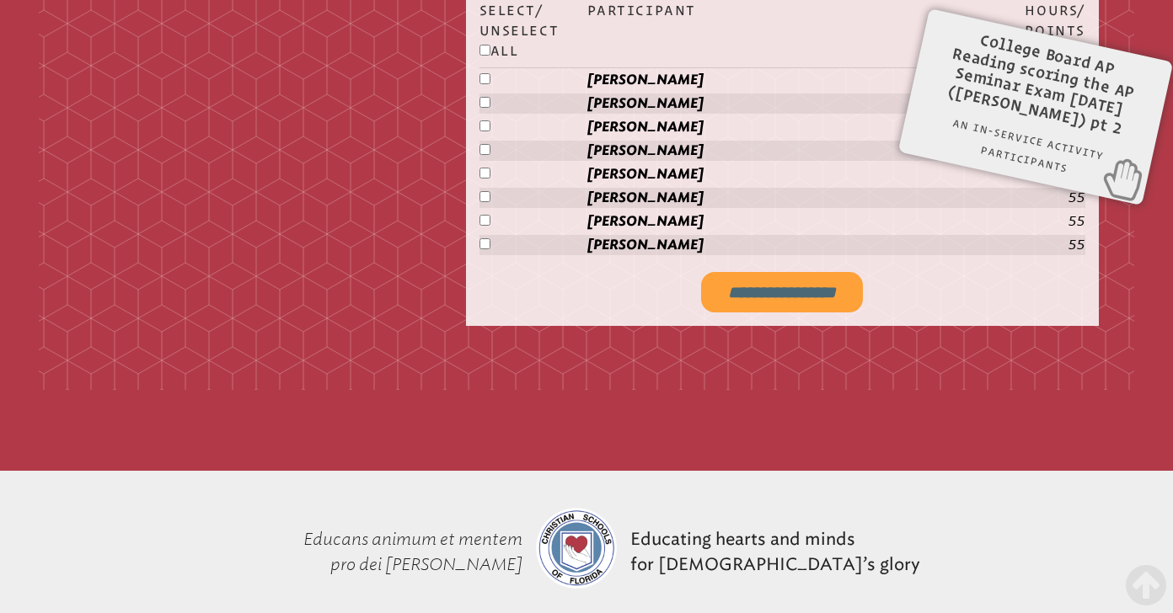
scroll to position [3686, 0]
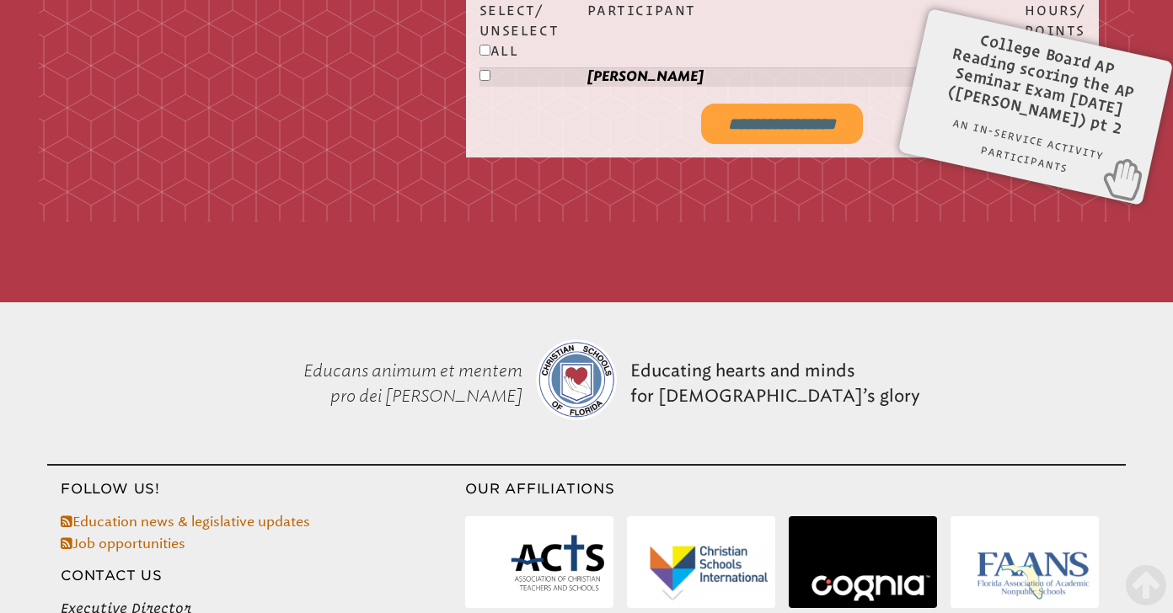
click at [765, 112] on input "**********" at bounding box center [782, 124] width 162 height 40
type input "**********"
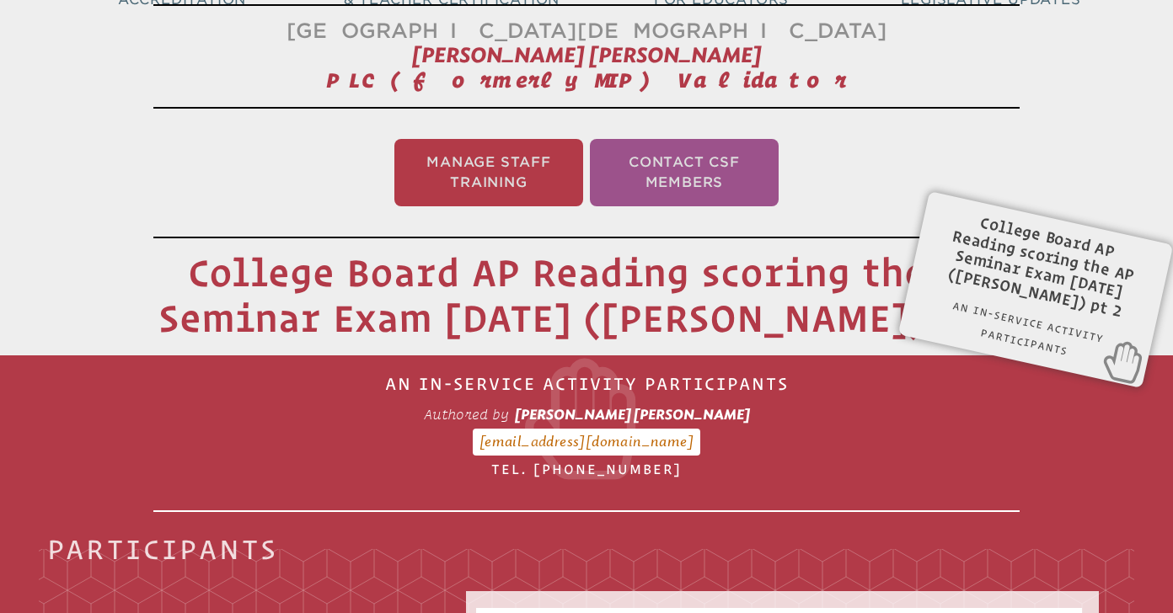
scroll to position [280, 0]
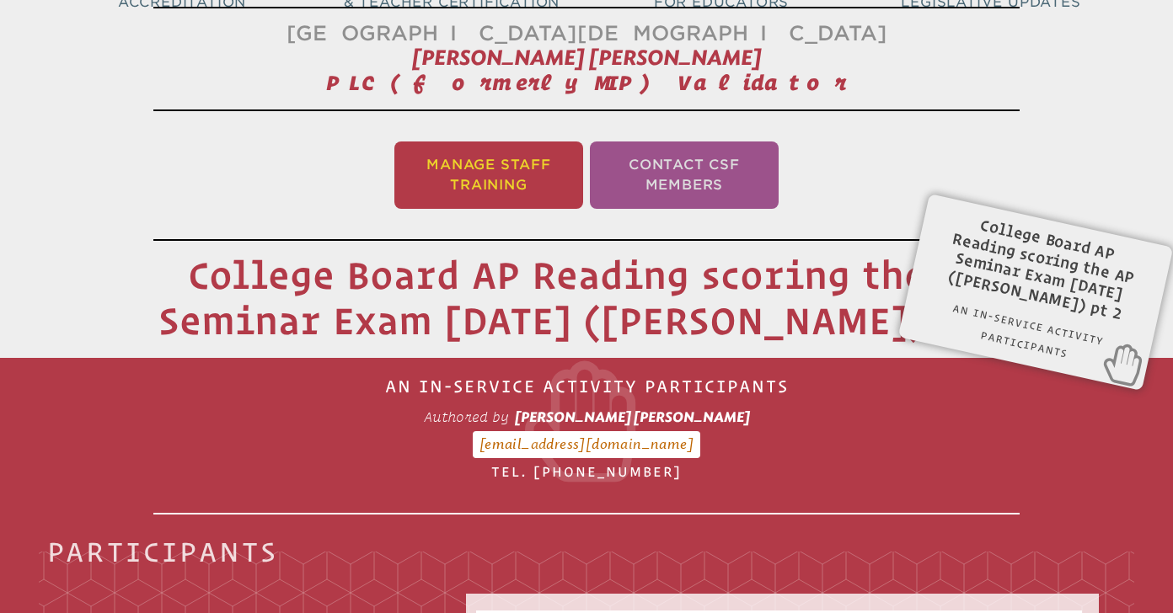
click at [468, 177] on li "Manage Staff Training" at bounding box center [488, 175] width 189 height 67
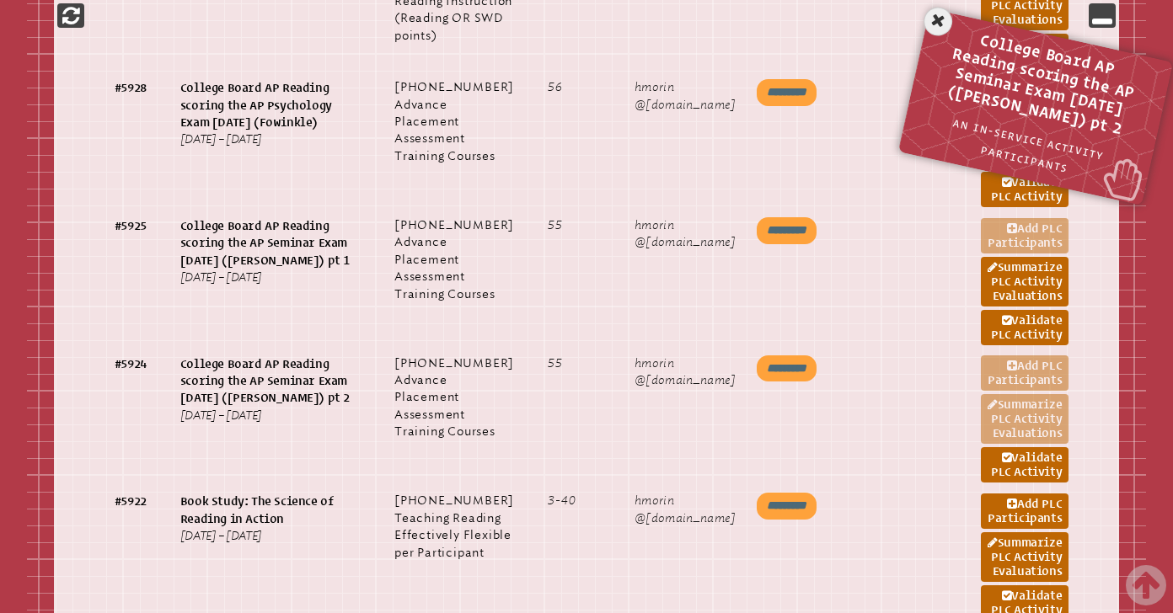
scroll to position [1473, 0]
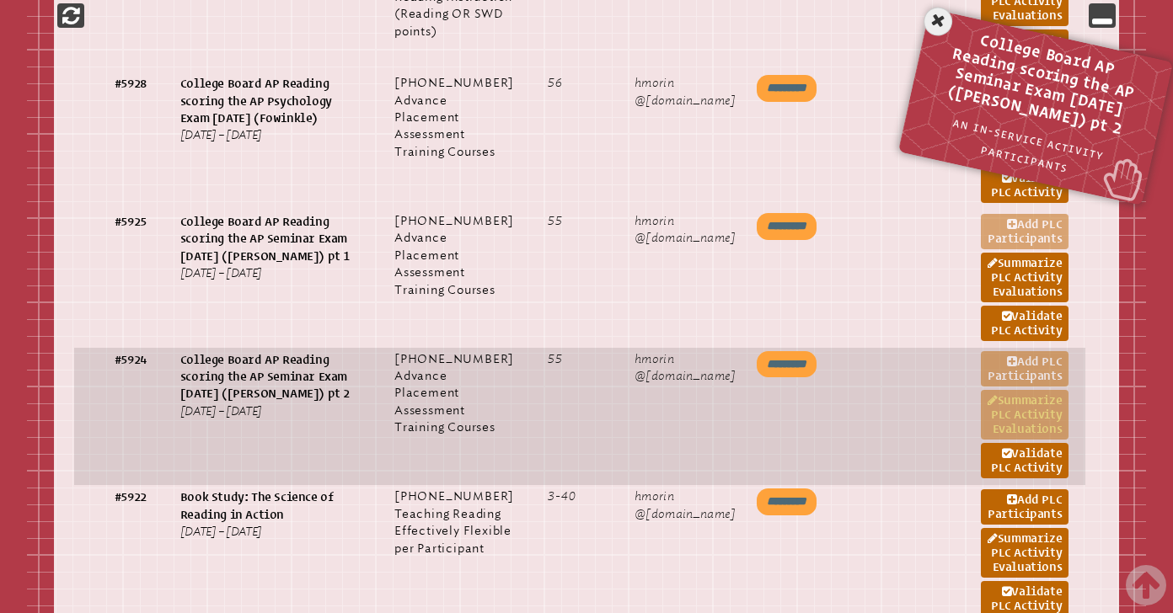
click at [1046, 440] on link "Summarize PLC Activity Evaluations" at bounding box center [1024, 415] width 88 height 50
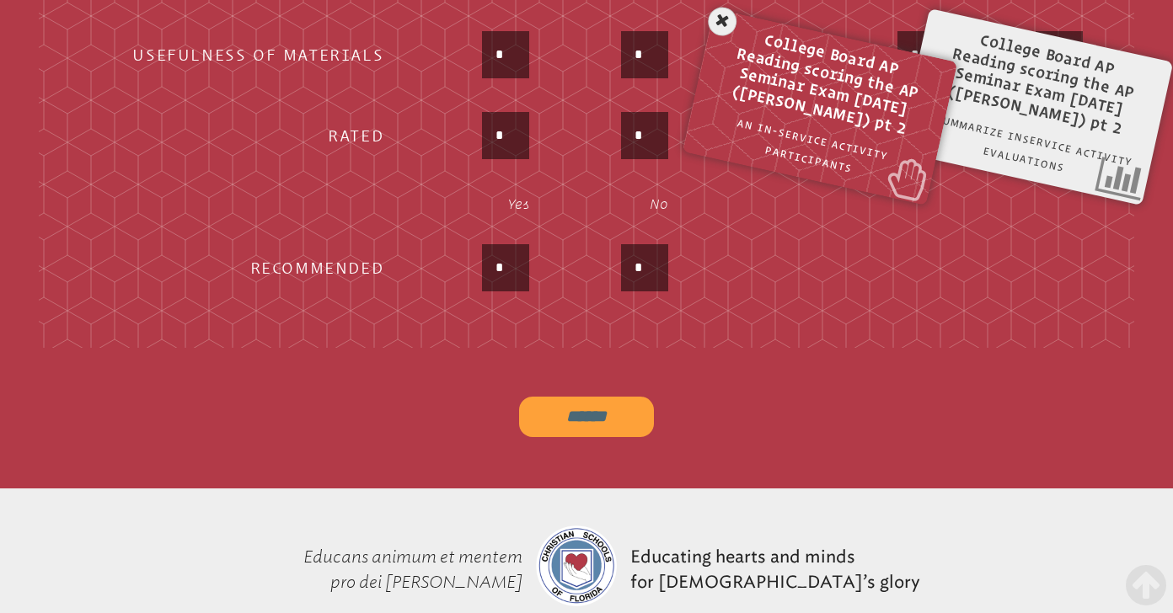
scroll to position [1316, 0]
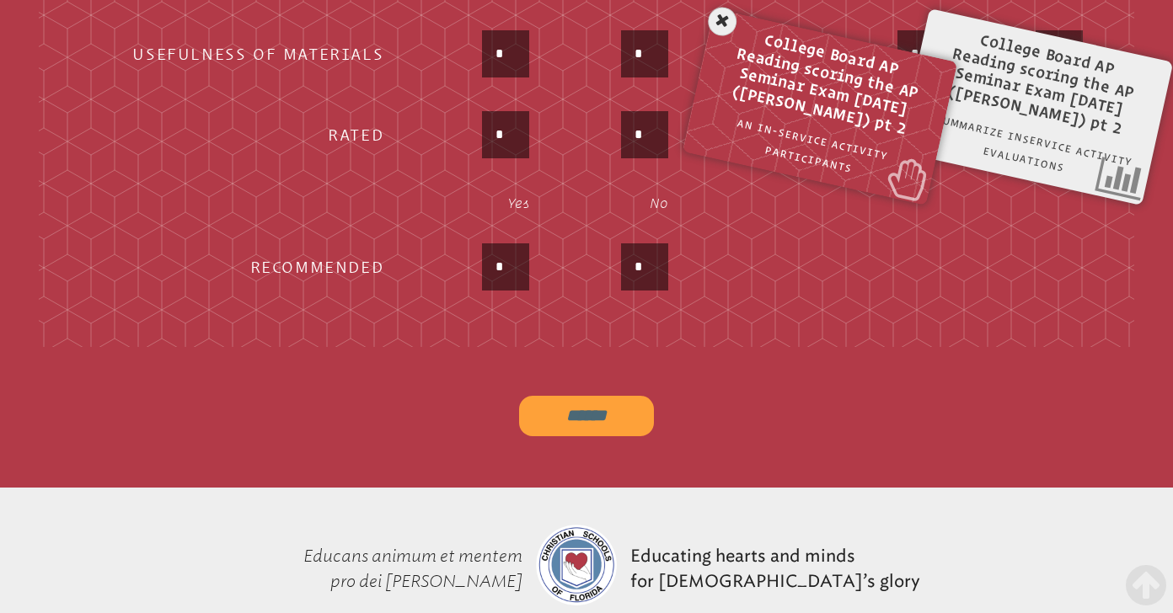
click at [576, 425] on input "******" at bounding box center [586, 416] width 135 height 40
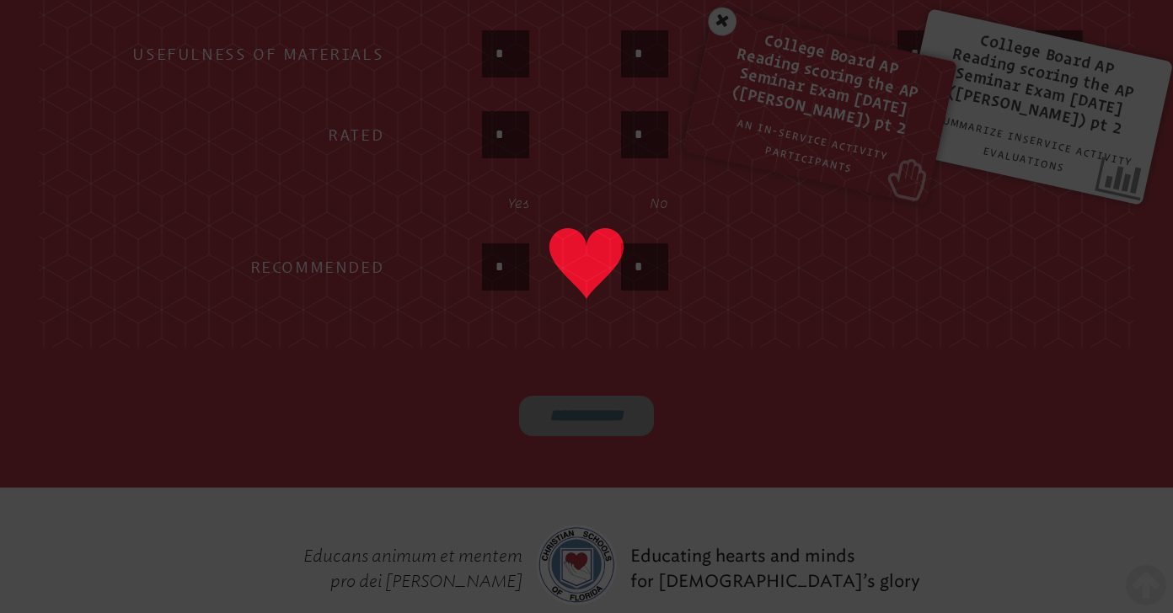
type input "******"
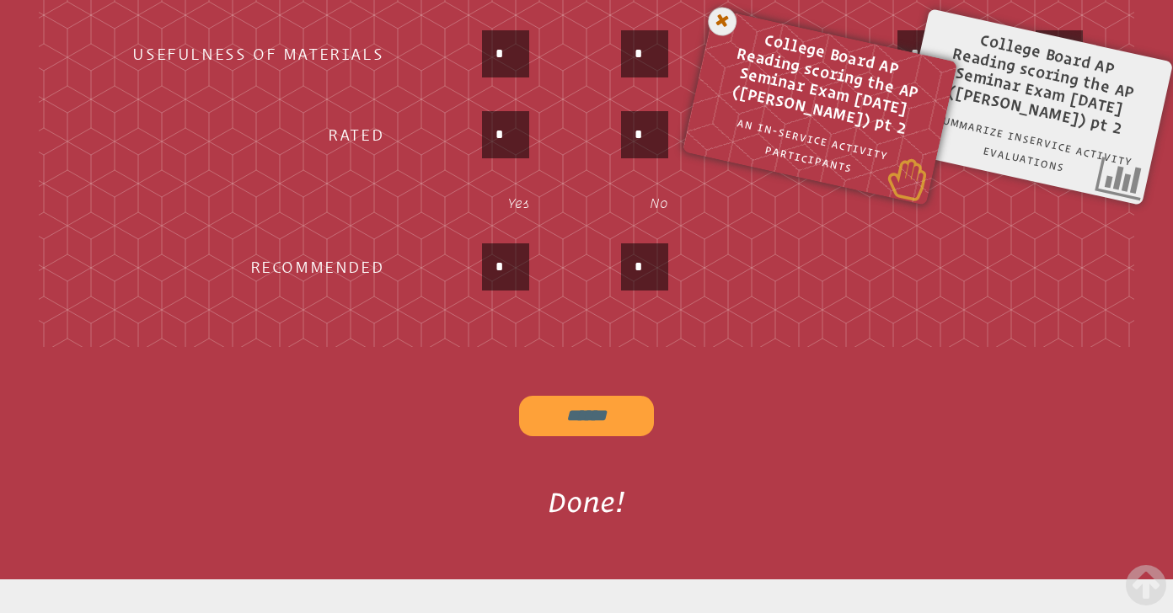
click at [725, 26] on icon at bounding box center [722, 21] width 35 height 35
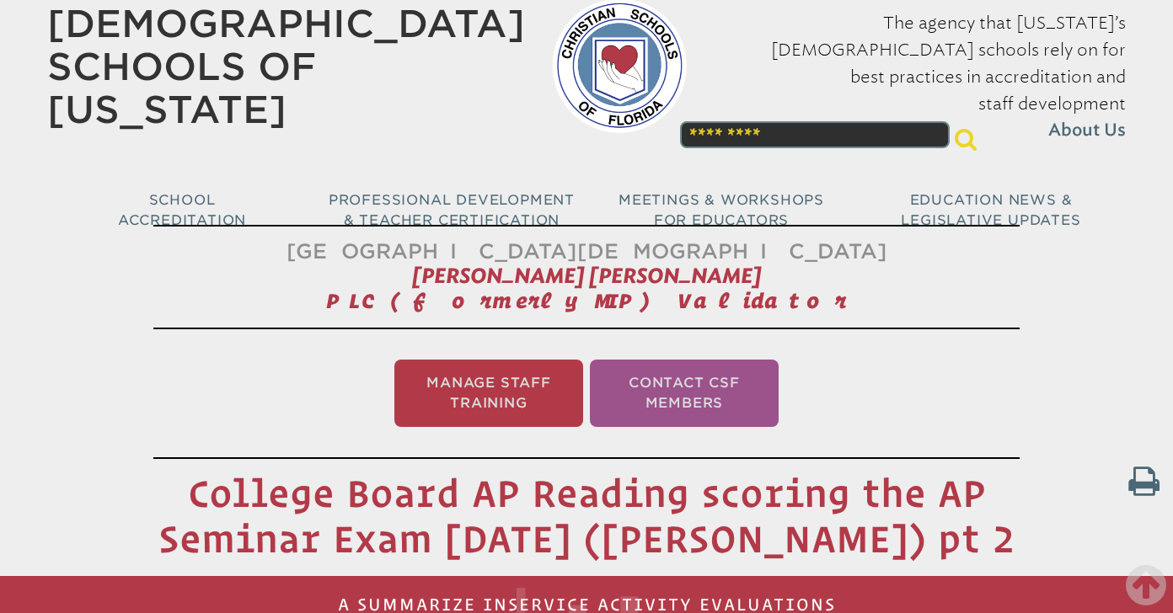
scroll to position [0, 0]
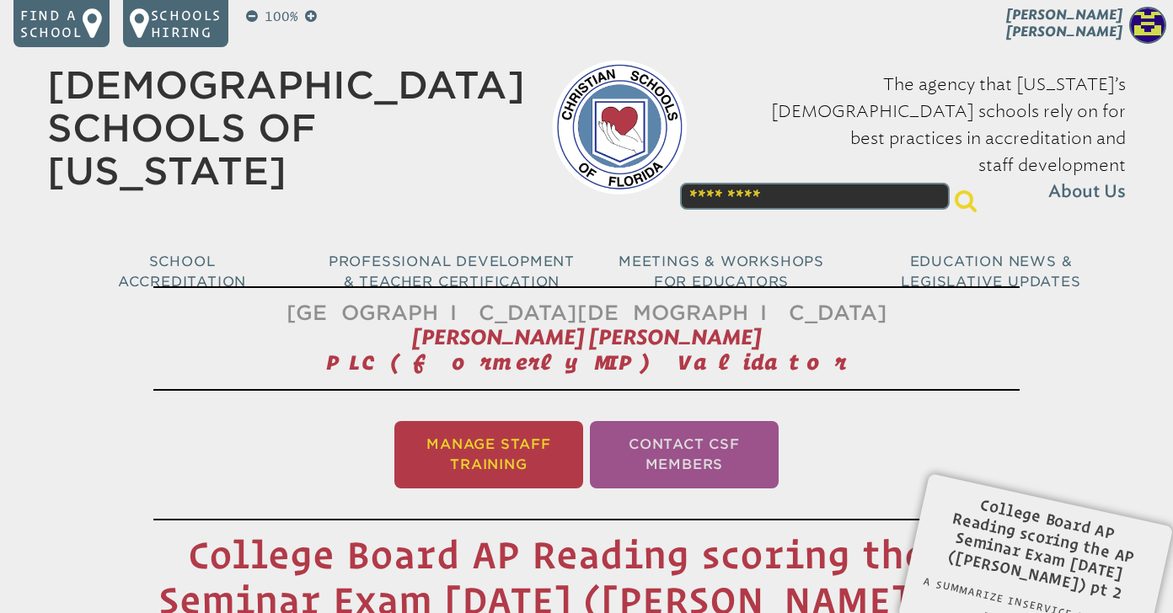
click at [534, 442] on li "Manage Staff Training" at bounding box center [488, 454] width 189 height 67
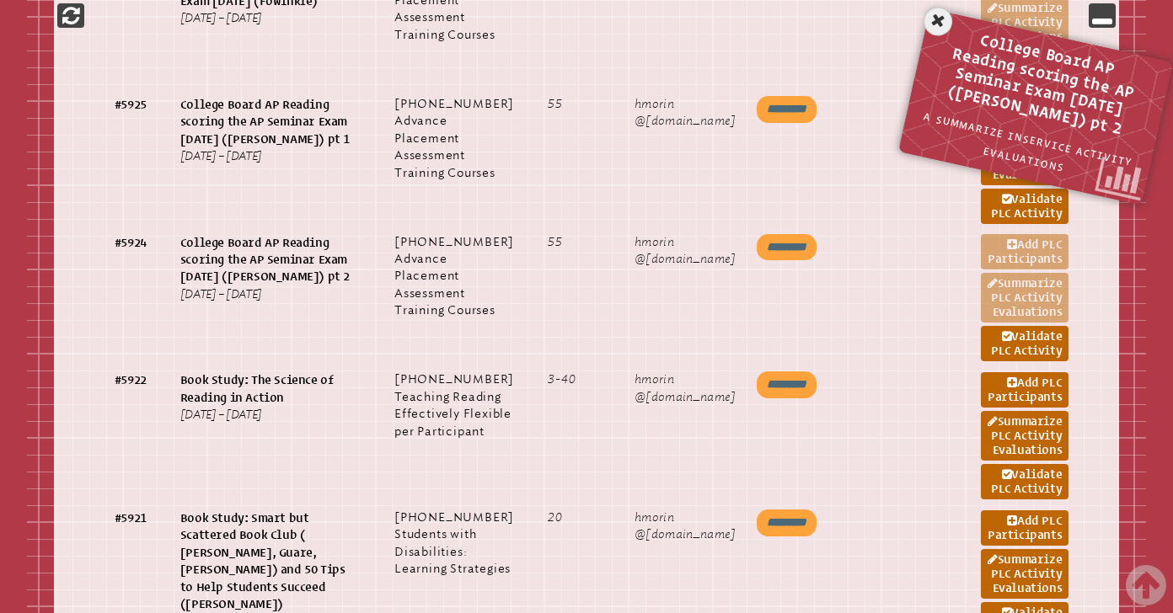
scroll to position [1596, 0]
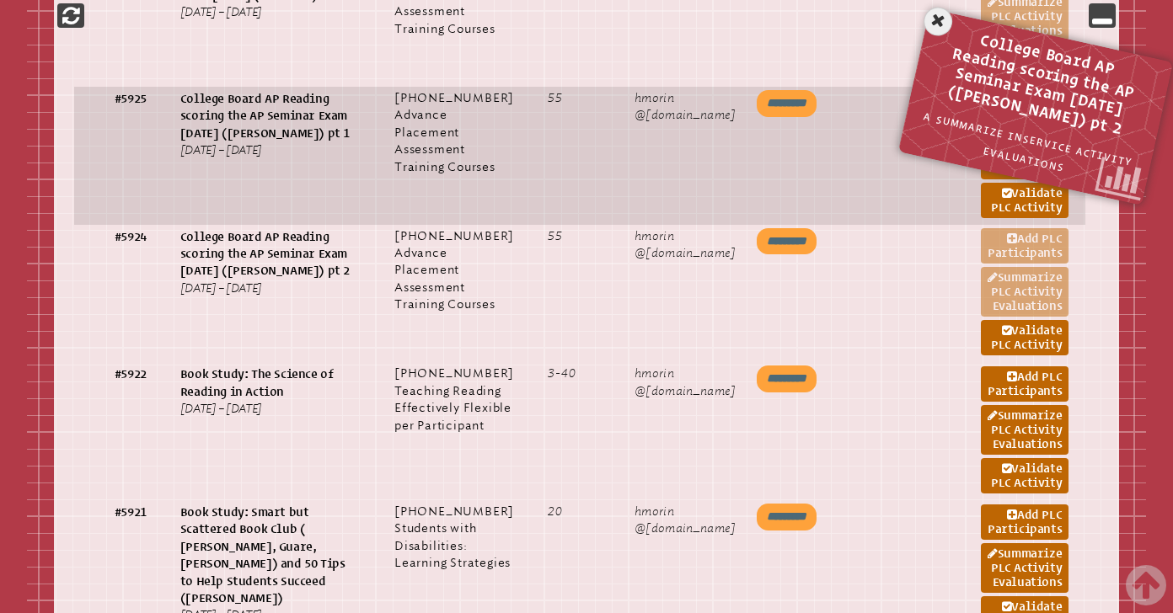
click at [1008, 179] on link "Summarize PLC Activity Evaluations" at bounding box center [1024, 155] width 88 height 50
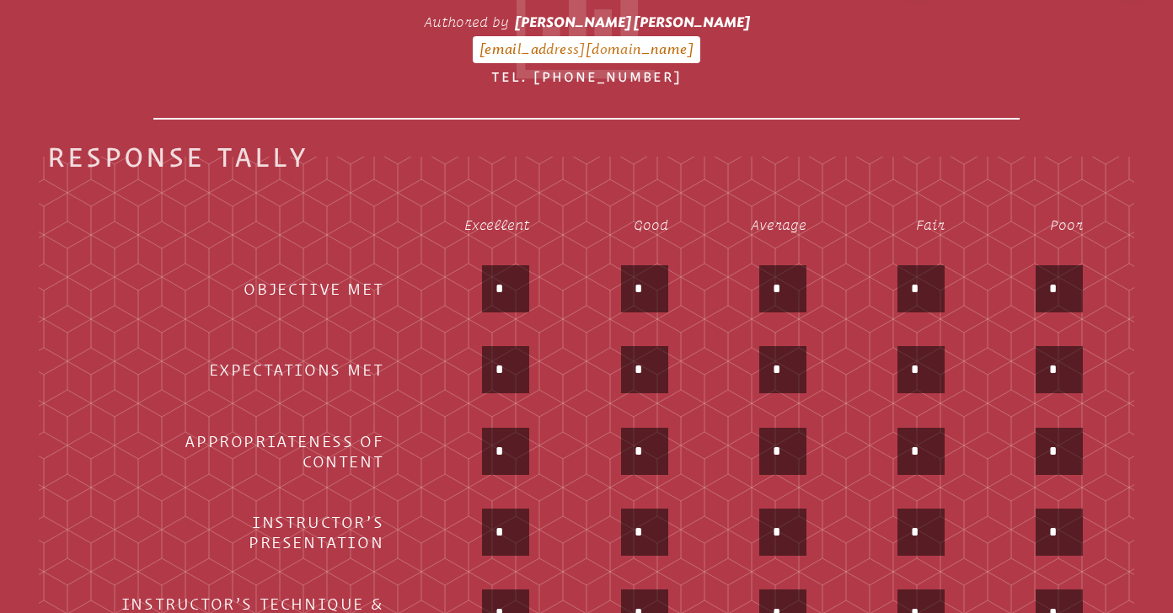
scroll to position [863, 0]
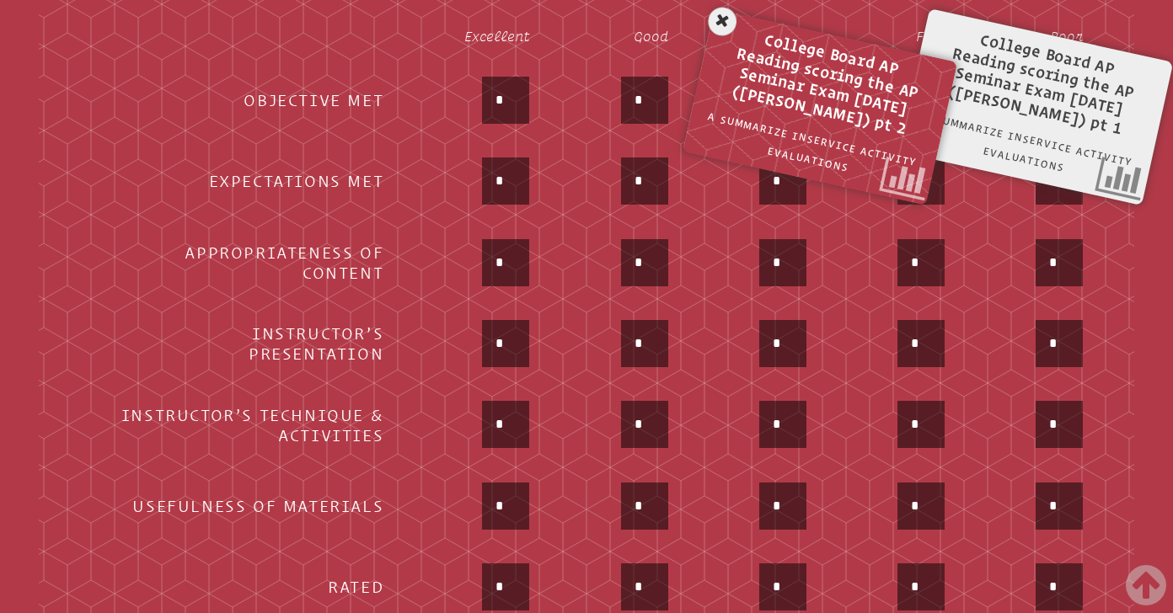
click at [506, 108] on input "*" at bounding box center [505, 100] width 40 height 40
type input "*"
click at [494, 183] on input "*" at bounding box center [505, 181] width 40 height 40
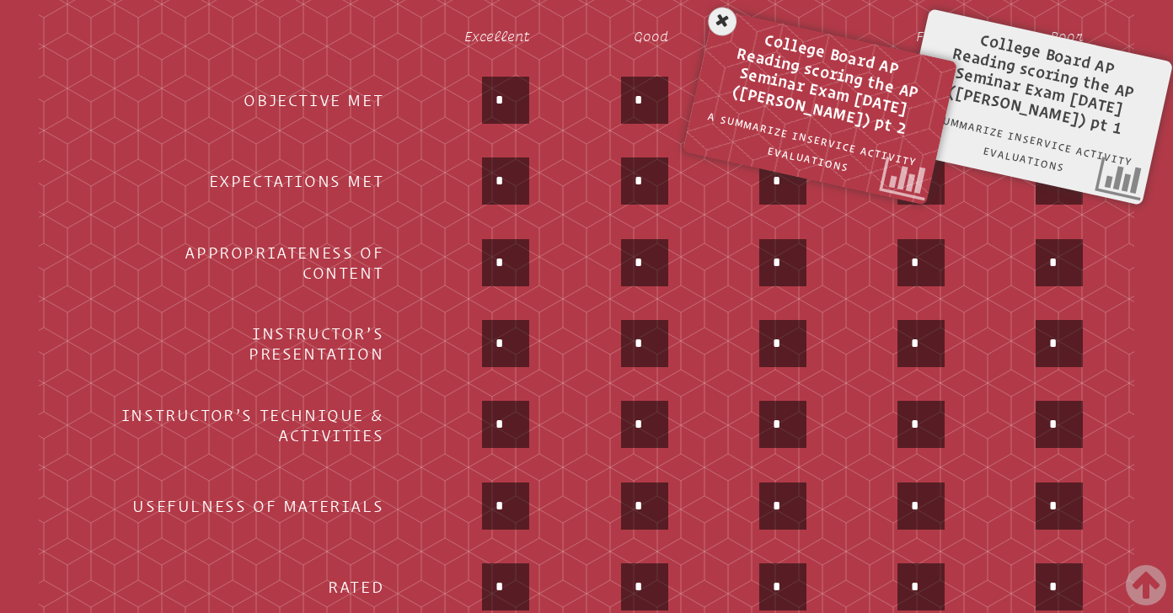
type input "*"
click at [501, 267] on input "*" at bounding box center [505, 263] width 40 height 40
type input "*"
click at [461, 327] on div "*" at bounding box center [471, 345] width 115 height 51
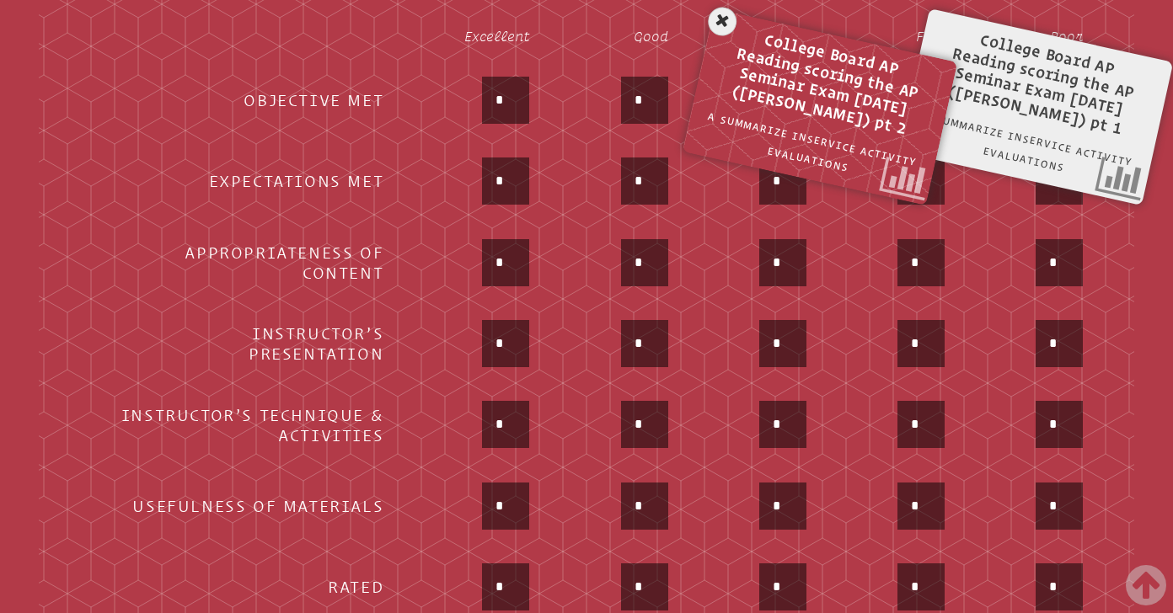
click at [499, 334] on input "*" at bounding box center [505, 343] width 40 height 40
type input "*"
click at [446, 389] on td "*" at bounding box center [471, 426] width 144 height 79
click at [499, 425] on input "*" at bounding box center [505, 424] width 40 height 40
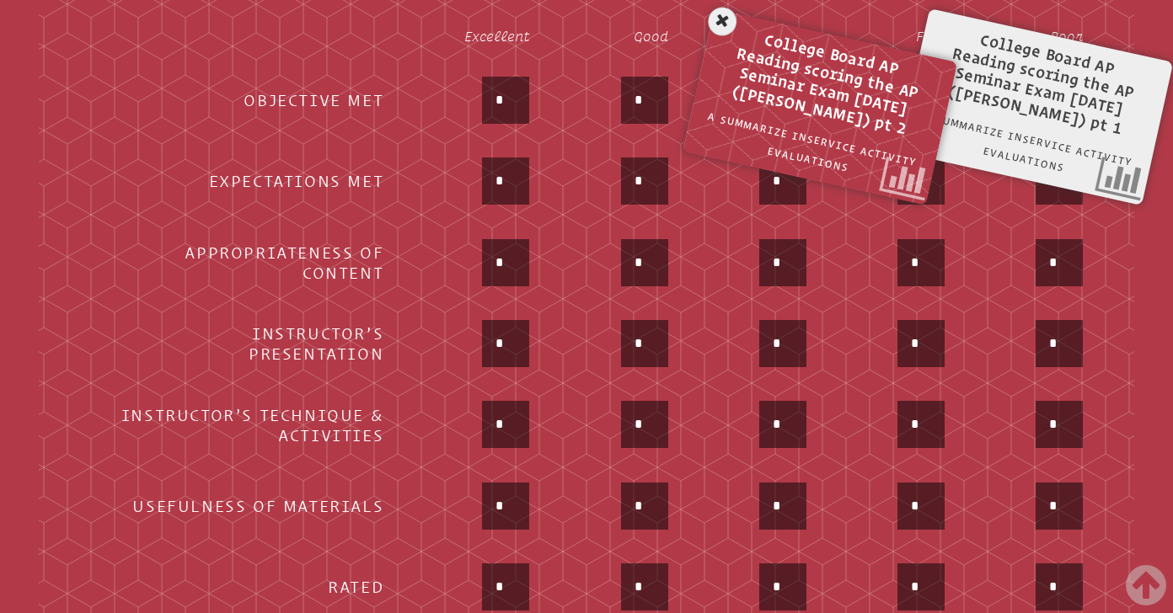
click at [499, 425] on input "*" at bounding box center [505, 424] width 40 height 40
type input "*"
click at [436, 470] on td "*" at bounding box center [471, 507] width 144 height 79
click at [518, 505] on input "*" at bounding box center [505, 506] width 40 height 40
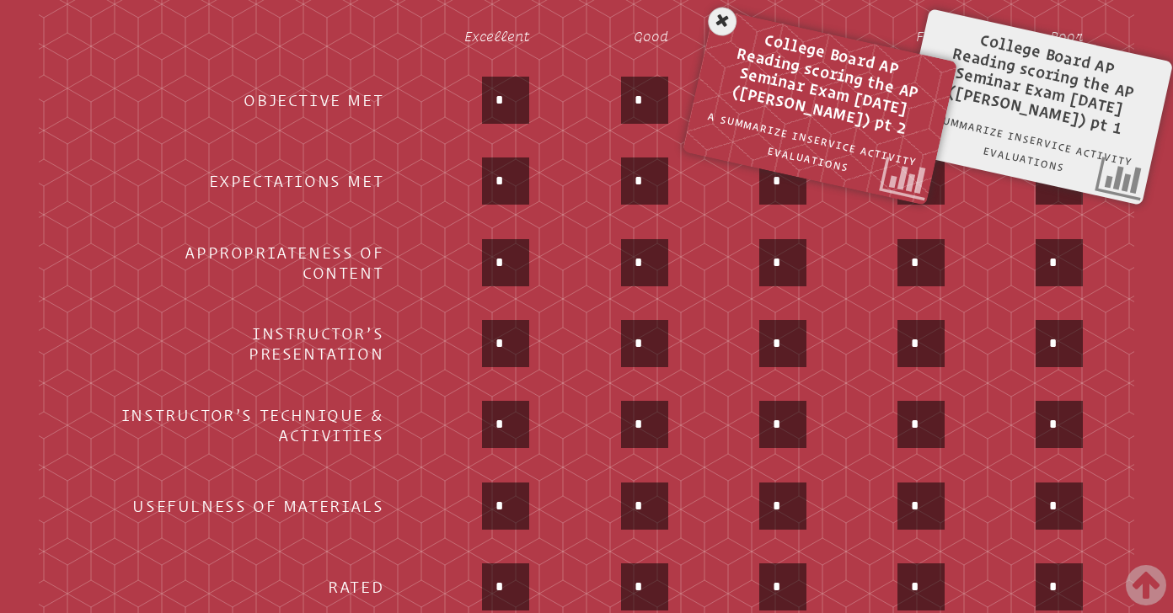
type input "*"
click at [416, 530] on div "*" at bounding box center [471, 508] width 115 height 51
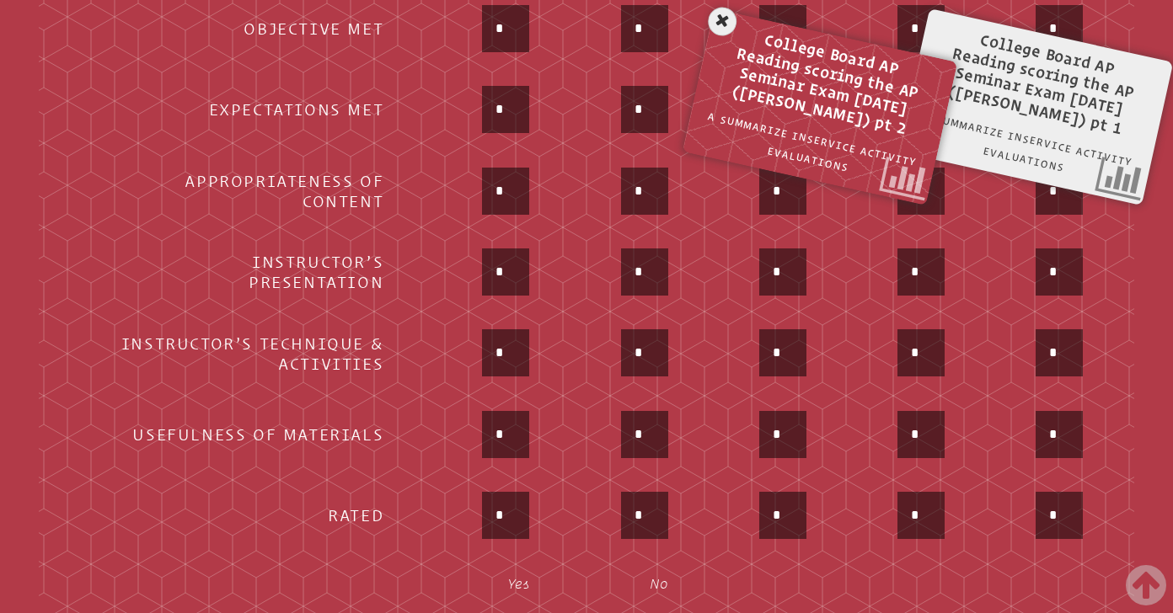
scroll to position [944, 0]
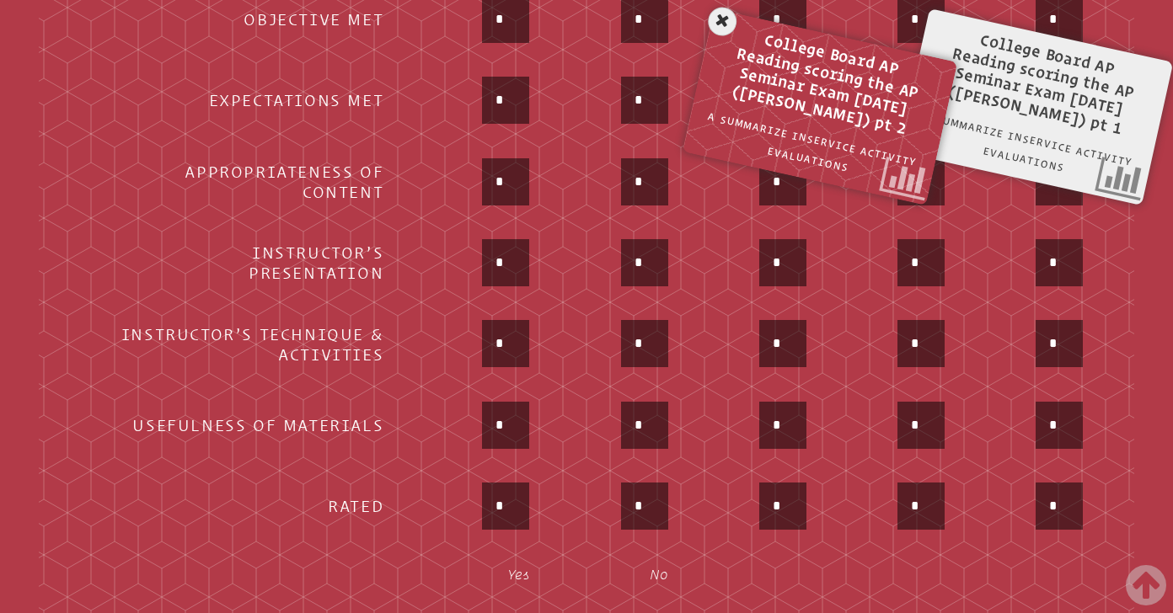
click at [511, 521] on input "*" at bounding box center [505, 506] width 40 height 40
type input "*"
click at [372, 514] on h3 "Rated" at bounding box center [249, 506] width 270 height 20
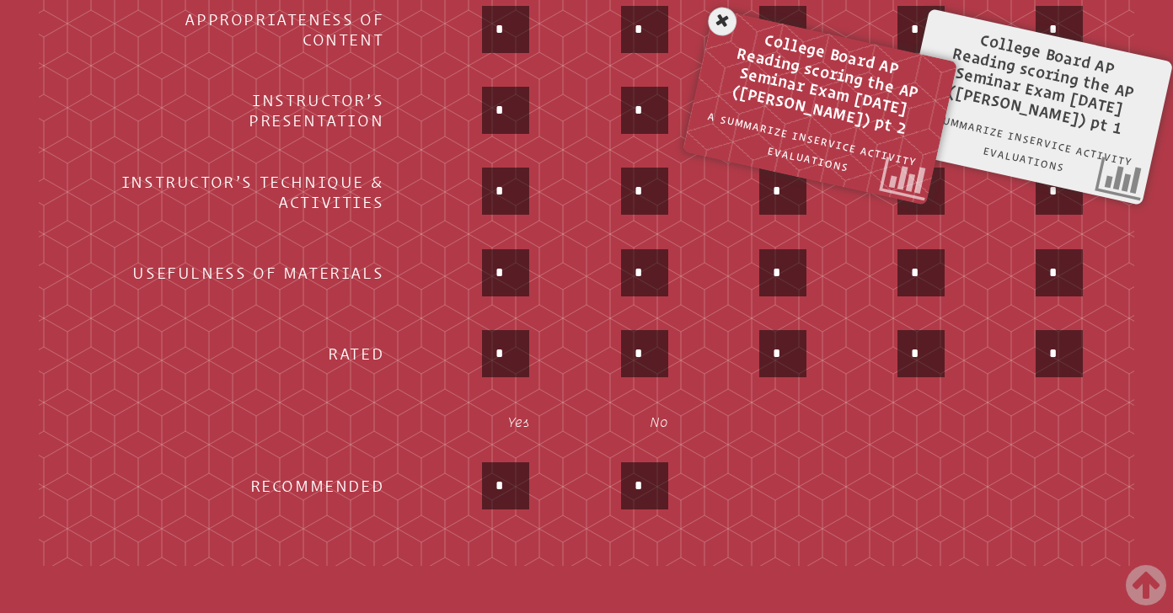
scroll to position [1109, 0]
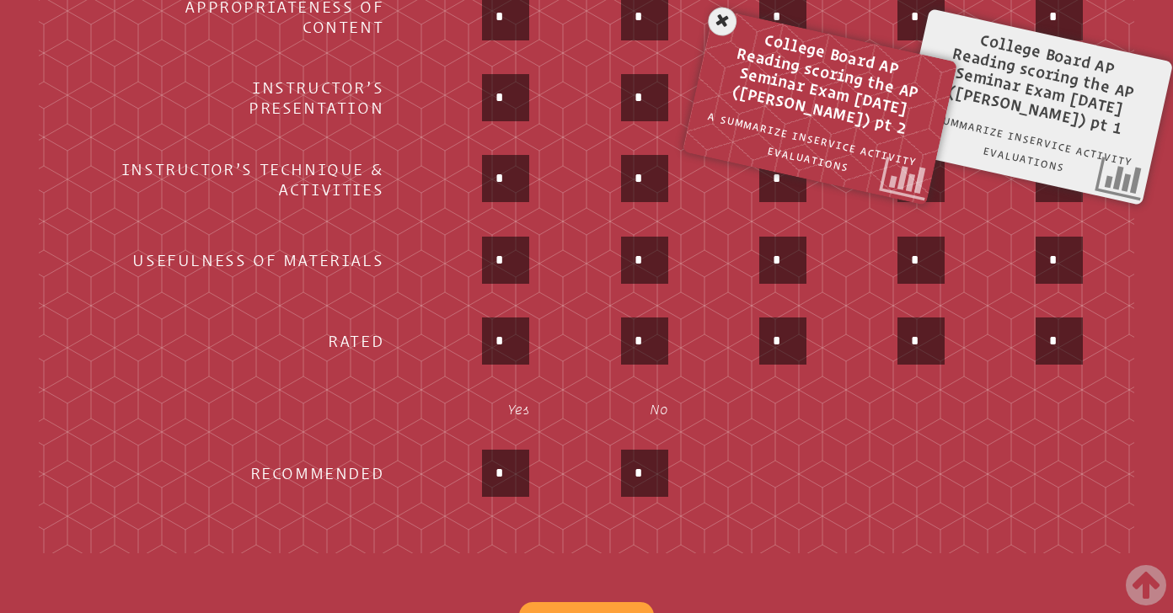
click at [518, 468] on input "*" at bounding box center [505, 473] width 40 height 40
type input "*"
click at [400, 500] on td "*" at bounding box center [471, 474] width 144 height 79
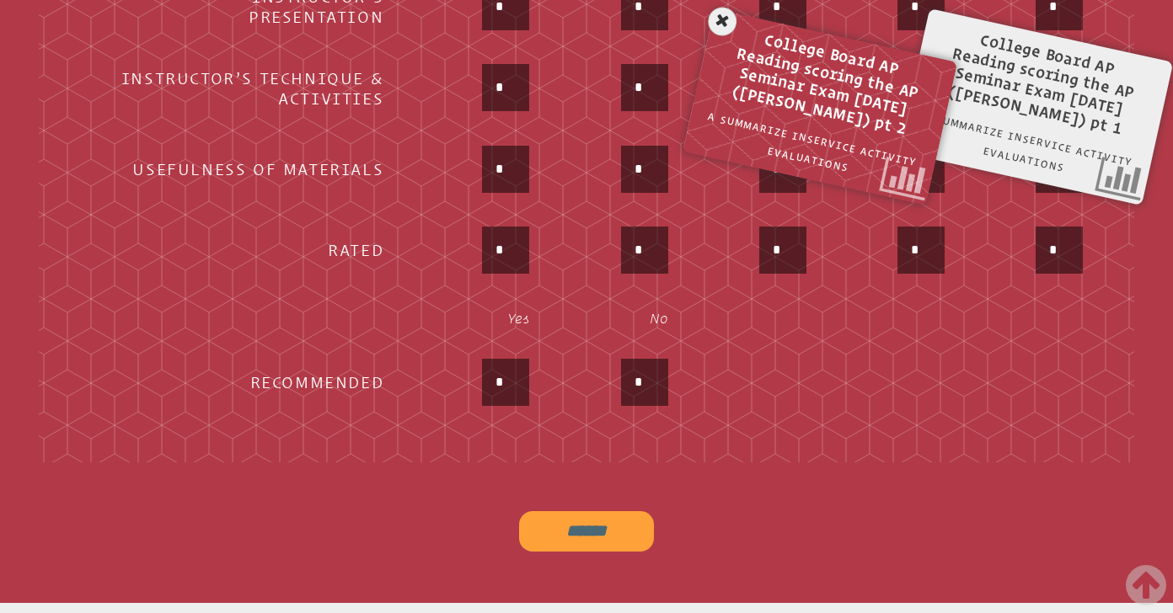
scroll to position [1341, 0]
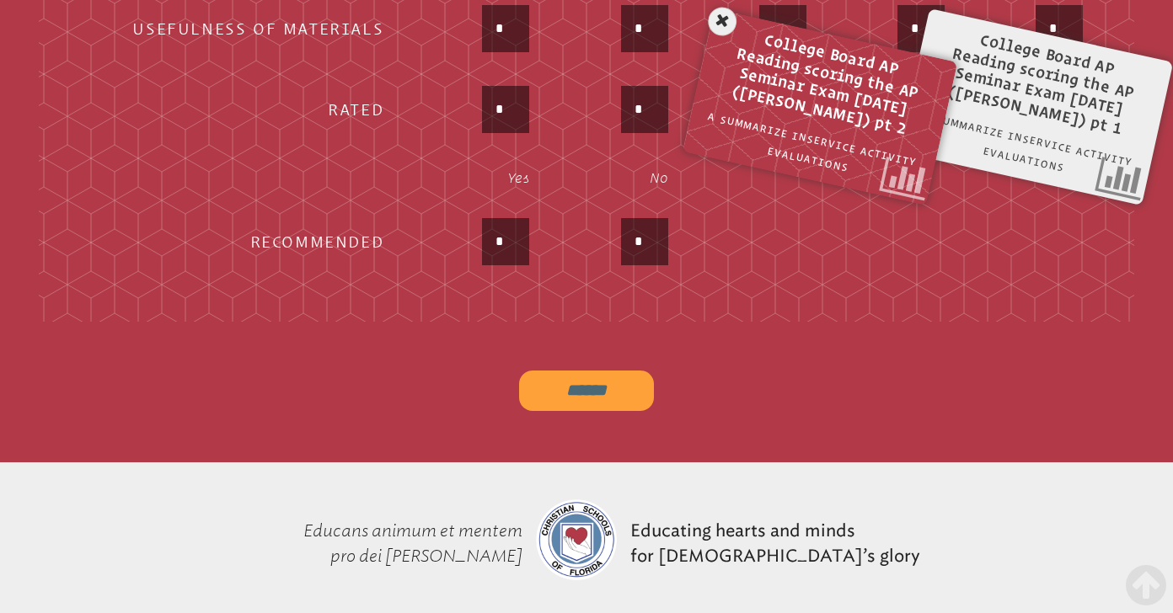
click at [573, 400] on input "******" at bounding box center [586, 391] width 135 height 40
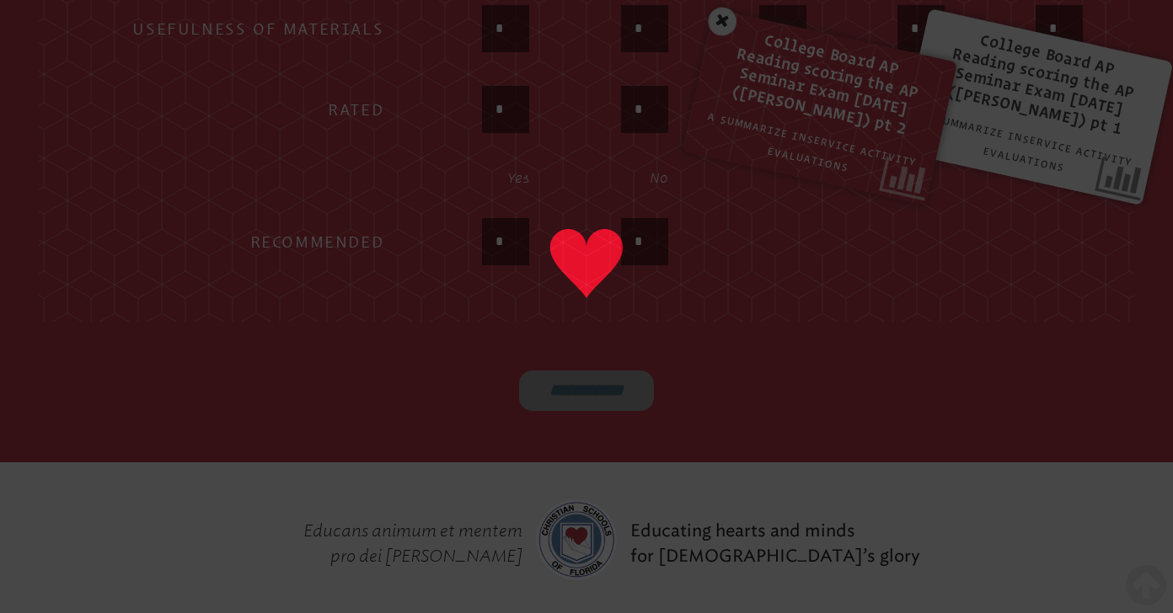
type input "******"
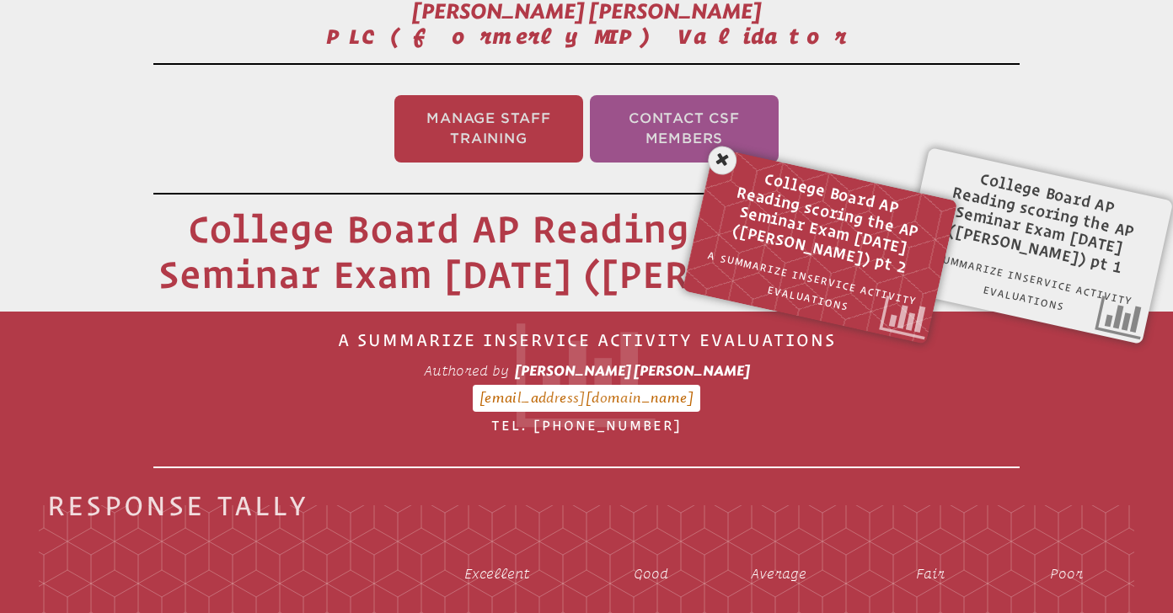
scroll to position [0, 0]
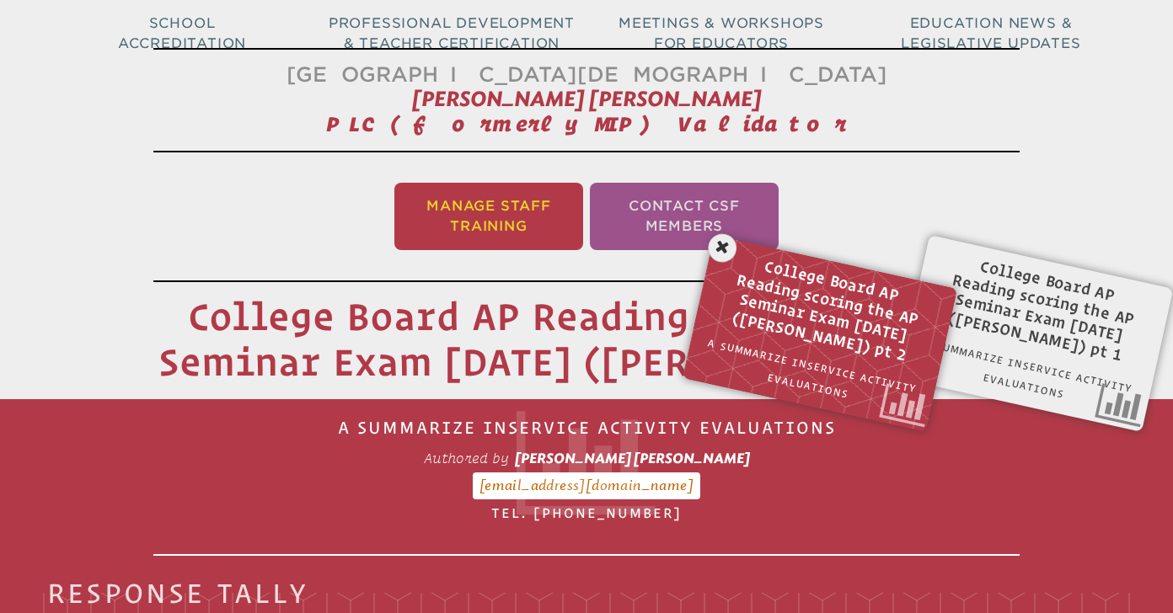
click at [473, 239] on li "Manage Staff Training" at bounding box center [488, 216] width 189 height 67
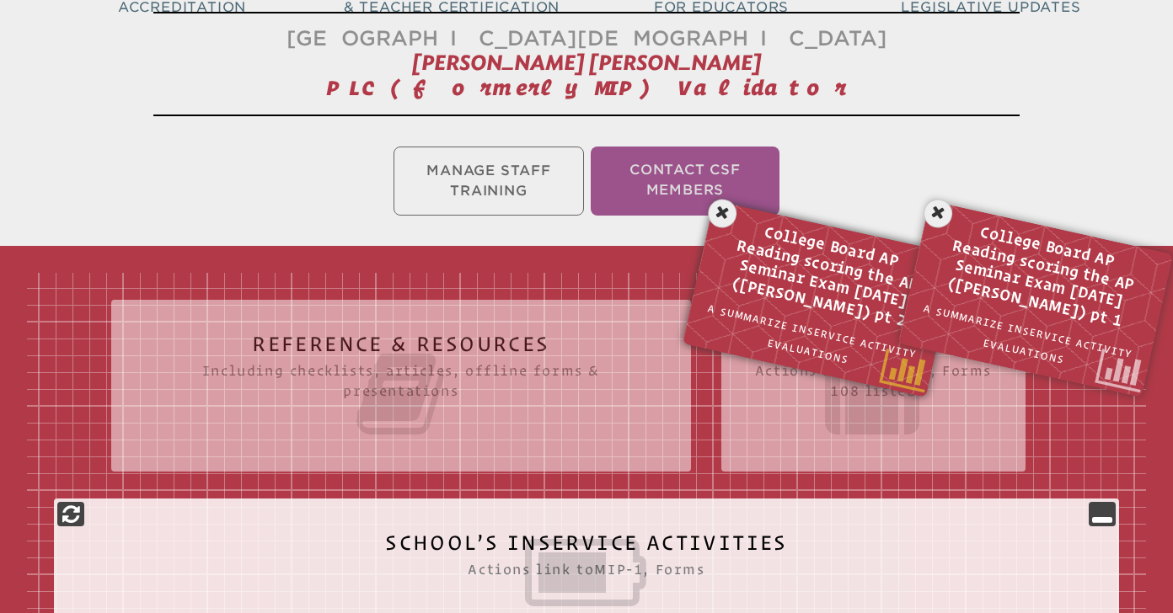
scroll to position [280, 0]
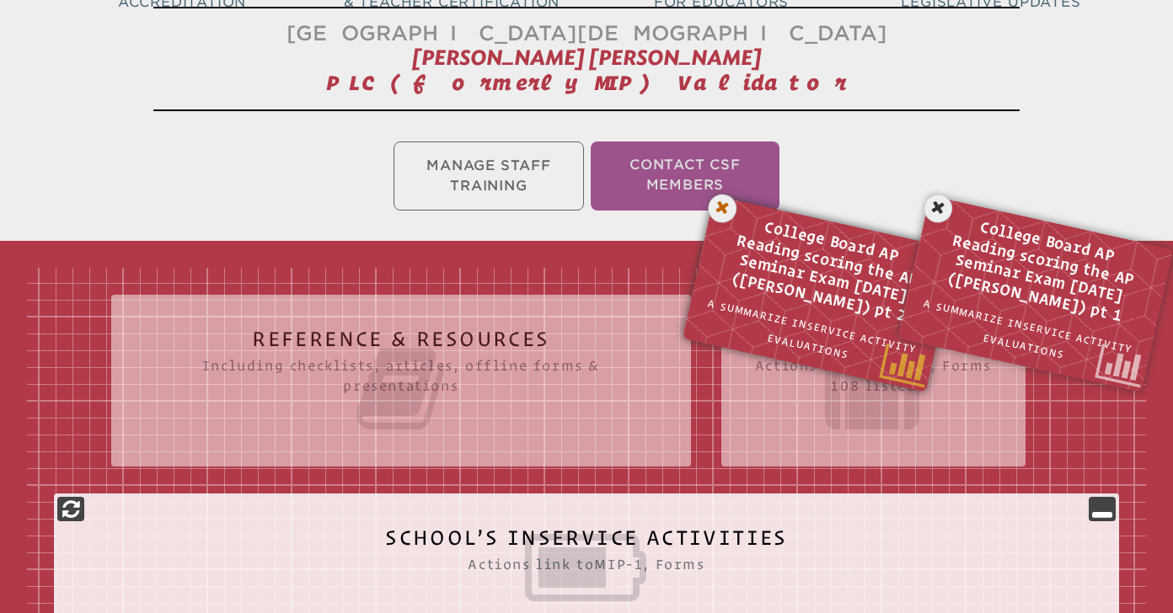
click at [728, 206] on icon at bounding box center [722, 208] width 35 height 35
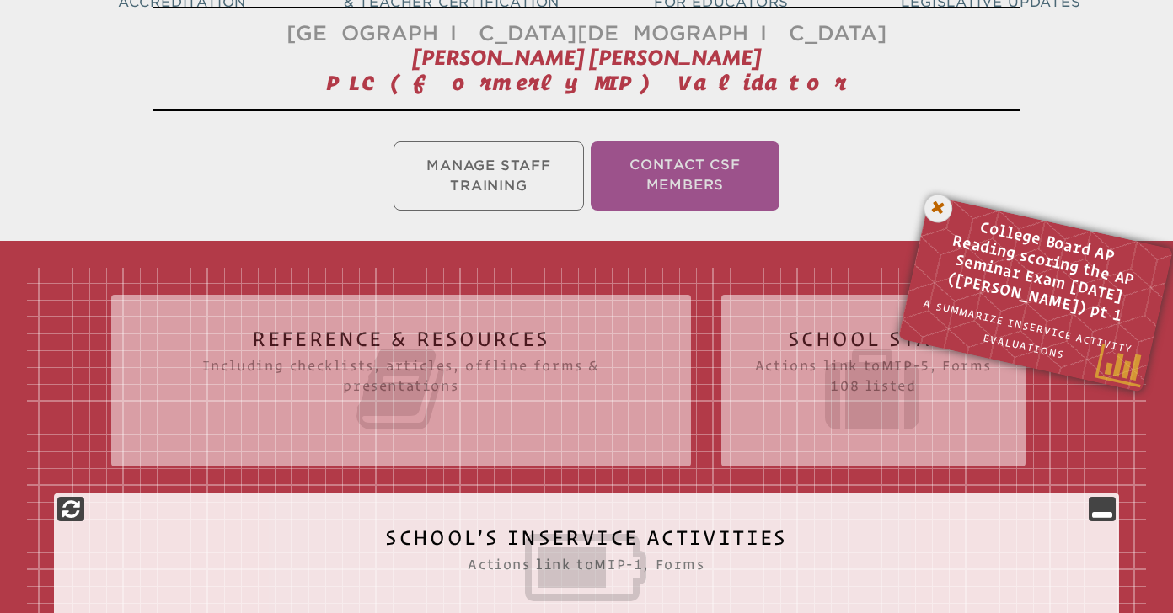
click at [938, 215] on icon at bounding box center [938, 208] width 35 height 35
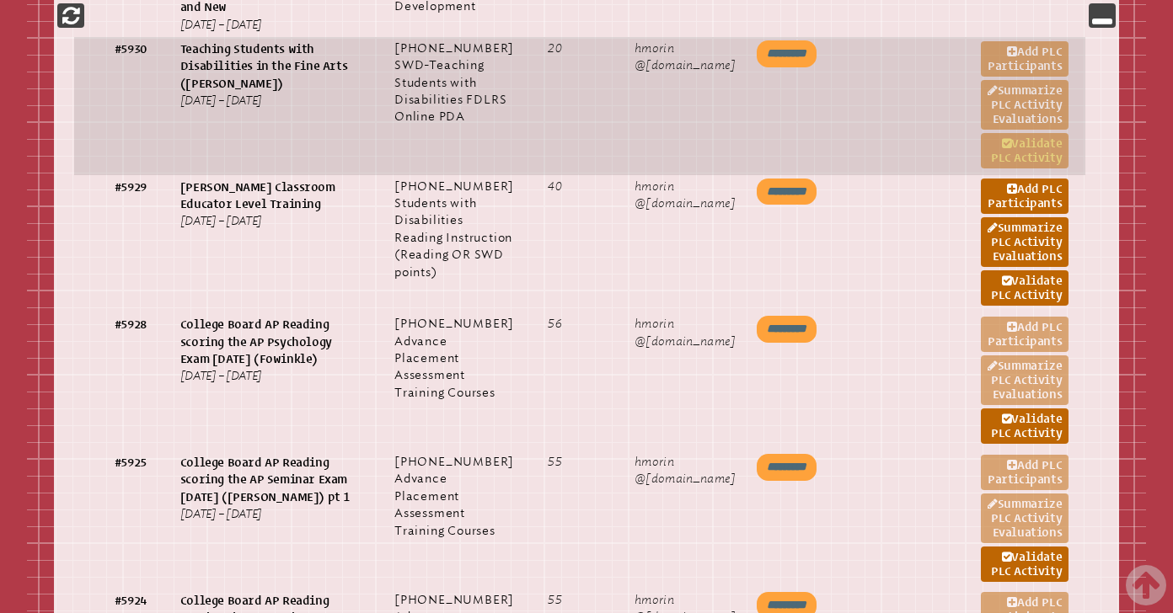
scroll to position [1248, 0]
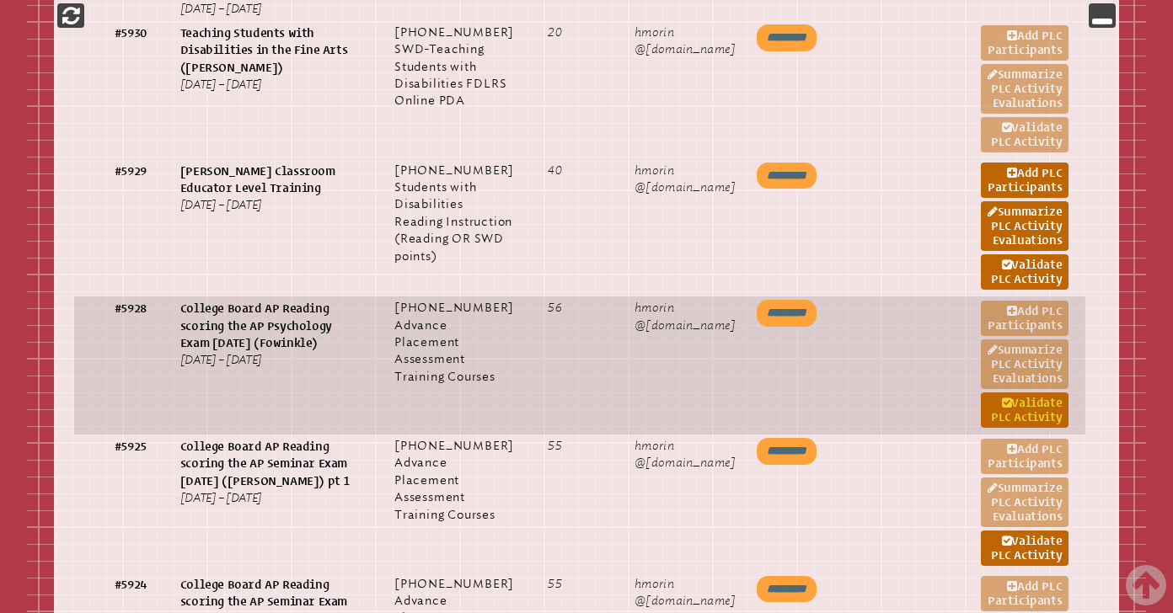
click at [1003, 428] on link "Validate PLC Activity" at bounding box center [1024, 410] width 88 height 35
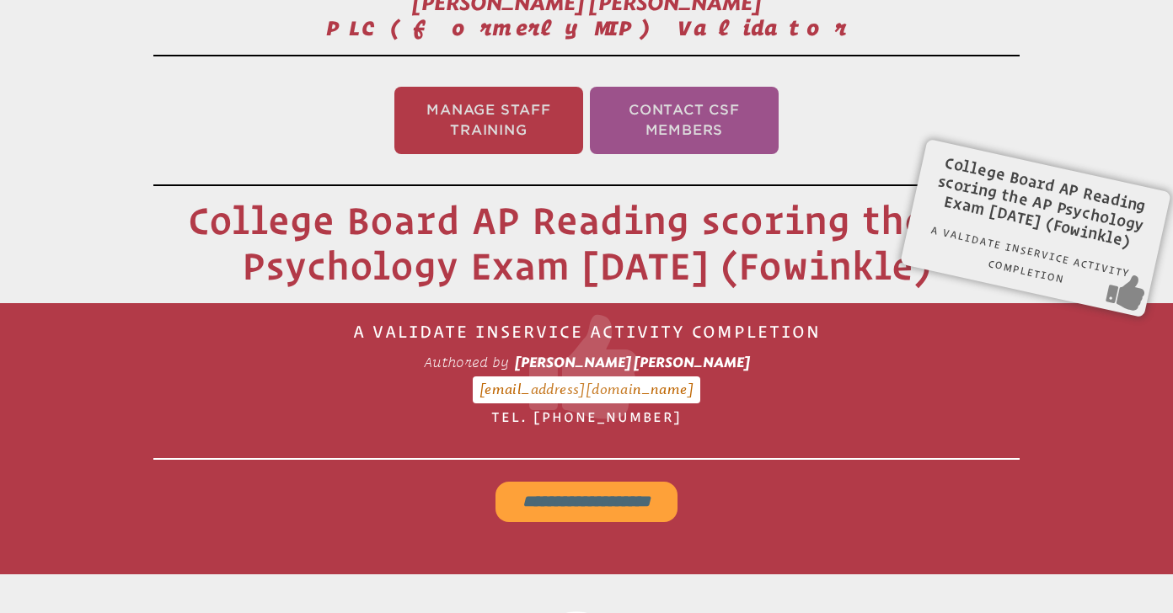
scroll to position [353, 0]
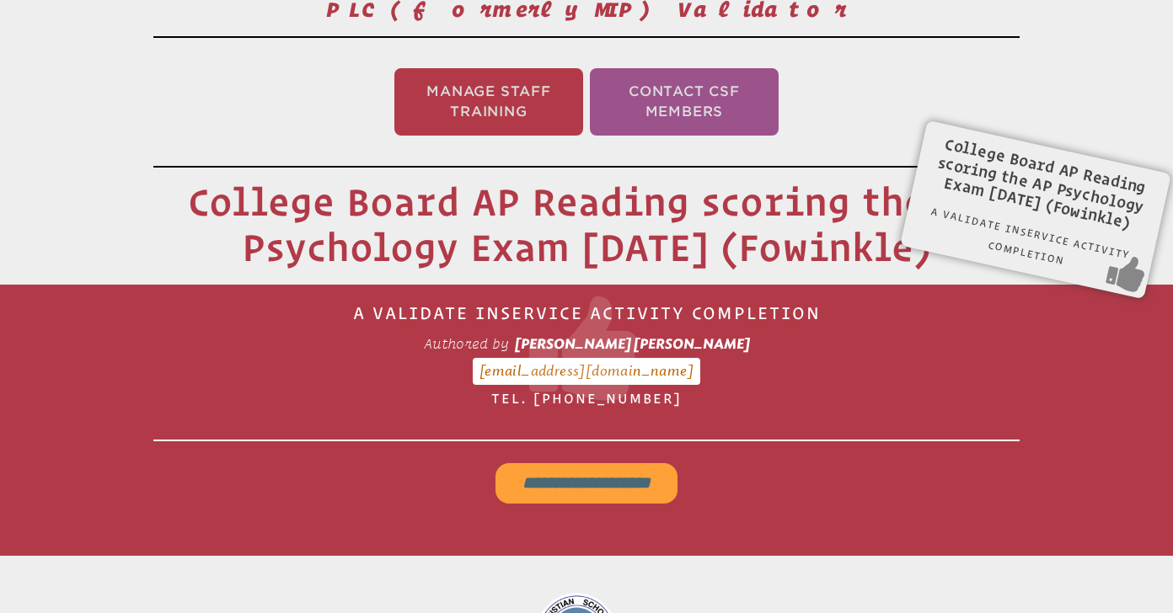
click at [596, 485] on input "**********" at bounding box center [586, 483] width 182 height 40
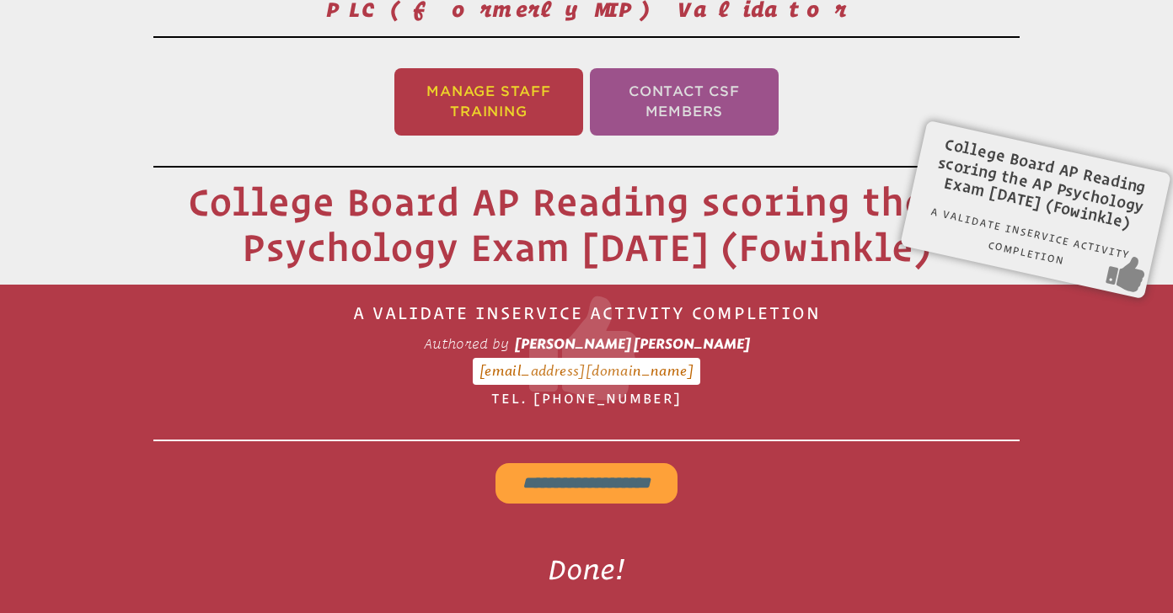
click at [499, 102] on li "Manage Staff Training" at bounding box center [488, 101] width 189 height 67
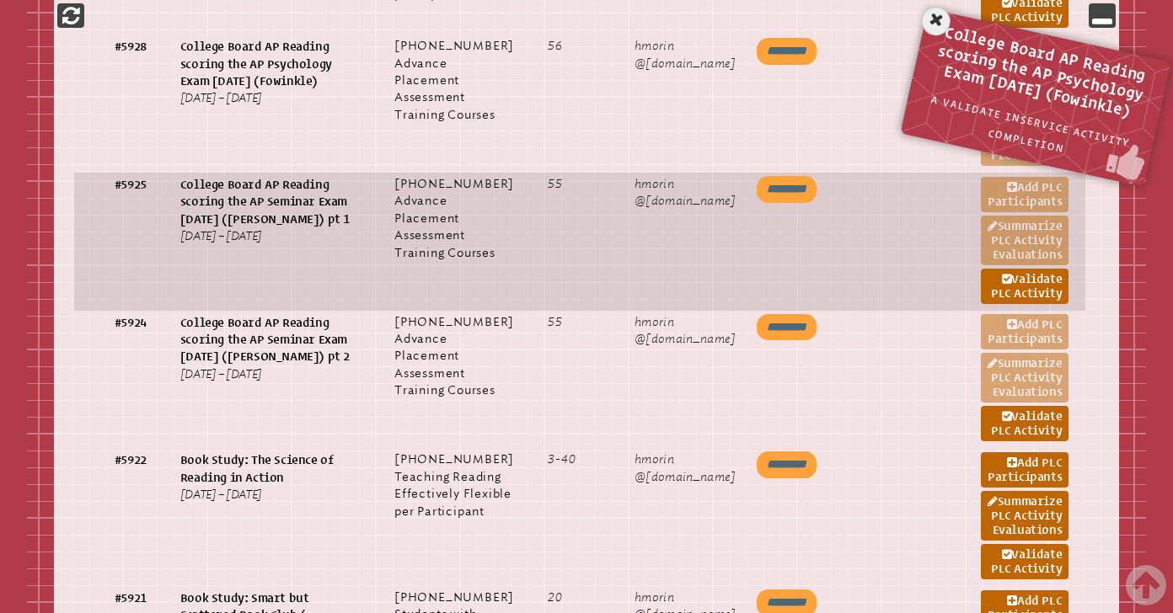
scroll to position [1587, 0]
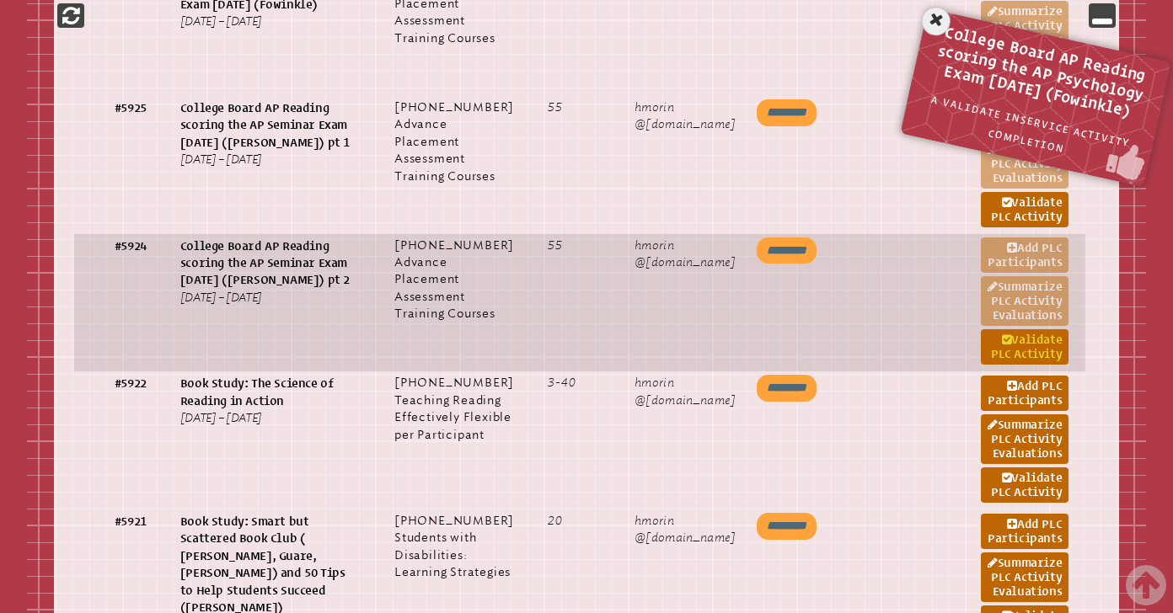
click at [1007, 365] on link "Validate PLC Activity" at bounding box center [1024, 346] width 88 height 35
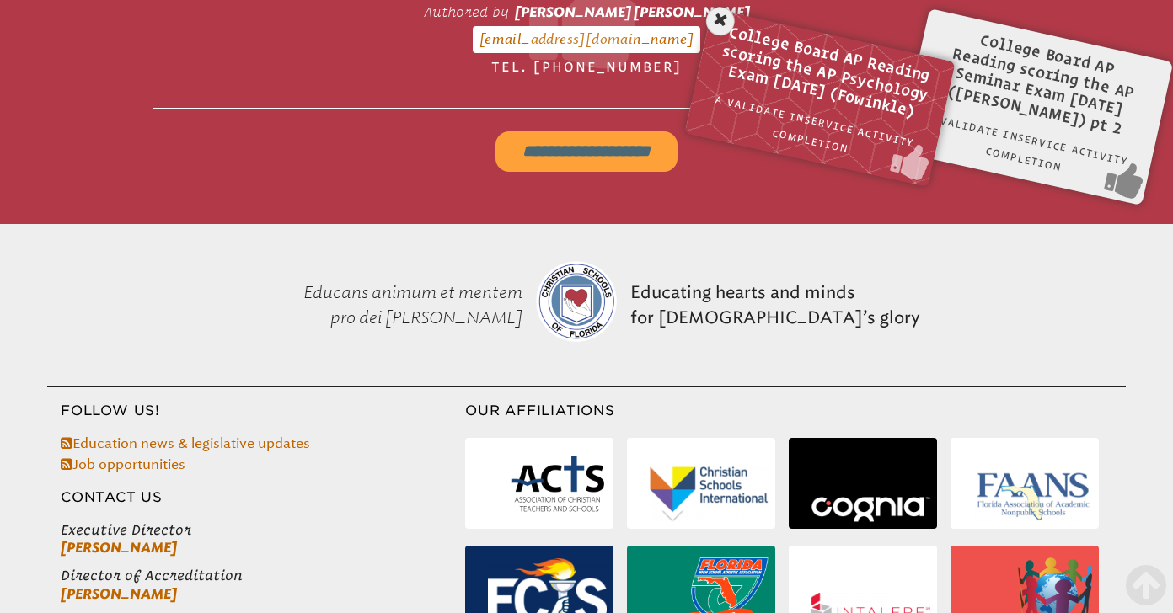
scroll to position [687, 0]
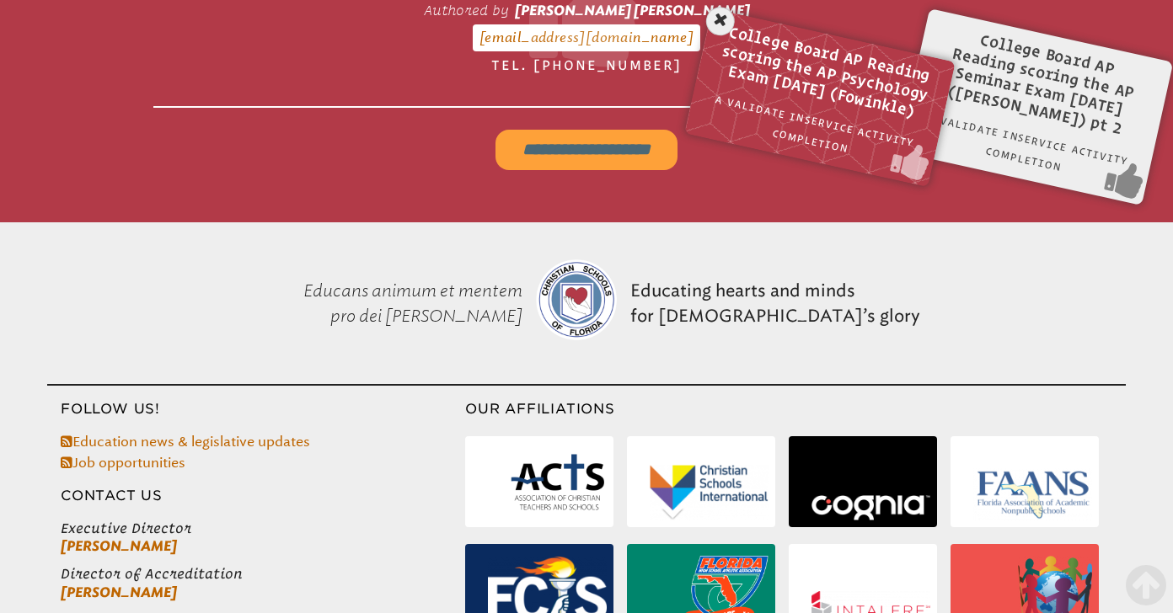
click at [596, 148] on input "**********" at bounding box center [586, 150] width 182 height 40
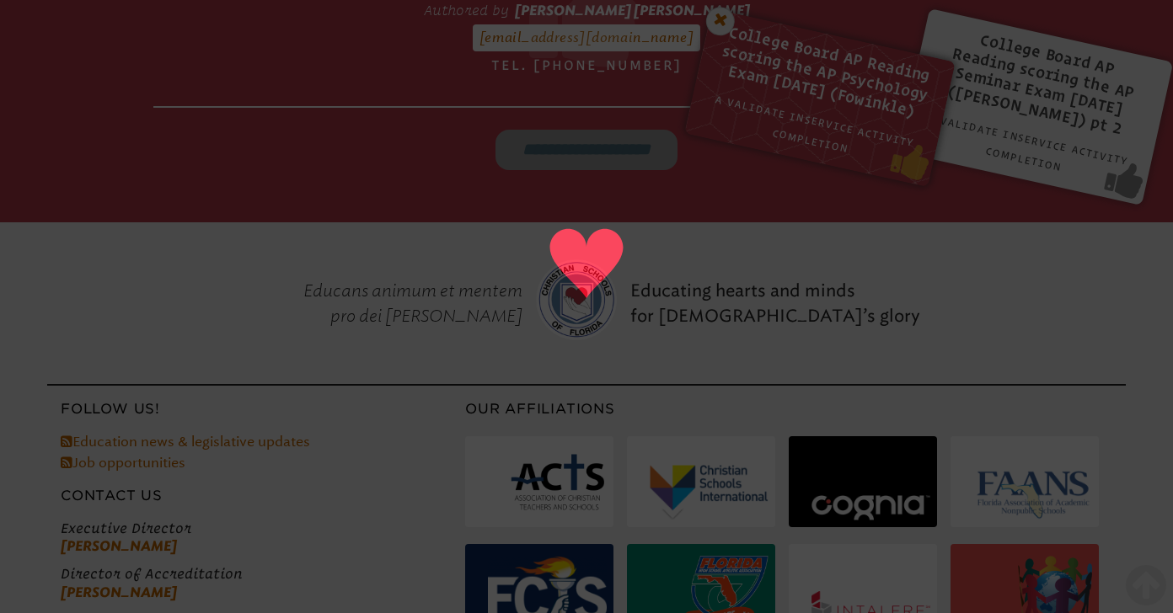
click at [725, 29] on icon at bounding box center [720, 21] width 35 height 35
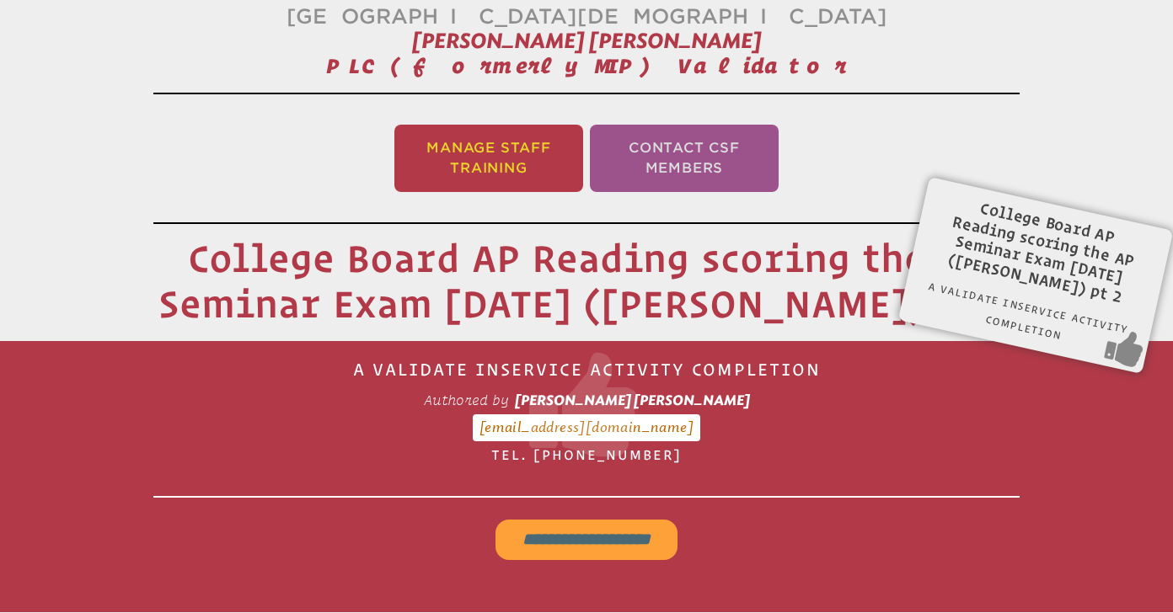
click at [489, 161] on li "Manage Staff Training" at bounding box center [488, 158] width 189 height 67
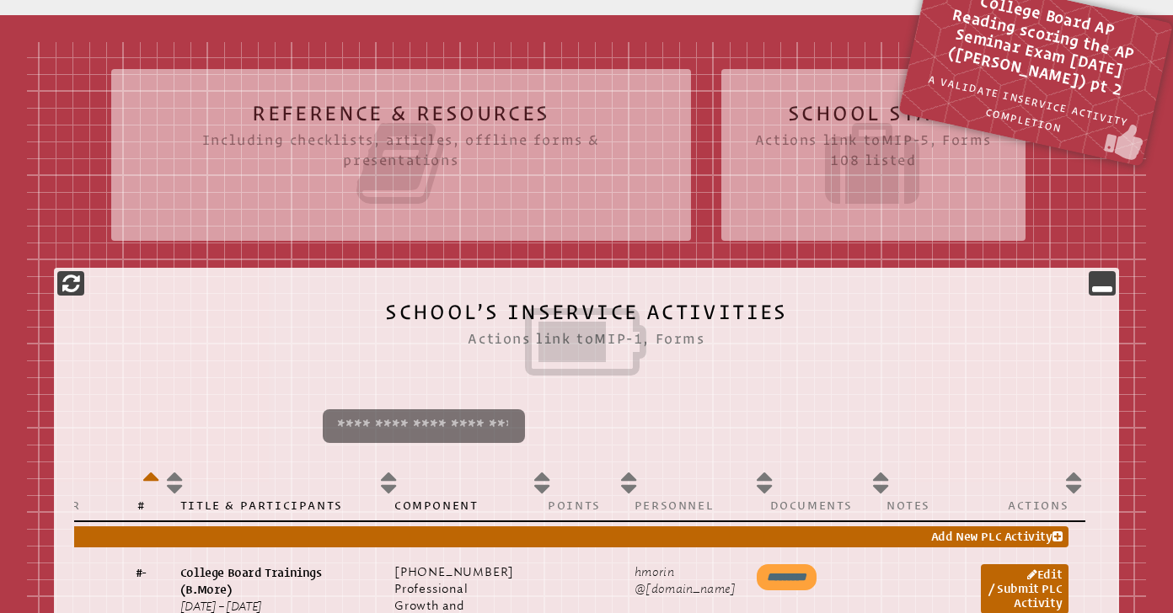
scroll to position [504, 0]
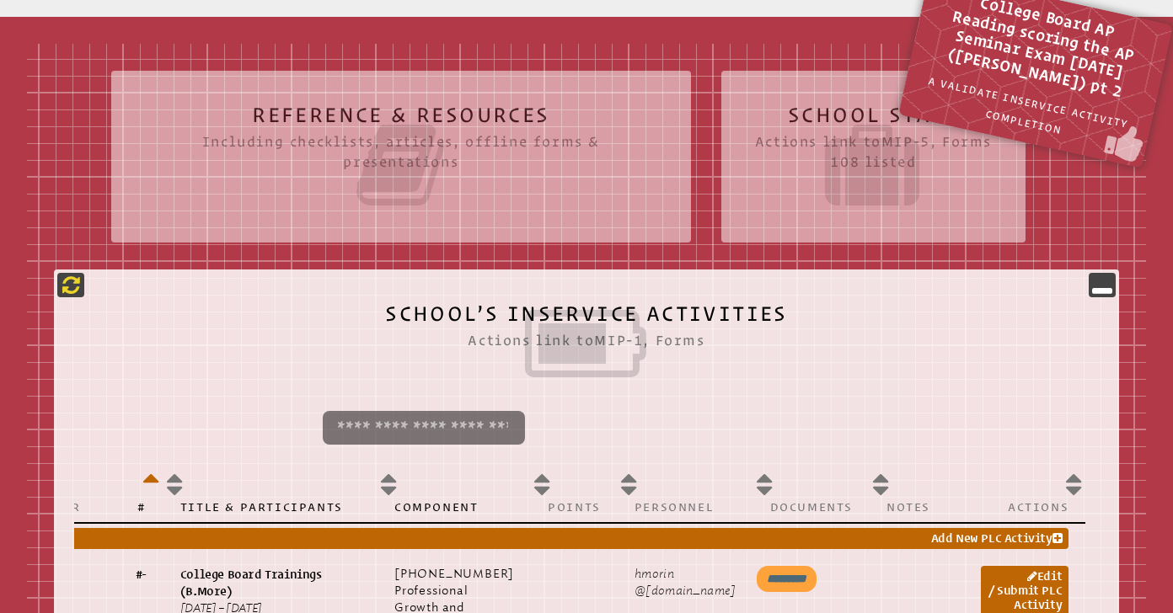
click at [67, 282] on icon at bounding box center [71, 285] width 18 height 20
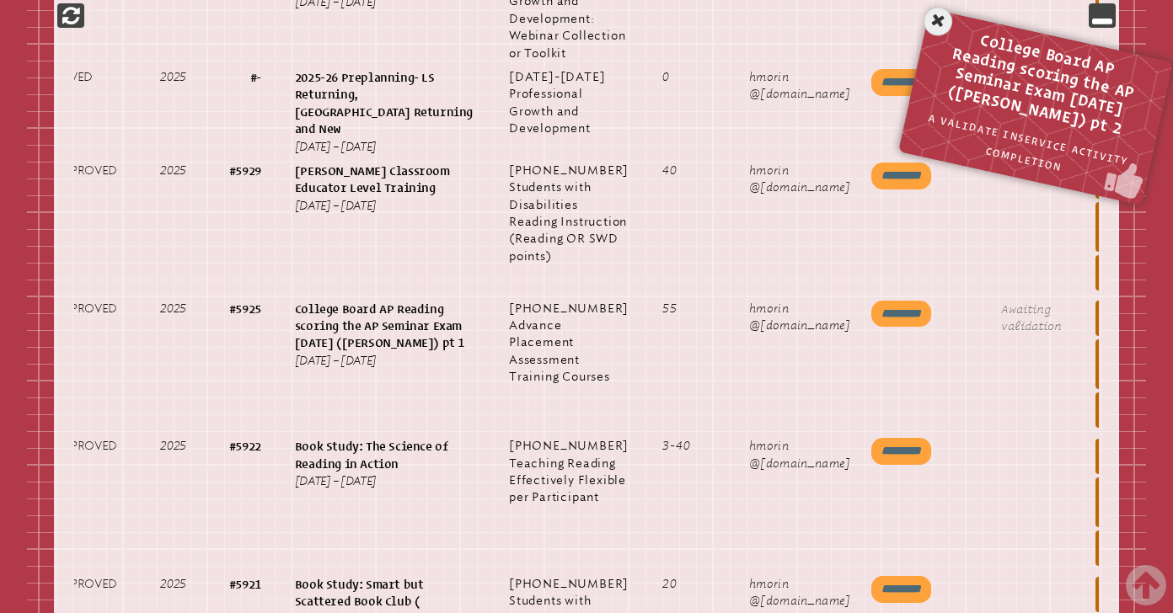
scroll to position [0, 179]
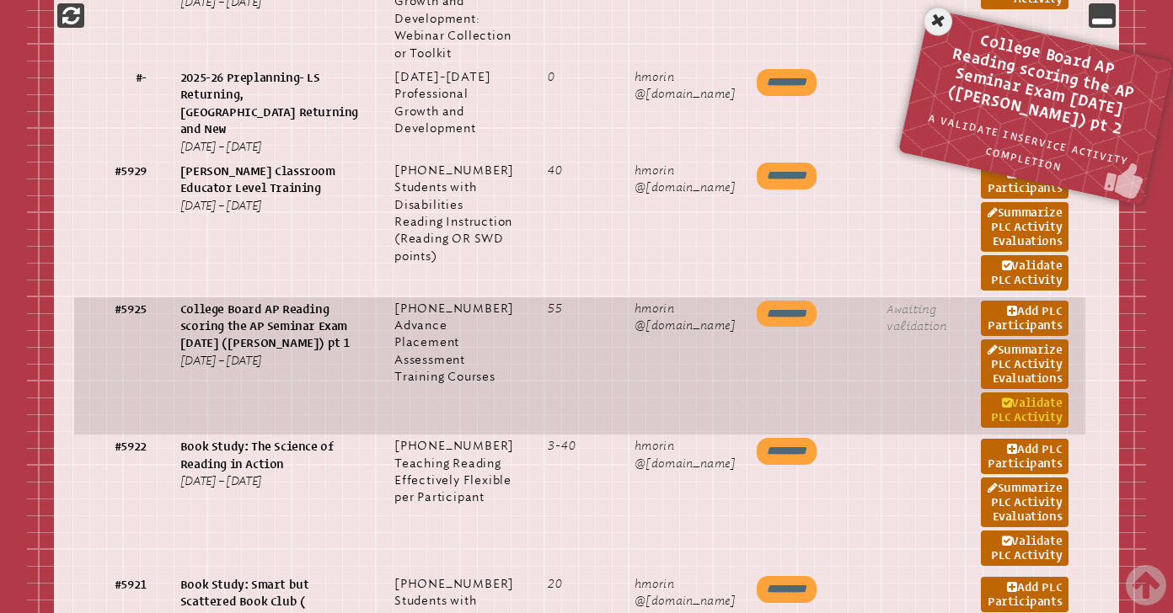
click at [1021, 428] on link "Validate PLC Activity" at bounding box center [1024, 410] width 88 height 35
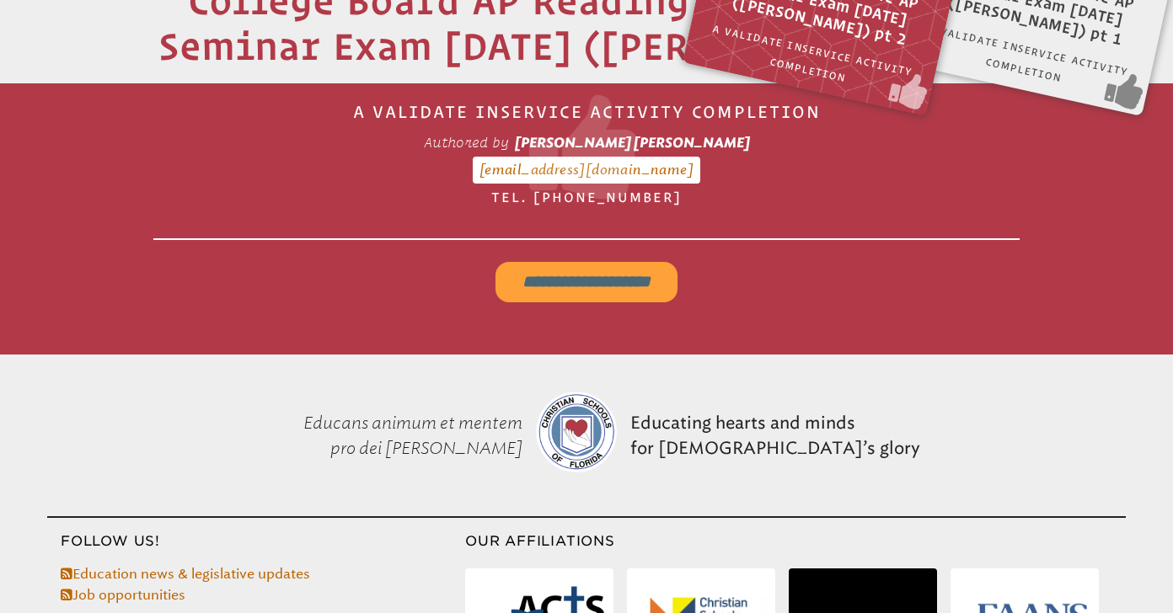
scroll to position [555, 0]
click at [611, 280] on input "**********" at bounding box center [586, 281] width 182 height 40
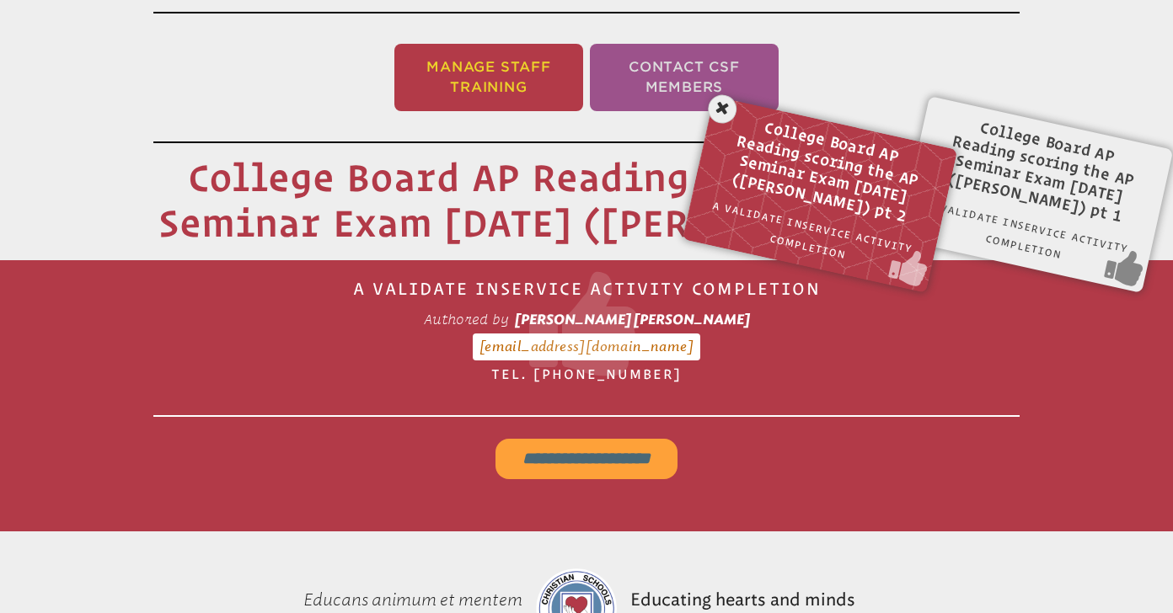
click at [508, 65] on li "Manage Staff Training" at bounding box center [488, 77] width 189 height 67
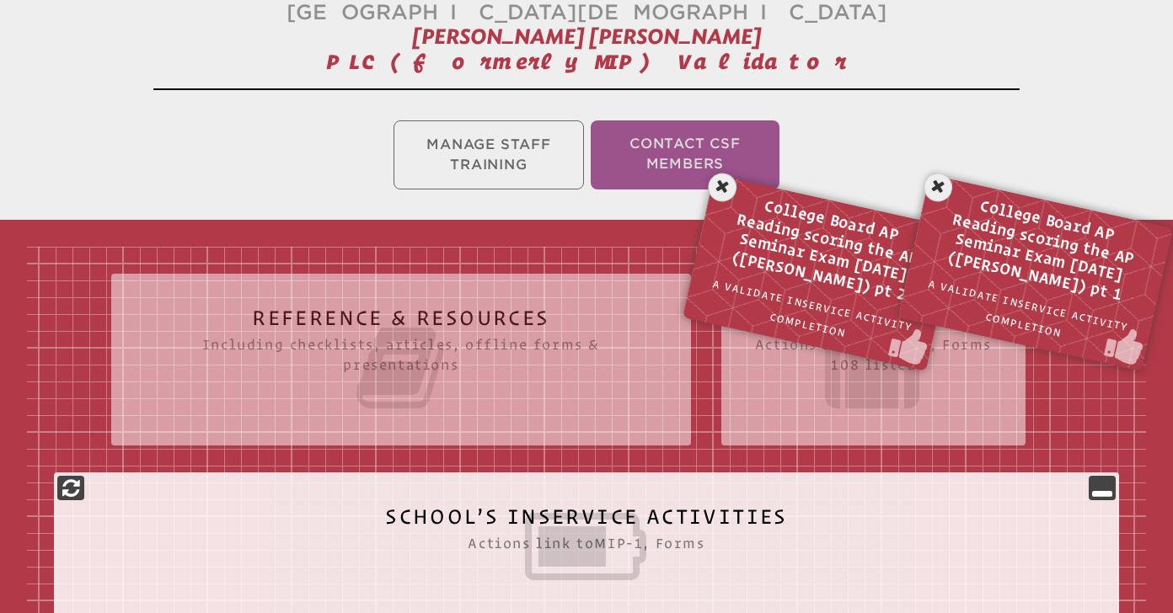
scroll to position [280, 0]
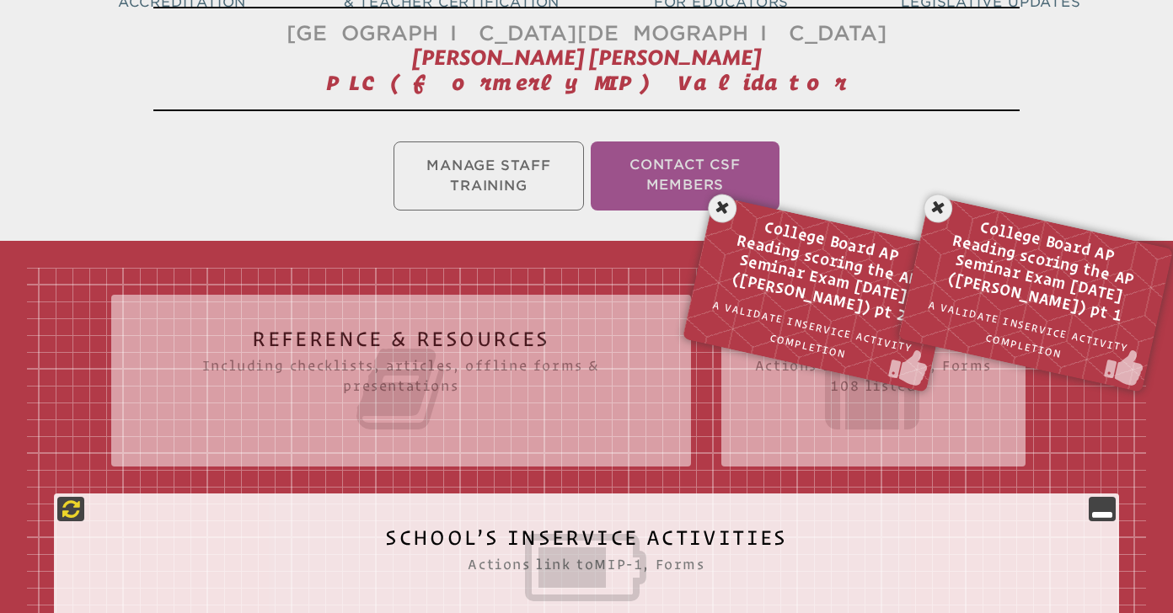
click at [72, 510] on icon at bounding box center [71, 509] width 18 height 20
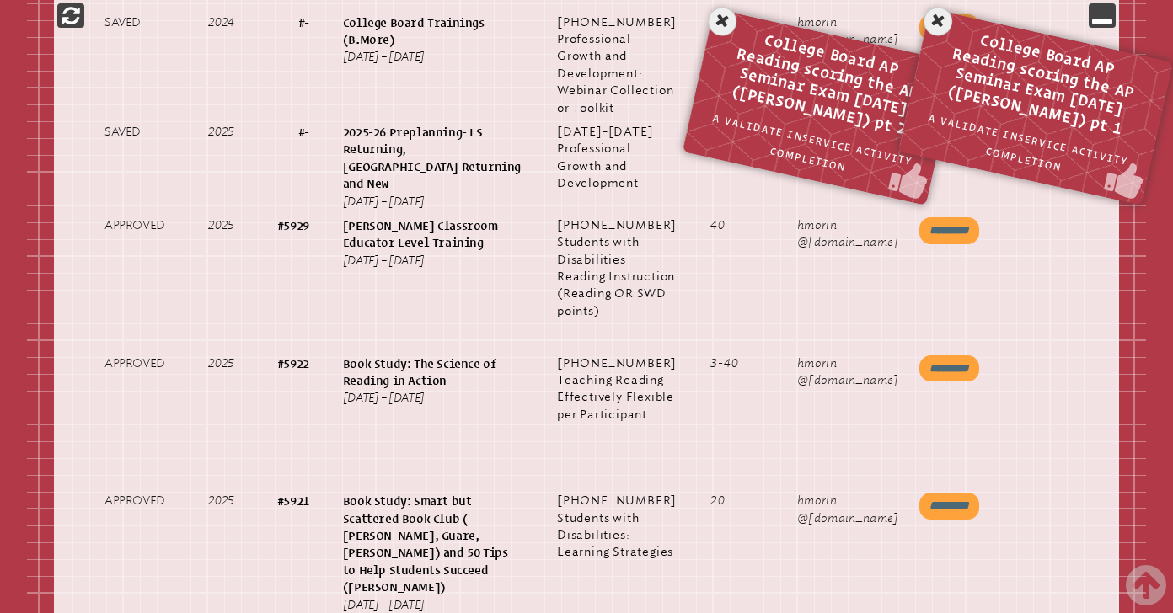
scroll to position [1056, 0]
click at [722, 20] on icon at bounding box center [722, 21] width 35 height 35
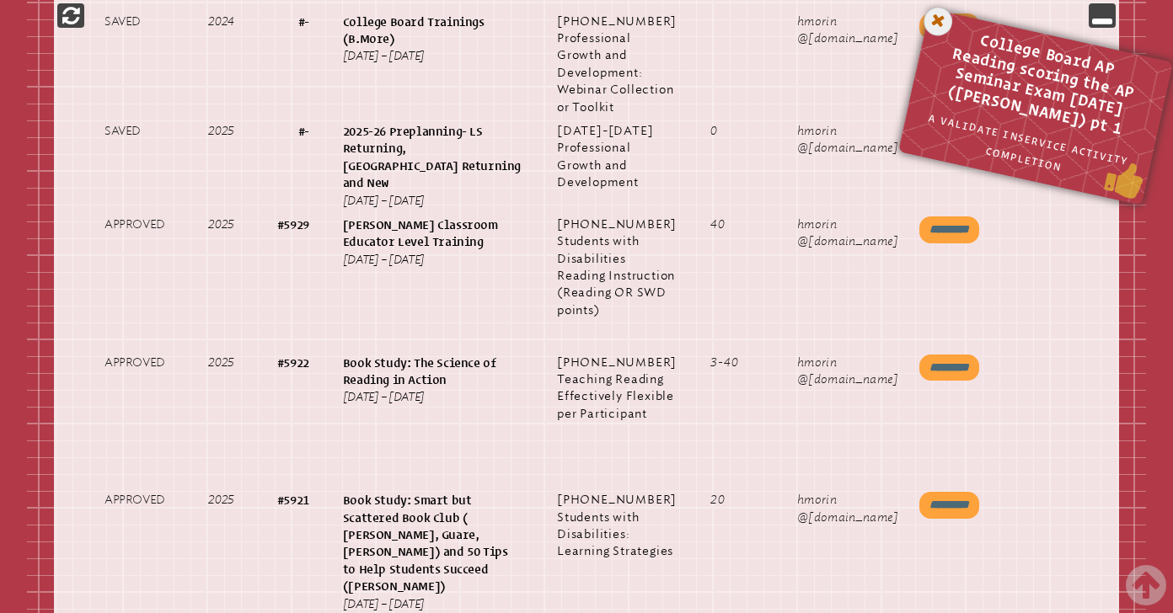
click at [942, 20] on icon at bounding box center [938, 21] width 35 height 35
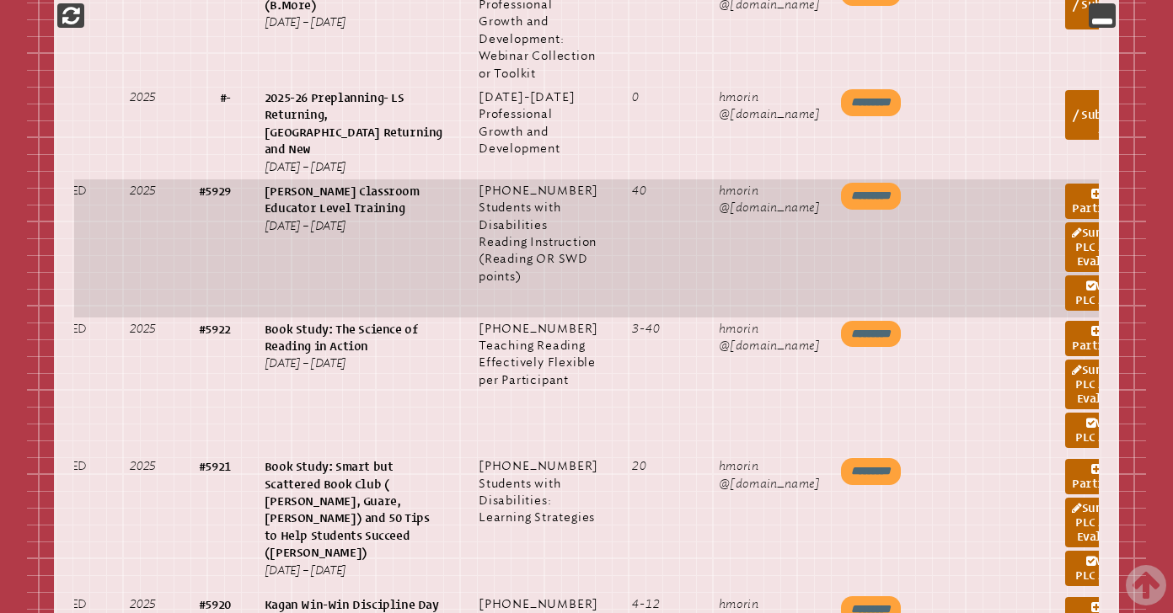
scroll to position [0, 179]
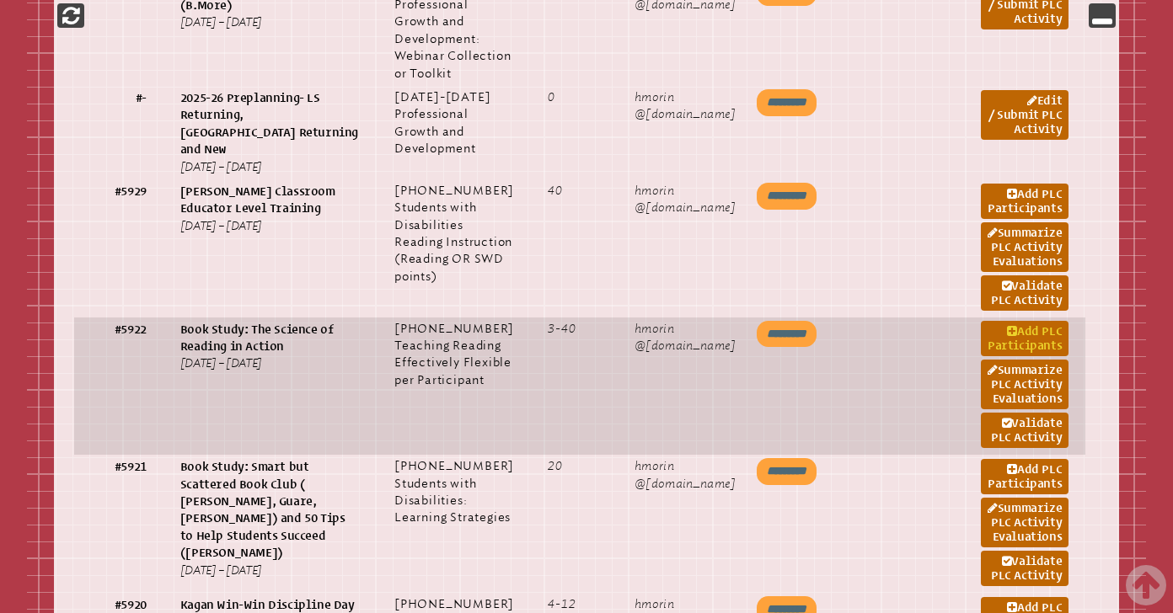
click at [1018, 356] on link "Add PLC Participants" at bounding box center [1024, 338] width 88 height 35
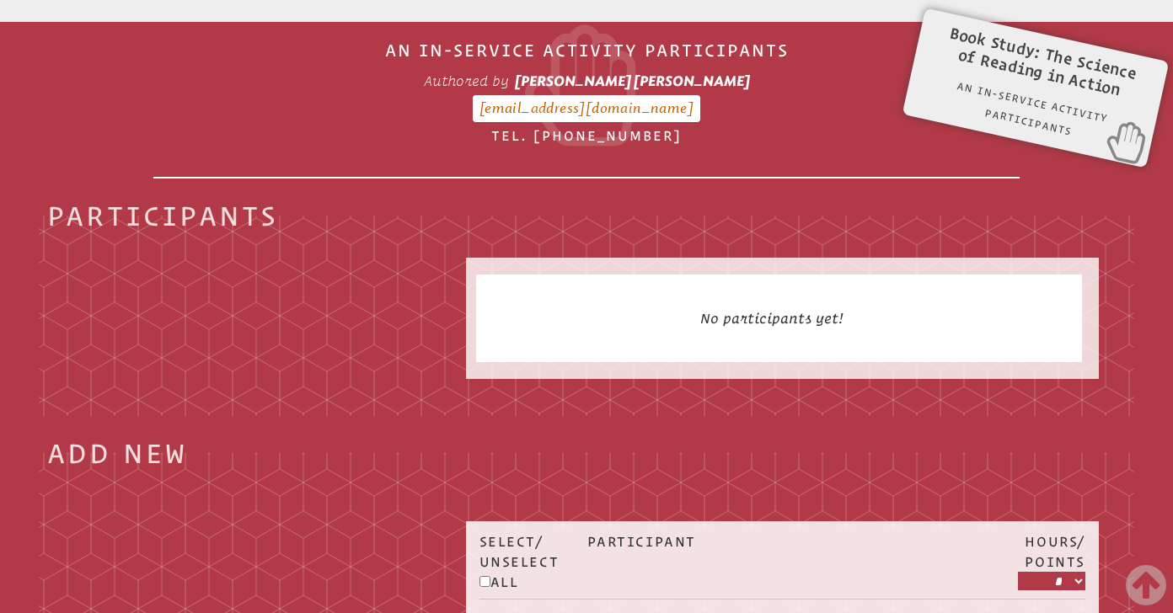
scroll to position [718, 0]
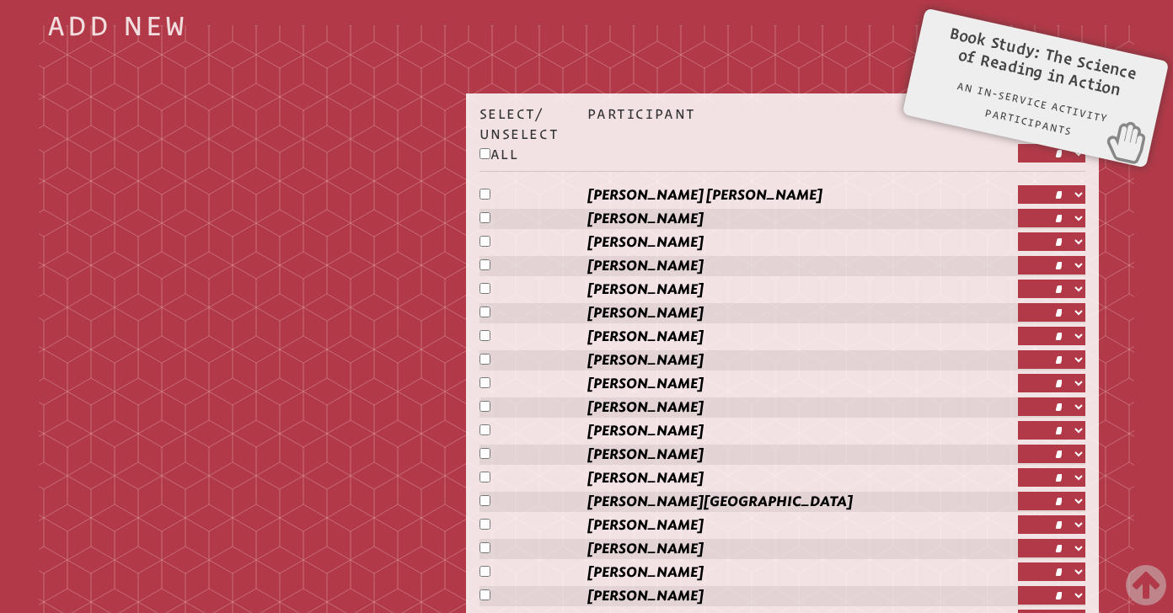
scroll to position [943, 0]
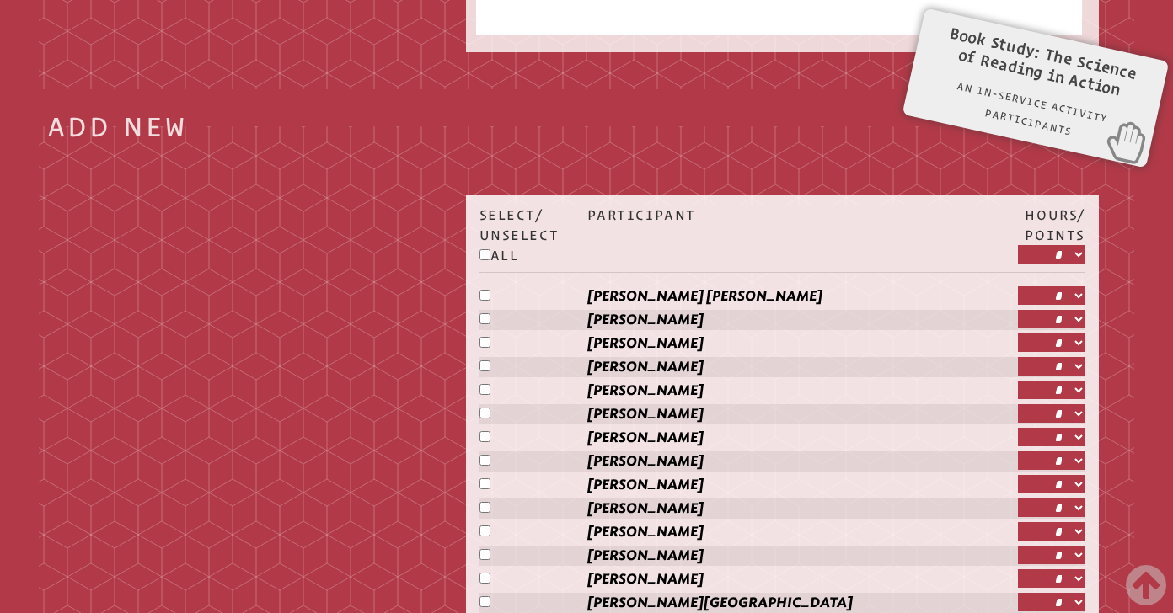
click at [1055, 263] on div "Hours/ Points * * * * * * * ** ** ** ** ** ** ** ** ** ** ** ** ** ** ** ** ** …" at bounding box center [1051, 235] width 67 height 61
click at [1055, 254] on select "* * * * * * * ** ** ** ** ** ** ** ** ** ** ** ** ** ** ** ** ** ** **" at bounding box center [1051, 254] width 67 height 19
select select "**"
click at [1018, 245] on select "* * * * * * * ** ** ** ** ** ** ** ** ** ** ** ** ** ** ** ** ** ** **" at bounding box center [1051, 254] width 67 height 19
select select "**"
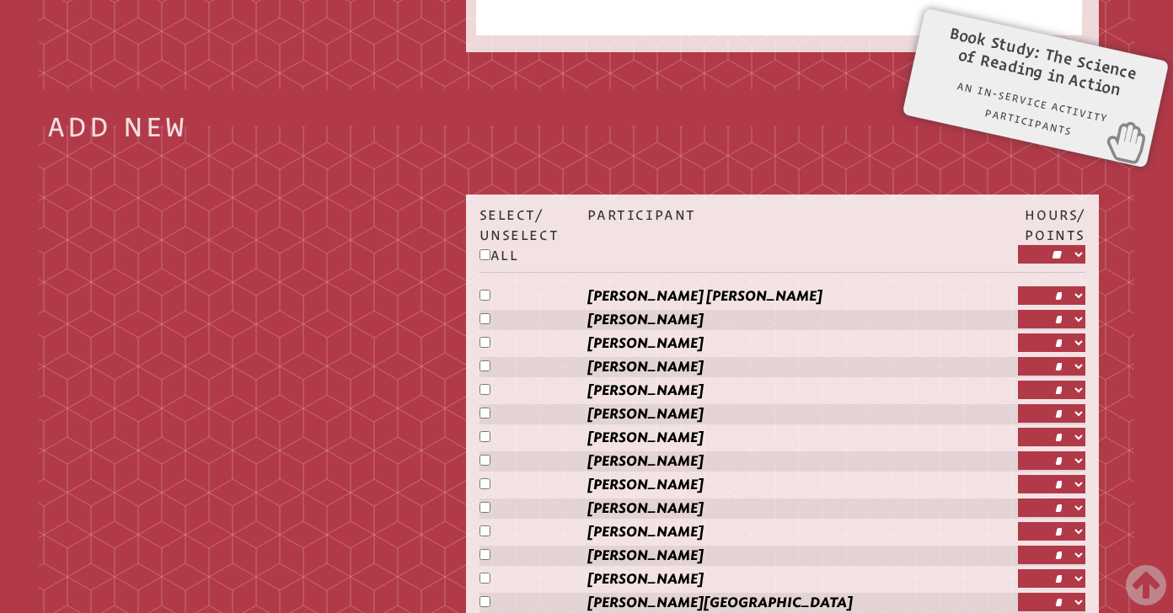
select select "**"
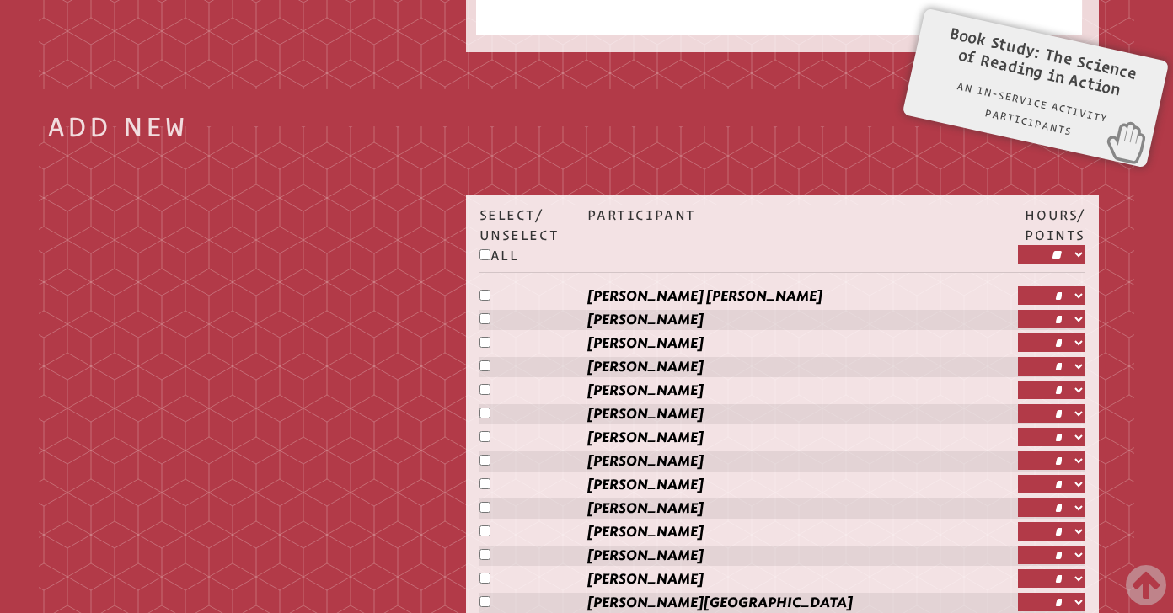
select select "**"
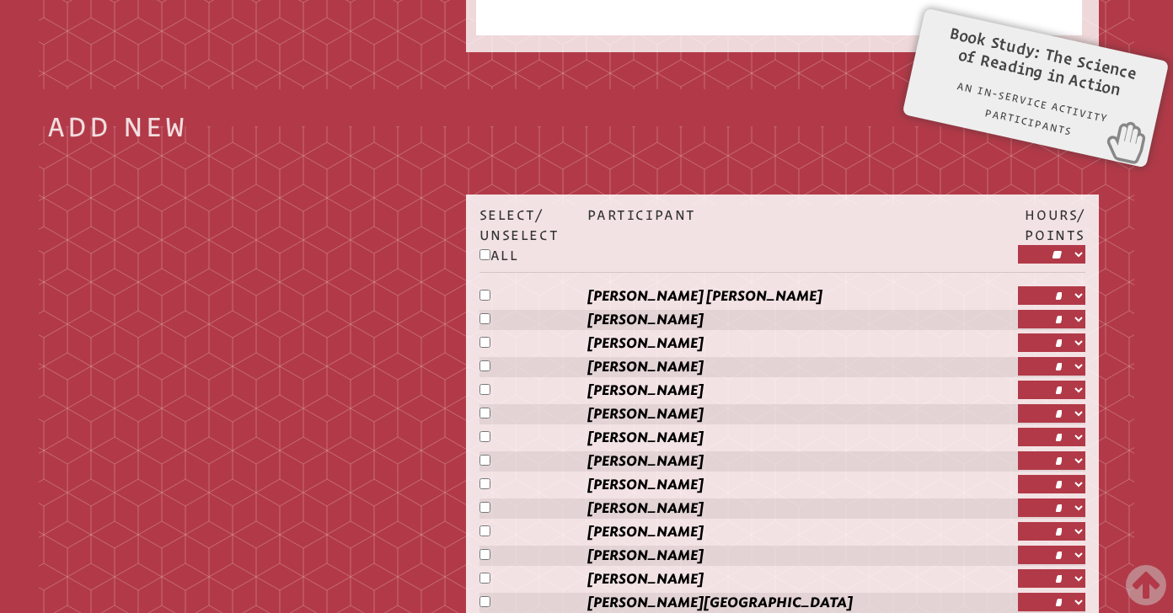
select select "**"
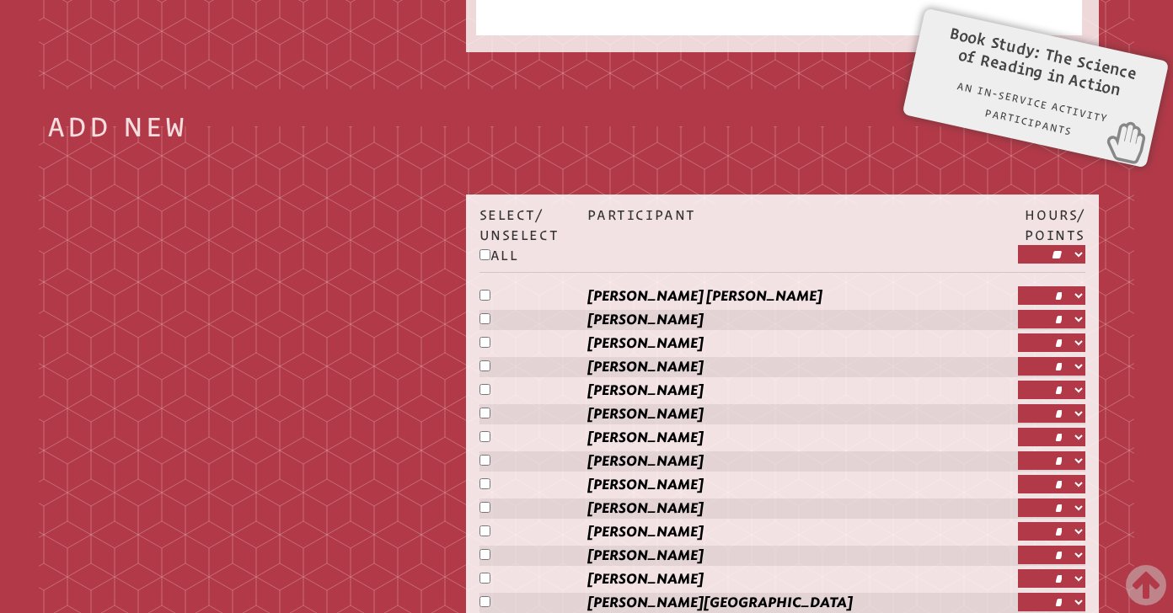
select select "**"
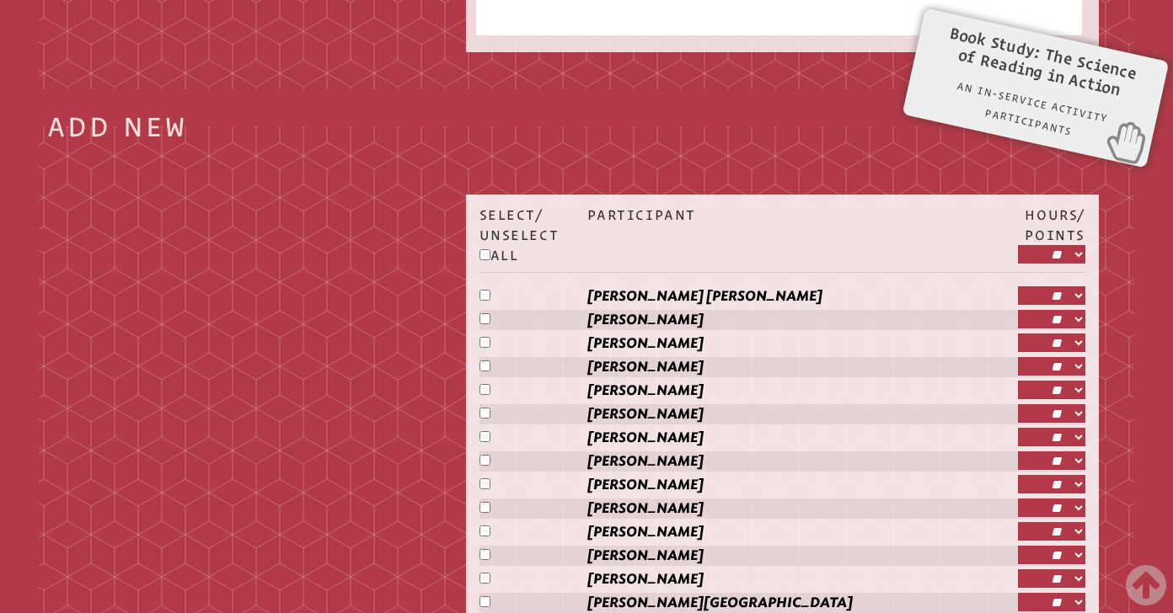
select select "**"
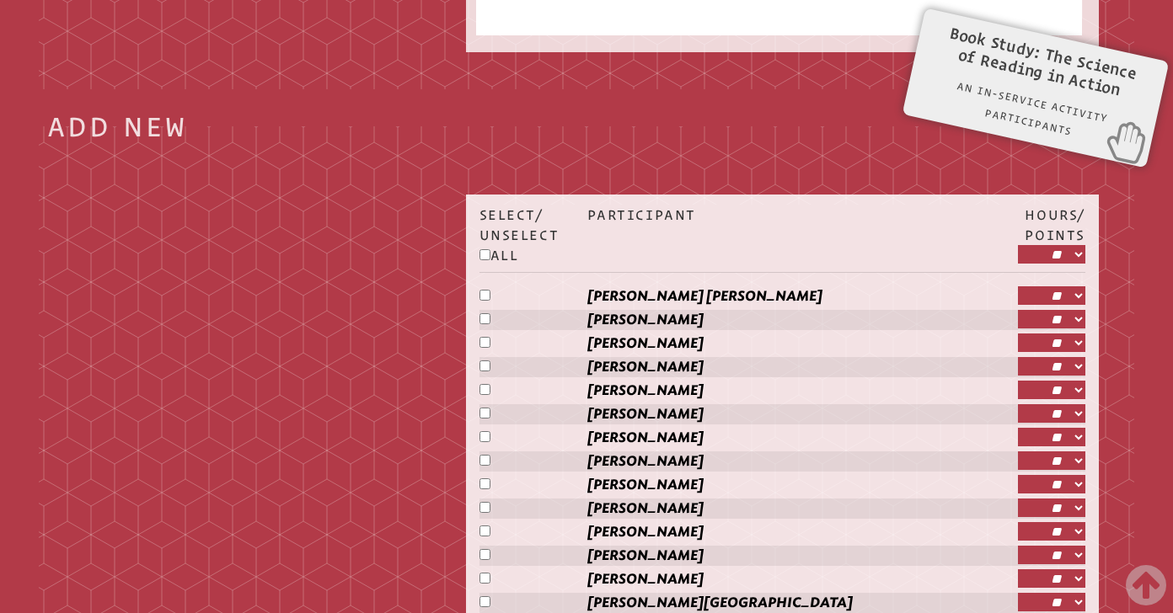
select select "**"
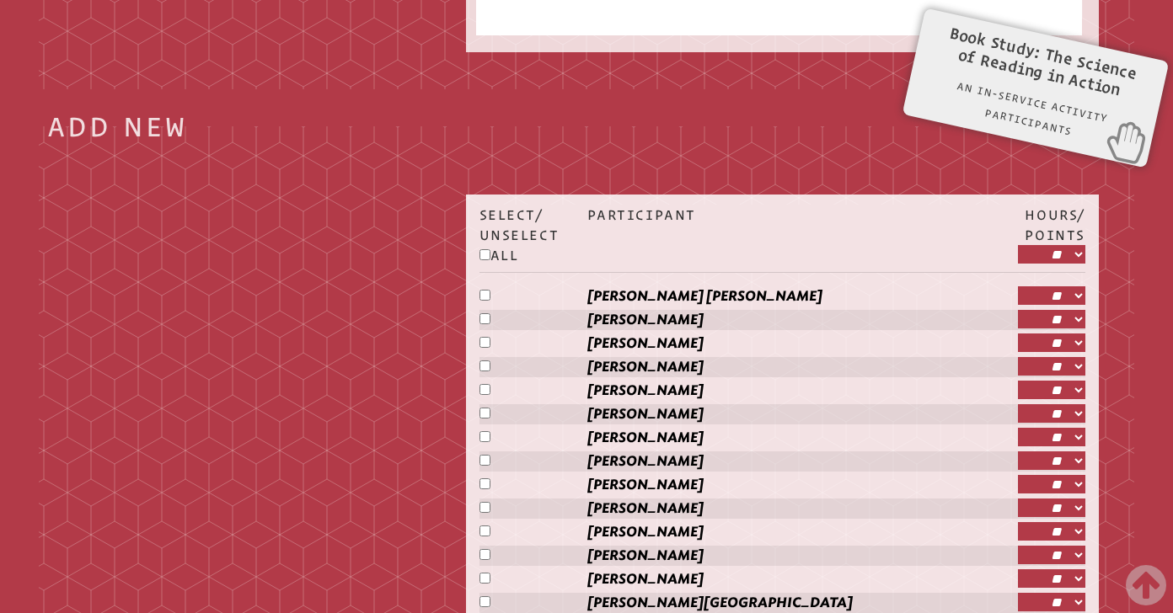
select select "**"
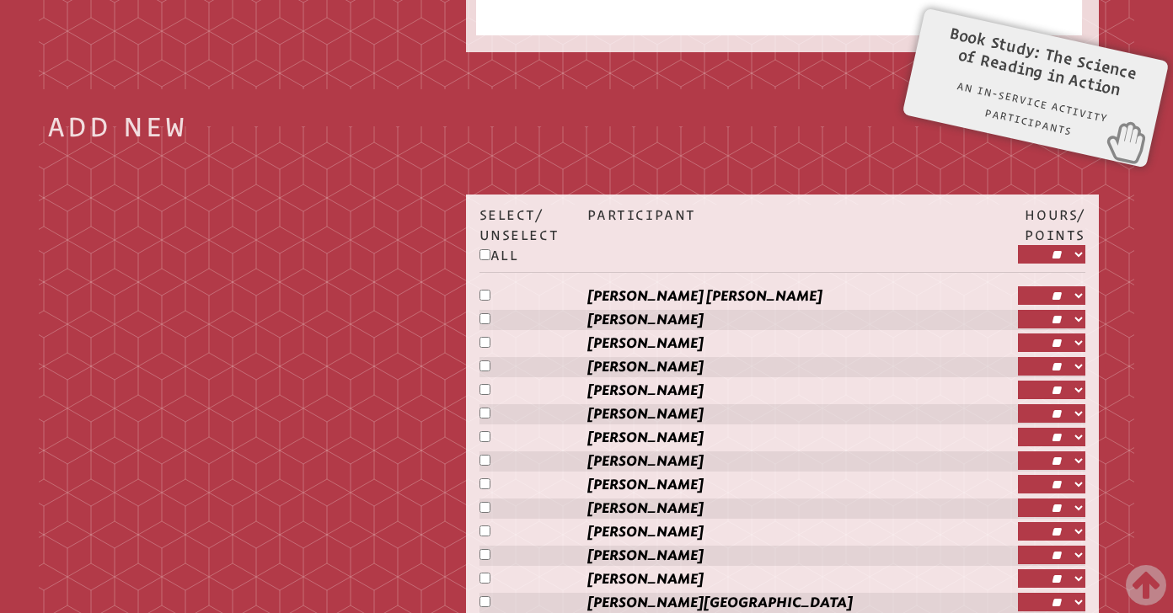
select select "**"
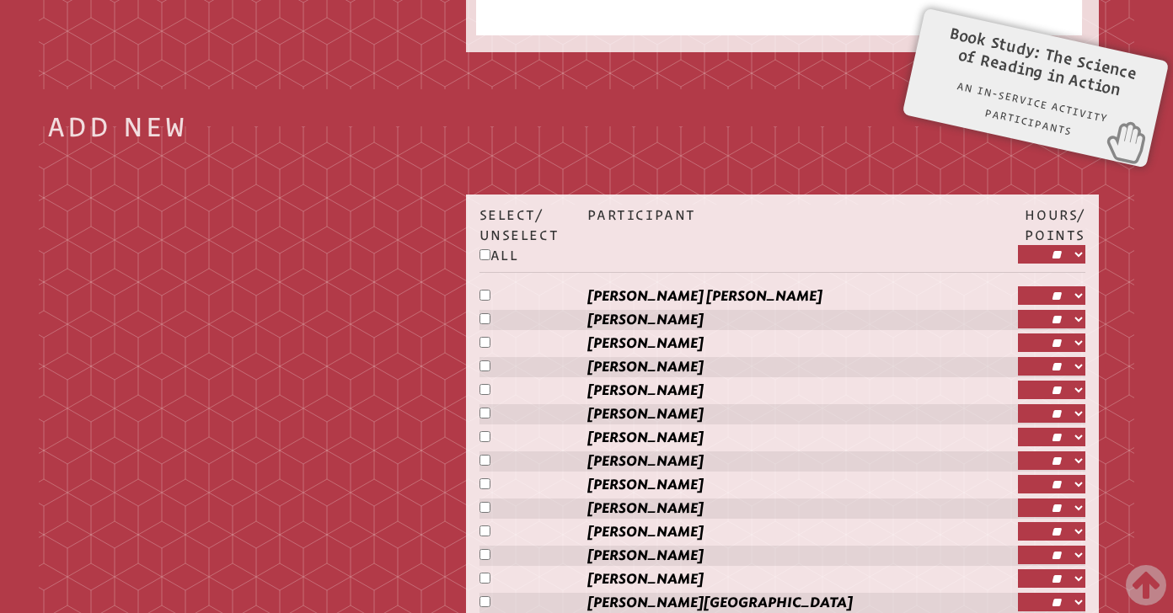
select select "**"
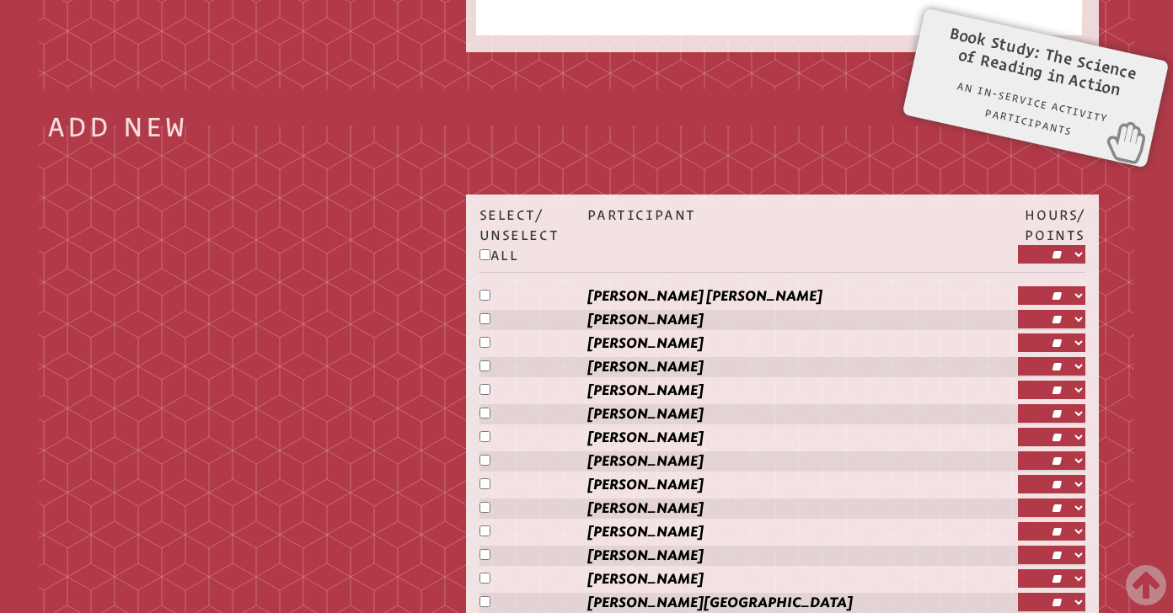
select select "**"
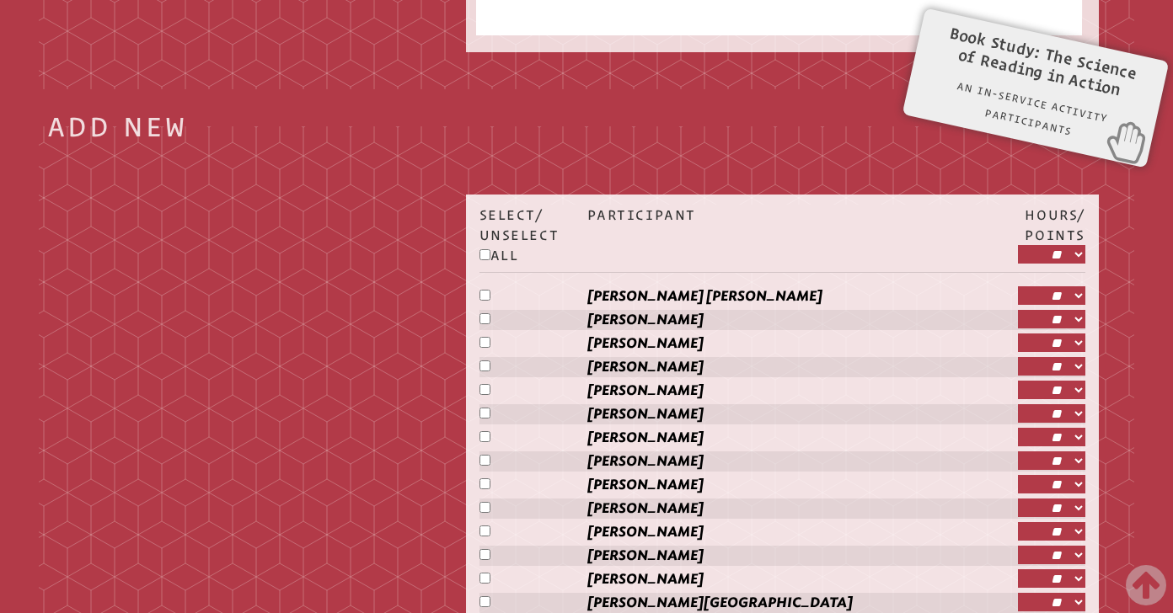
select select "**"
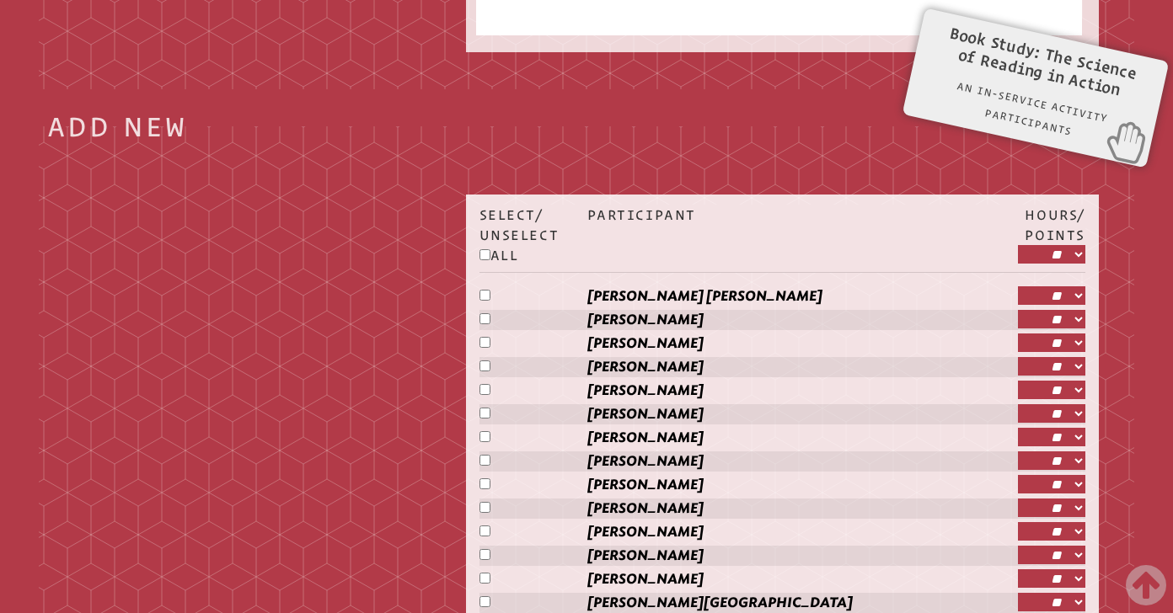
select select "**"
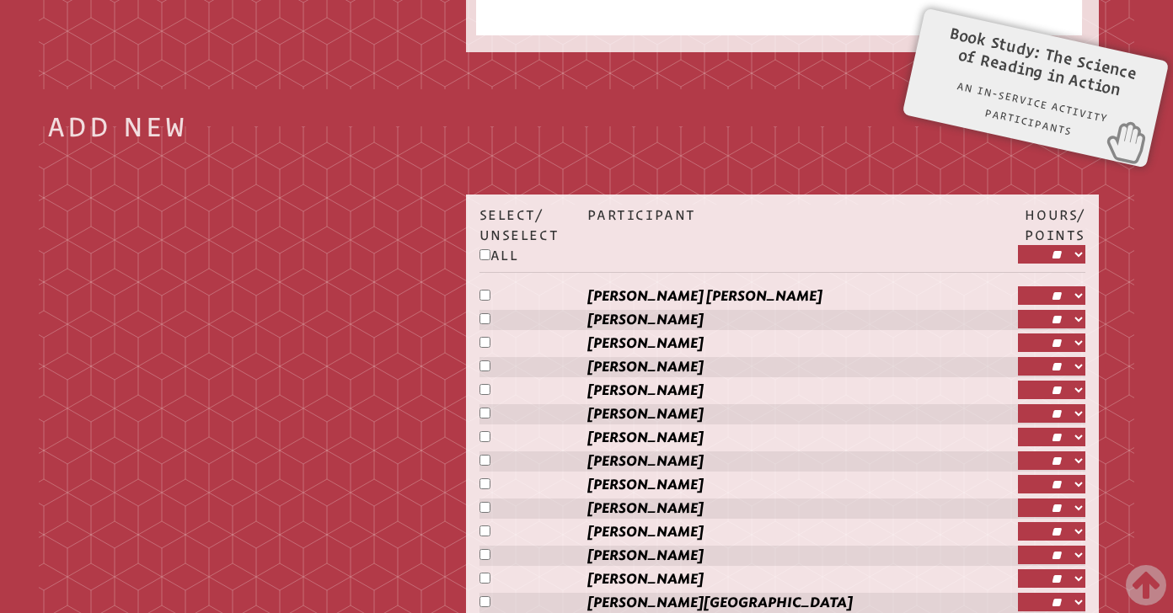
select select "**"
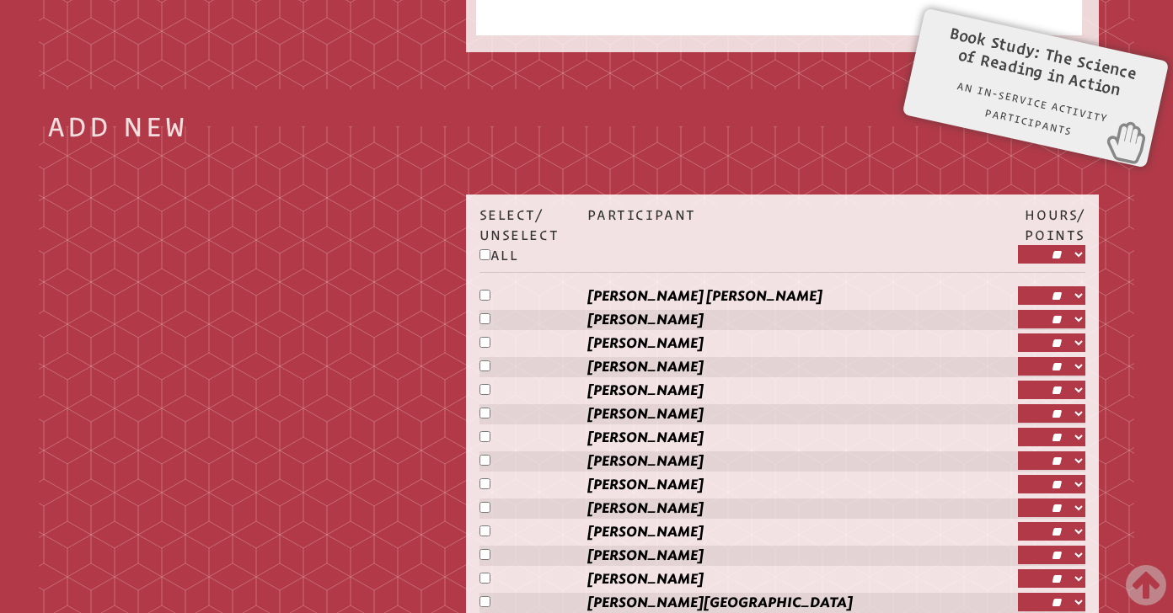
select select "**"
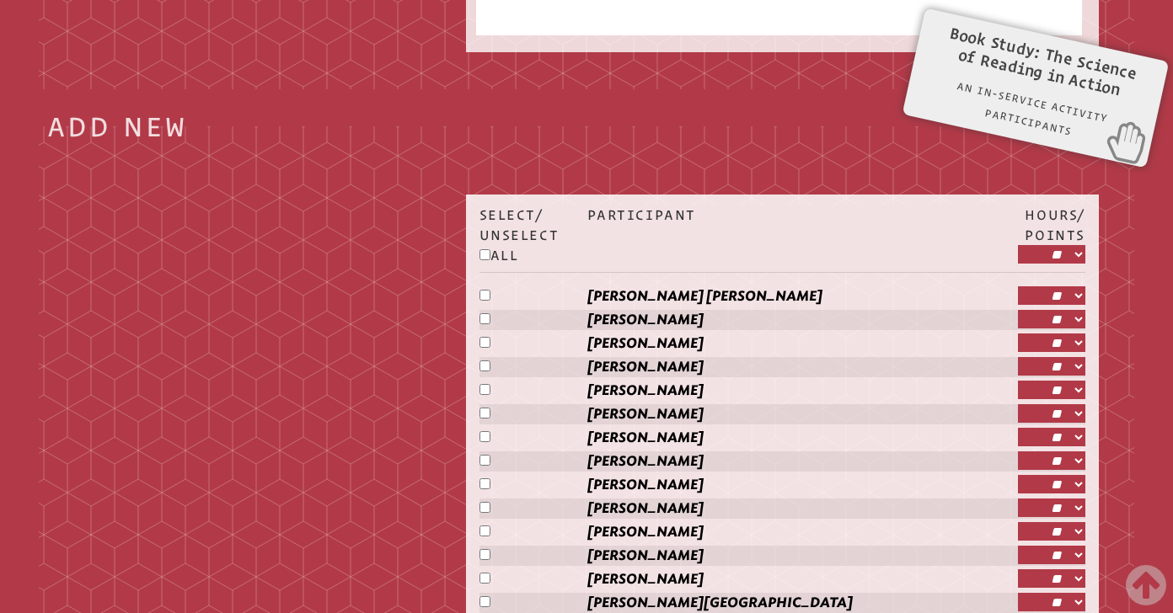
select select "**"
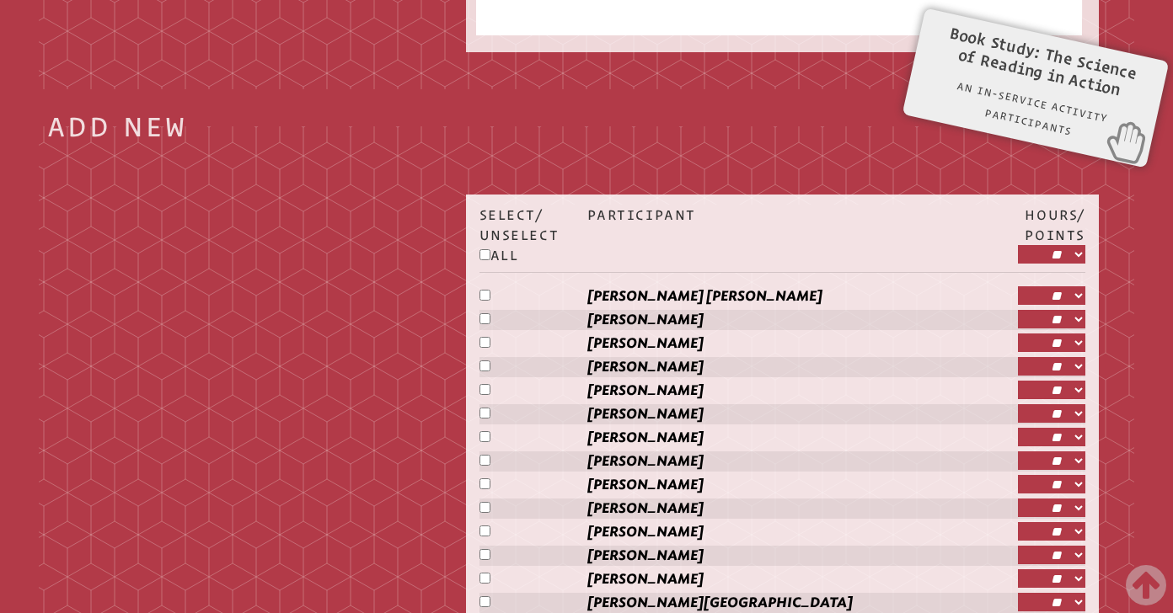
select select "**"
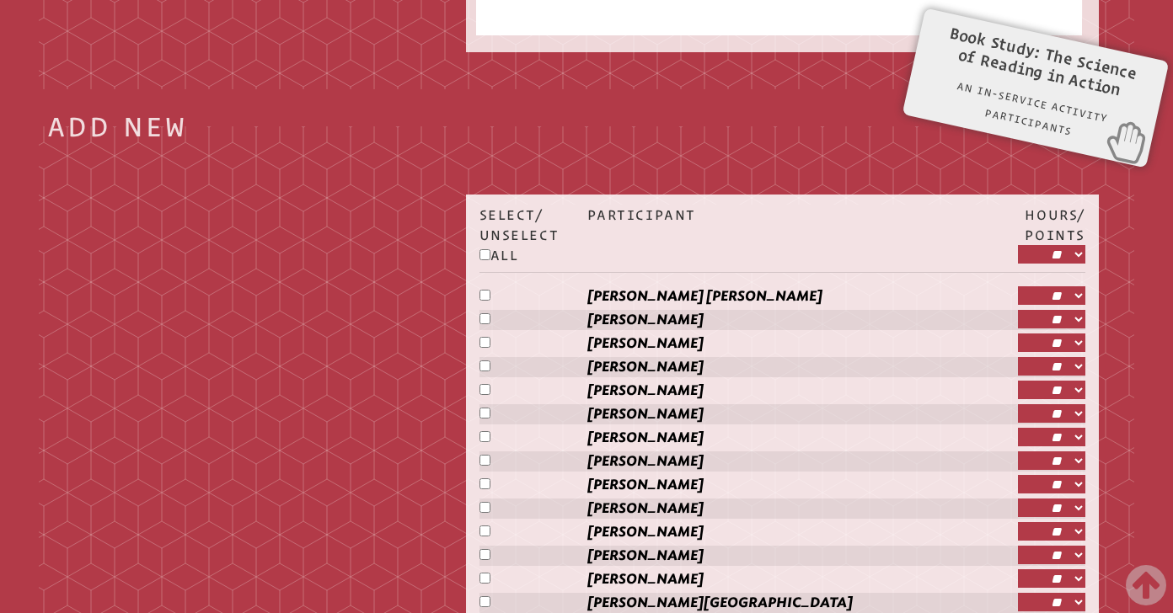
select select "**"
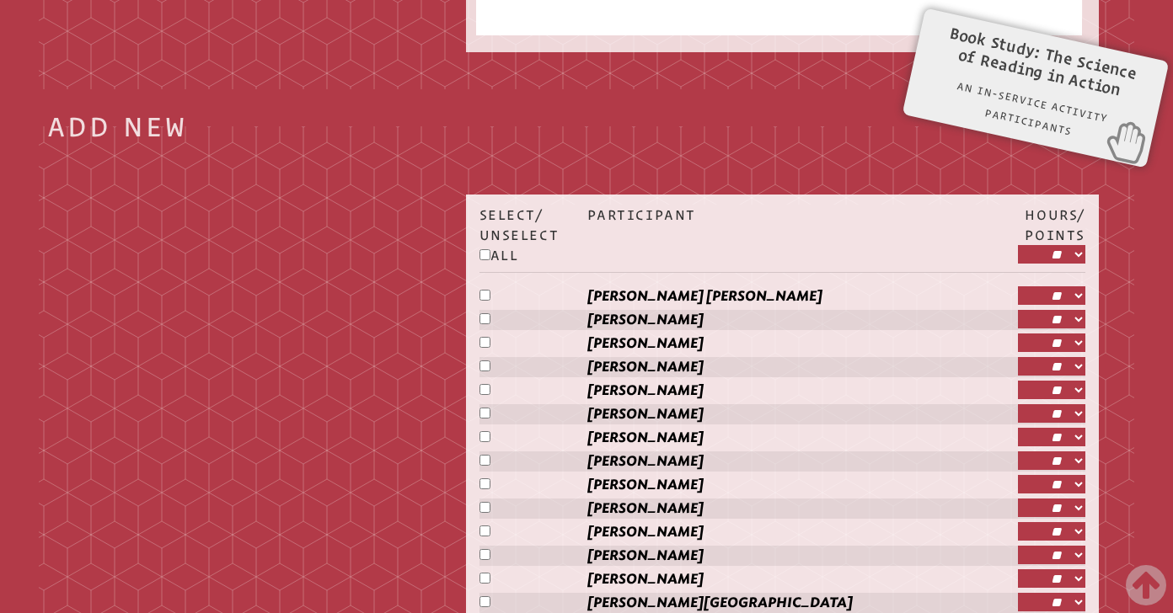
select select "**"
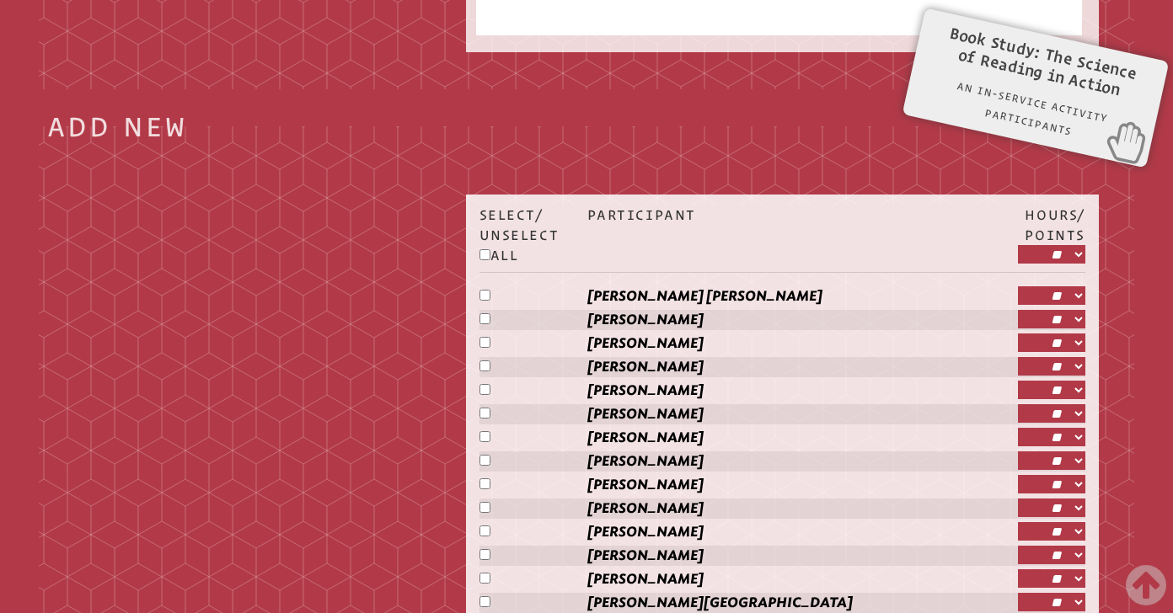
select select "**"
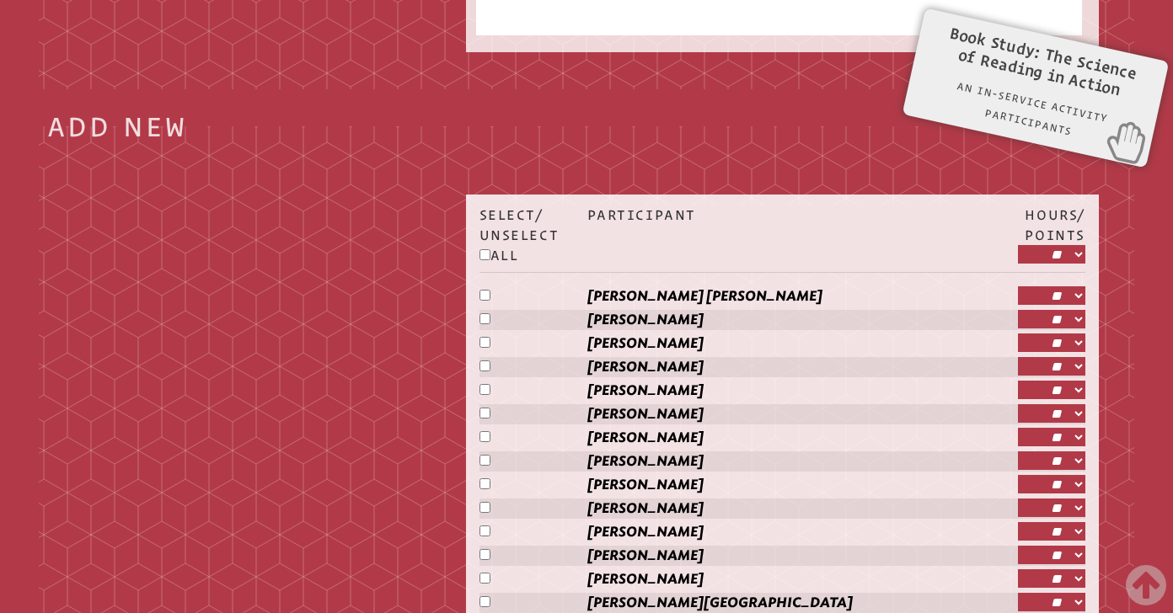
select select "**"
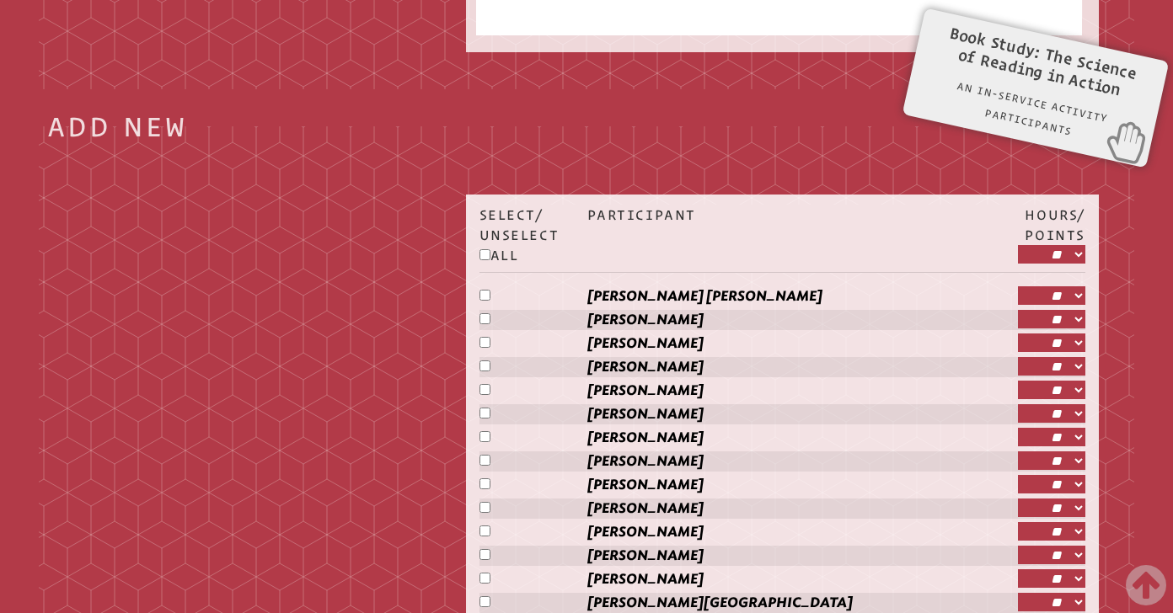
select select "**"
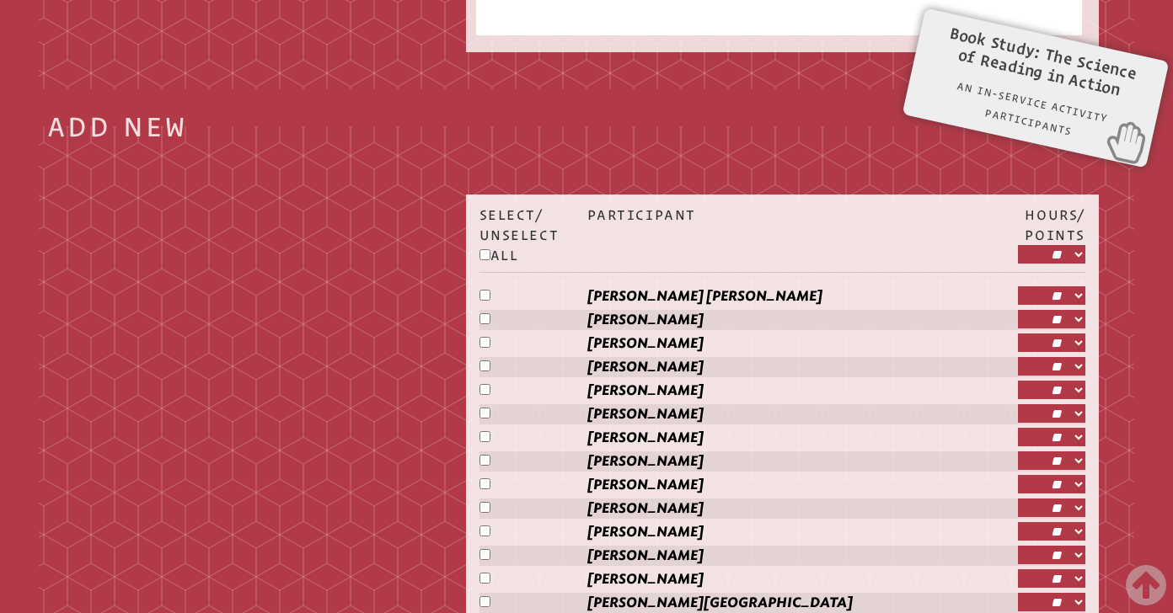
select select "**"
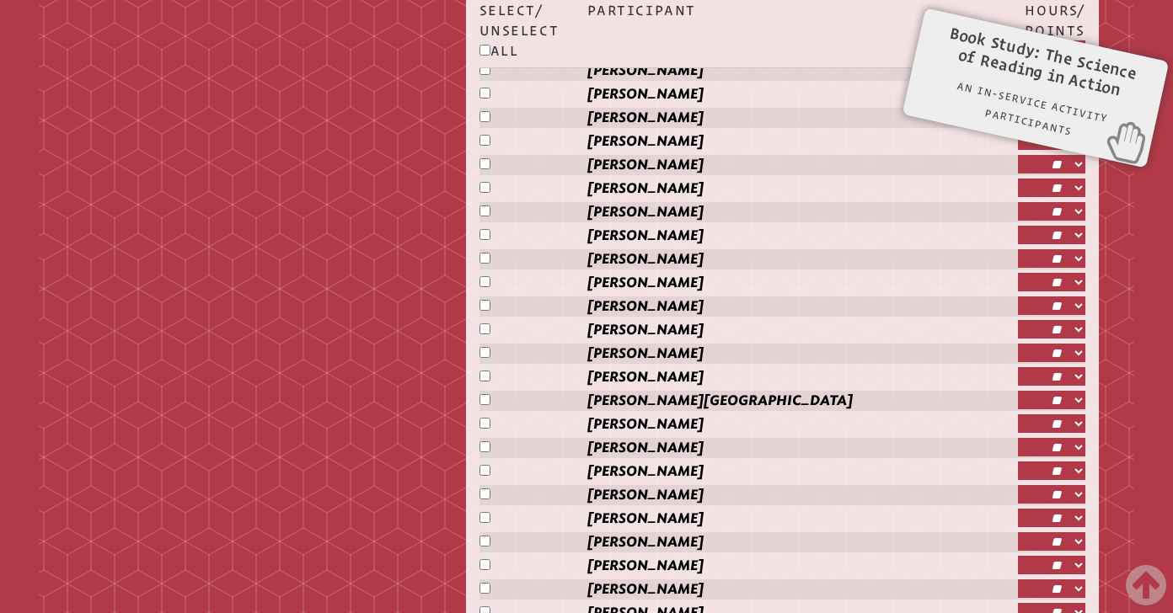
scroll to position [1664, 0]
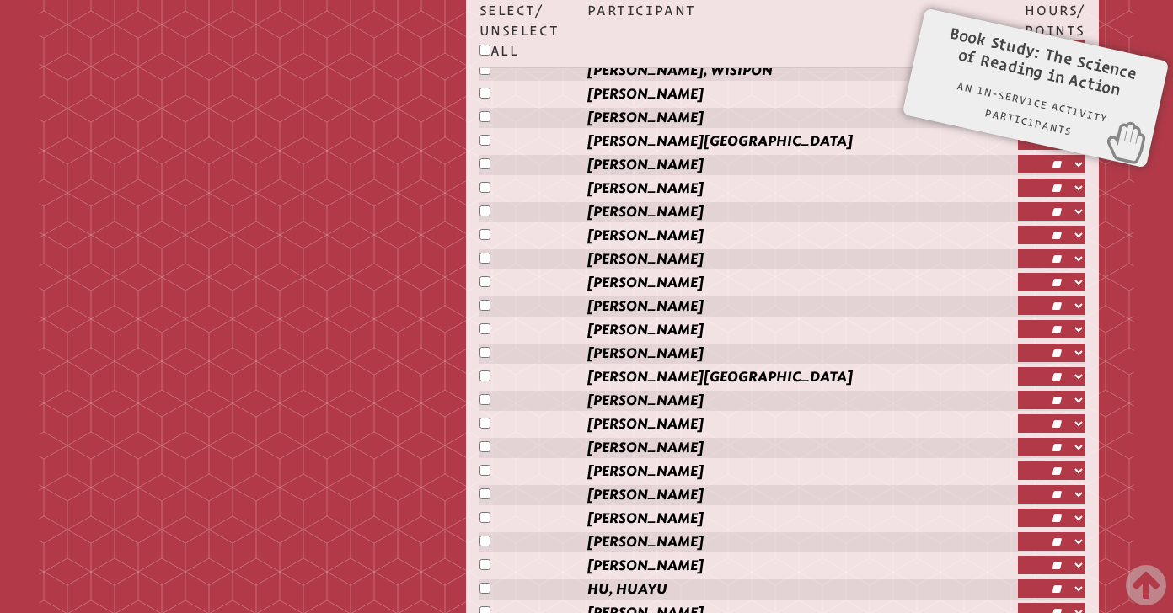
click at [690, 338] on p "[PERSON_NAME]" at bounding box center [802, 330] width 430 height 20
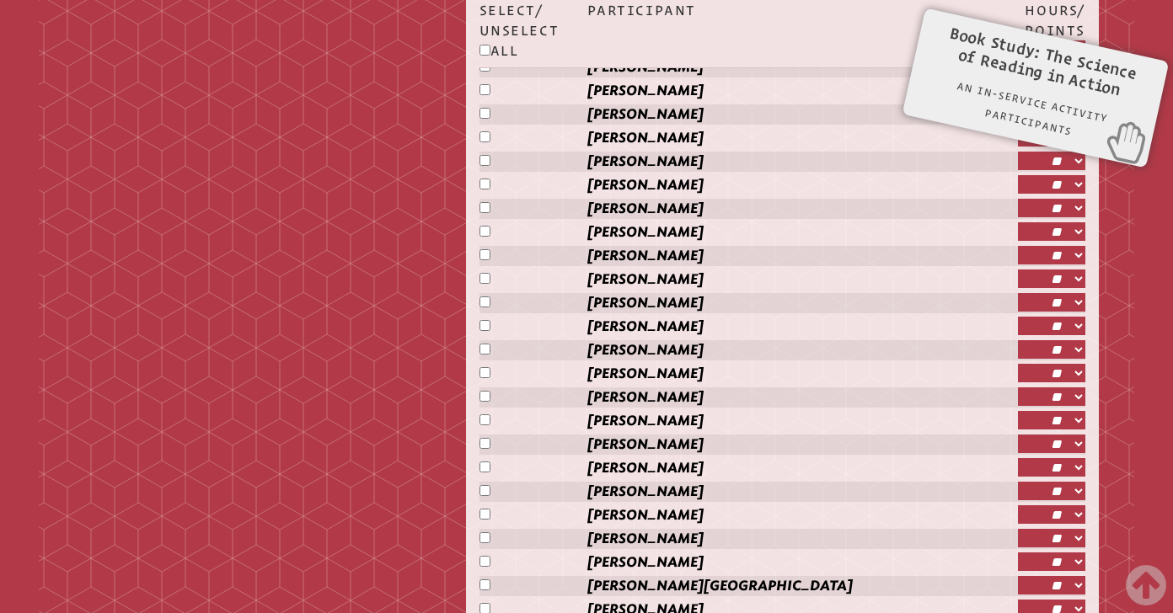
scroll to position [3626, 0]
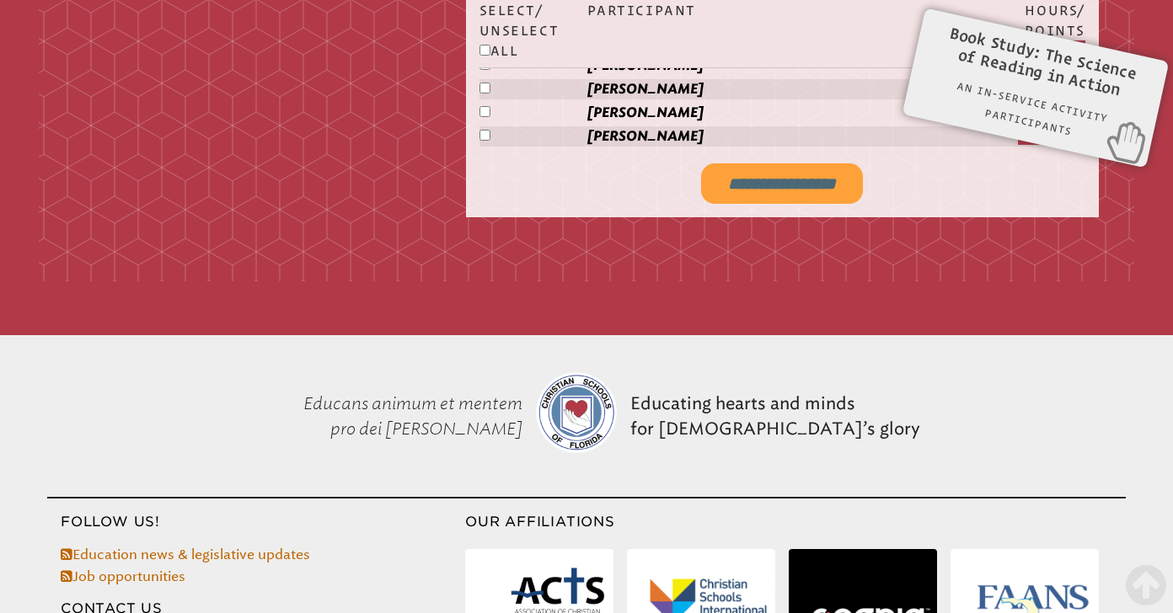
click at [729, 203] on input "**********" at bounding box center [782, 183] width 162 height 40
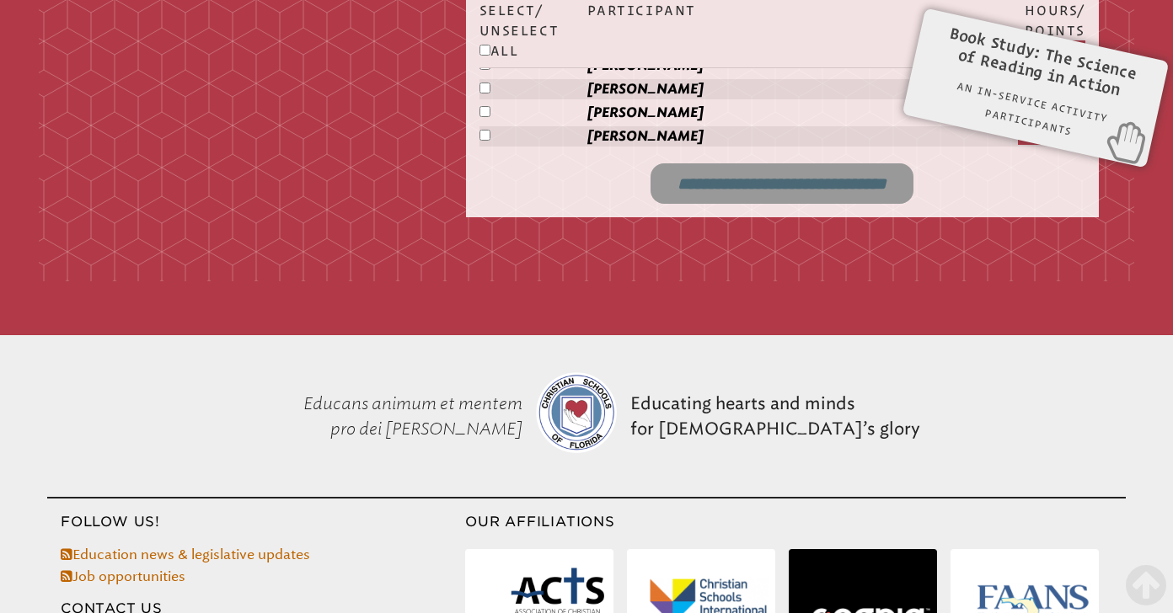
type input "**********"
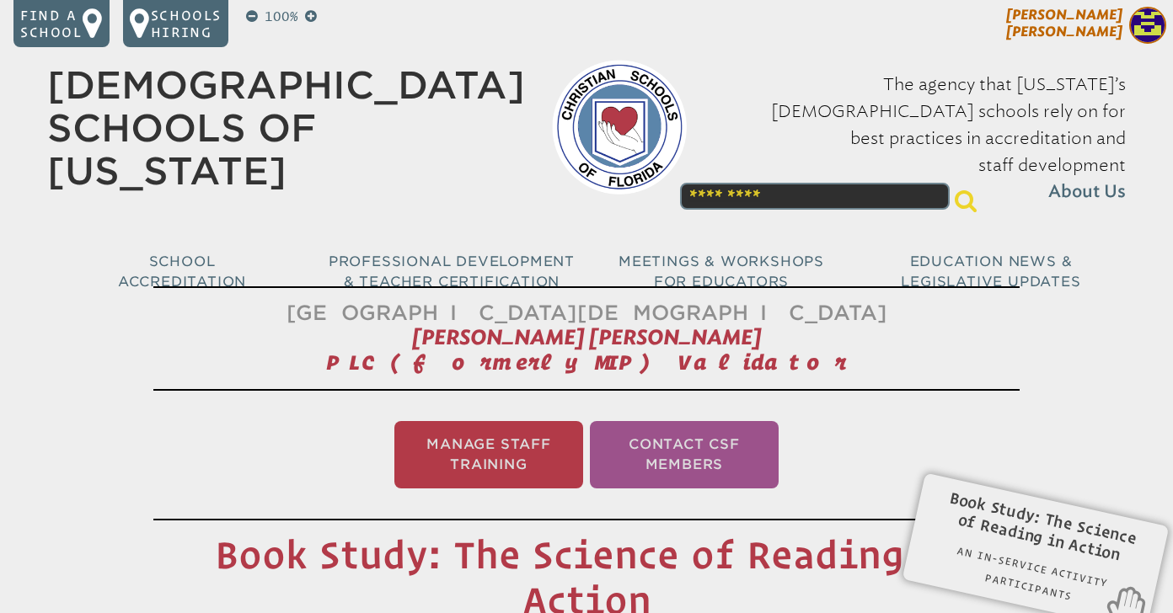
click at [1097, 28] on span "[PERSON_NAME] [PERSON_NAME]" at bounding box center [1064, 23] width 116 height 33
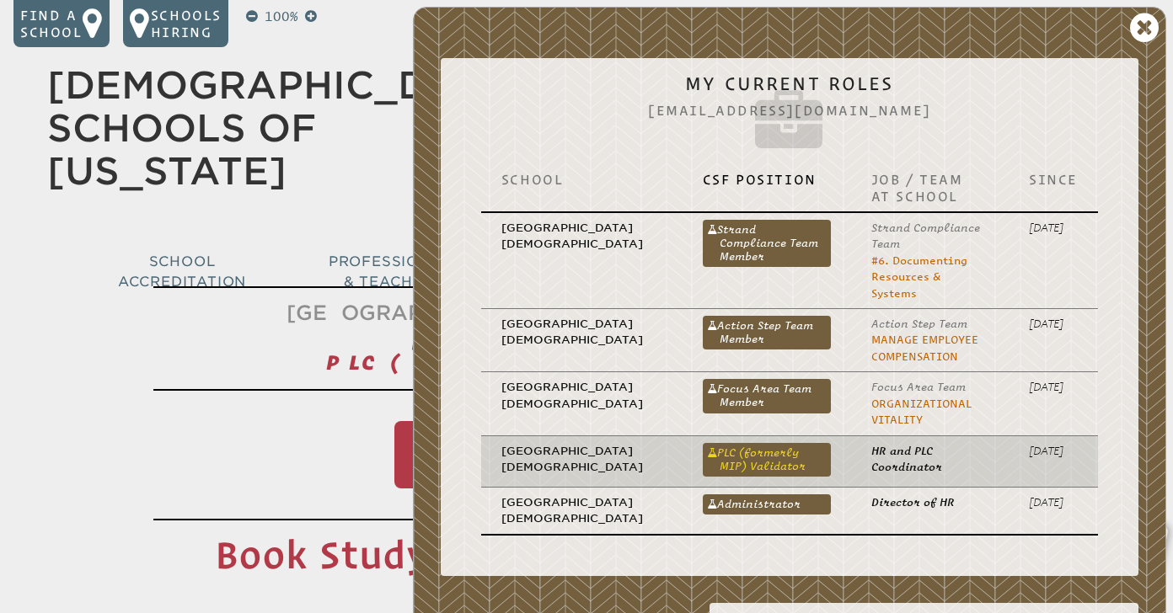
click at [725, 448] on link "PLC (formerly MIP) Validator" at bounding box center [767, 460] width 128 height 34
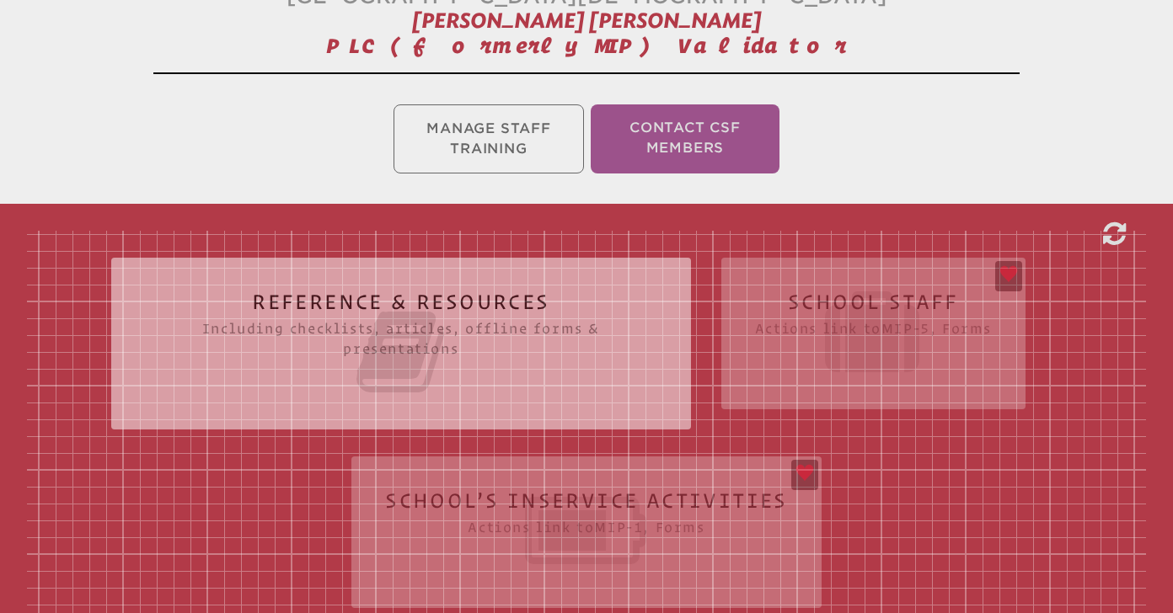
scroll to position [329, 0]
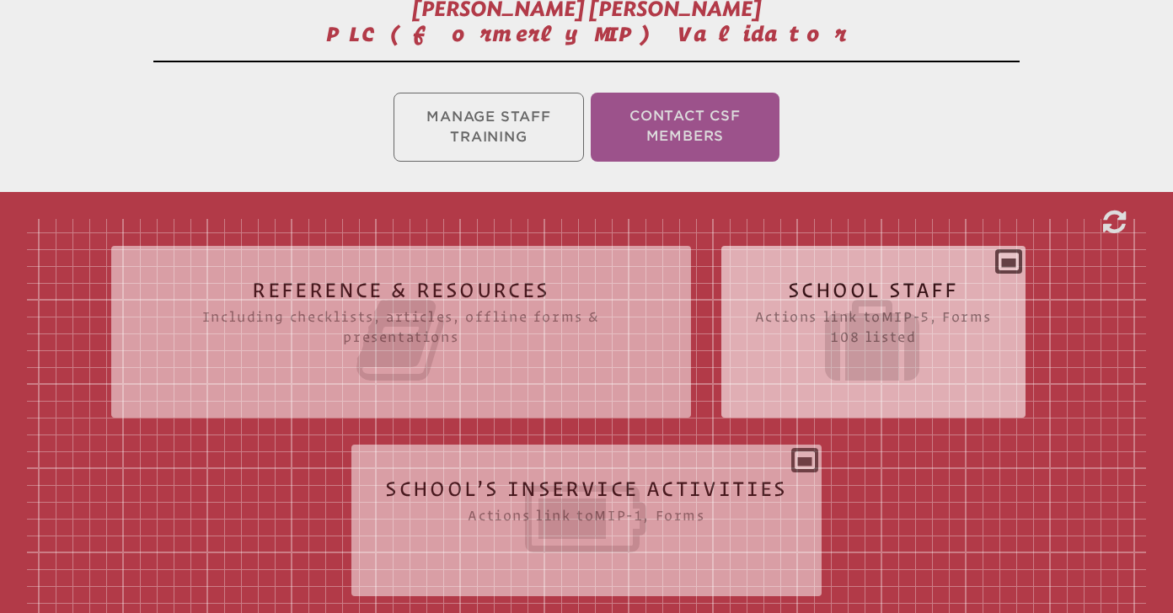
click at [914, 361] on icon at bounding box center [873, 340] width 237 height 94
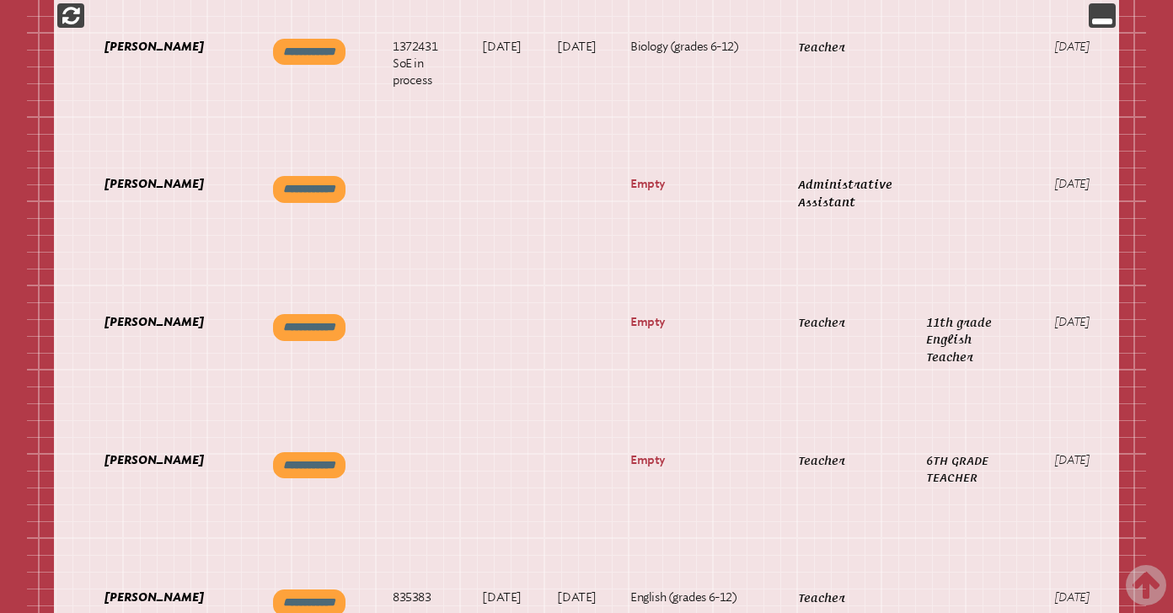
scroll to position [660, 0]
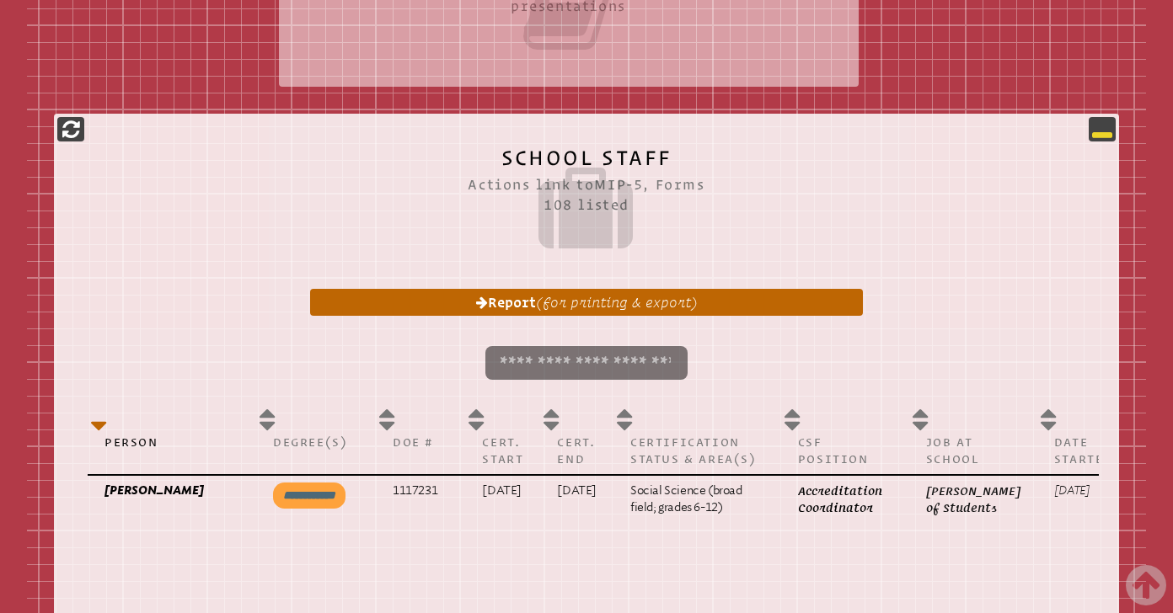
click at [1093, 121] on icon at bounding box center [1102, 129] width 20 height 20
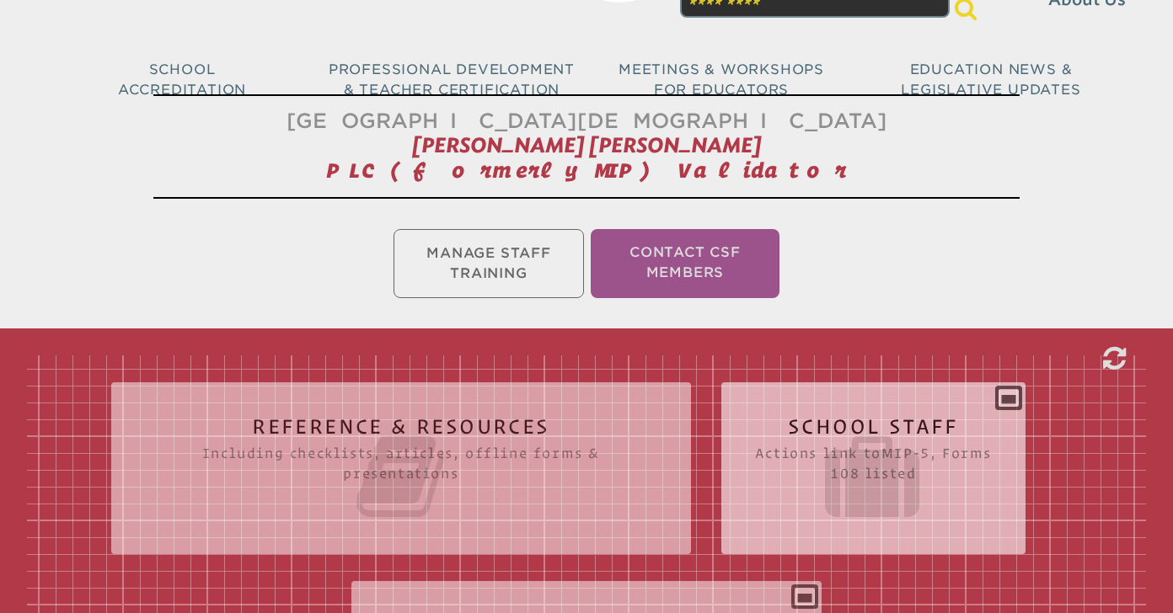
scroll to position [0, 0]
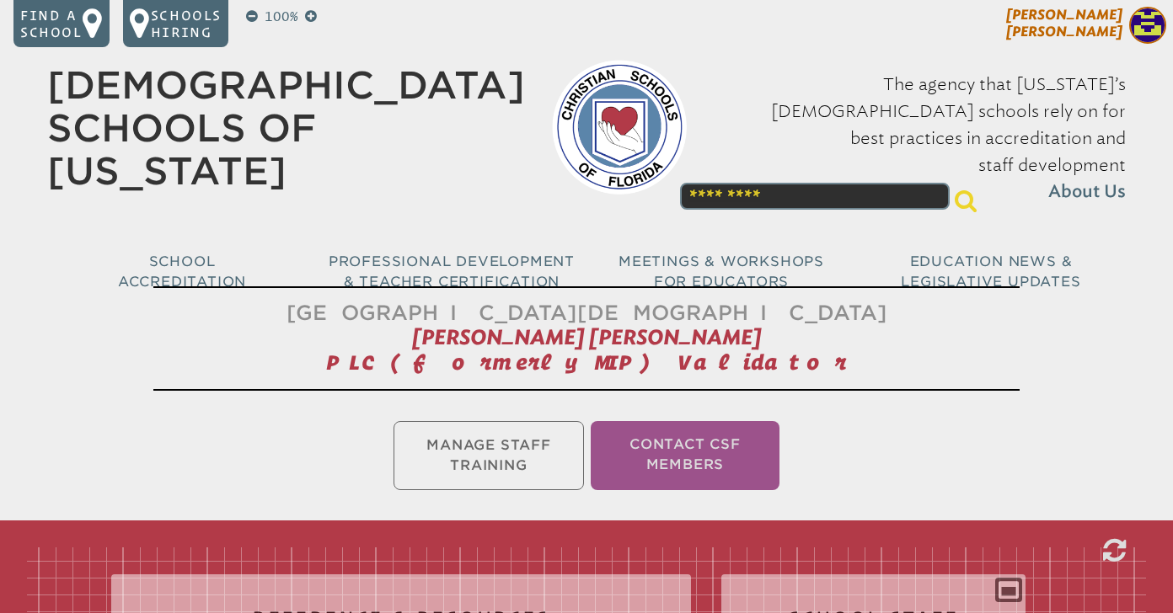
click at [997, 21] on p "[PERSON_NAME] [PERSON_NAME]" at bounding box center [1034, 27] width 276 height 41
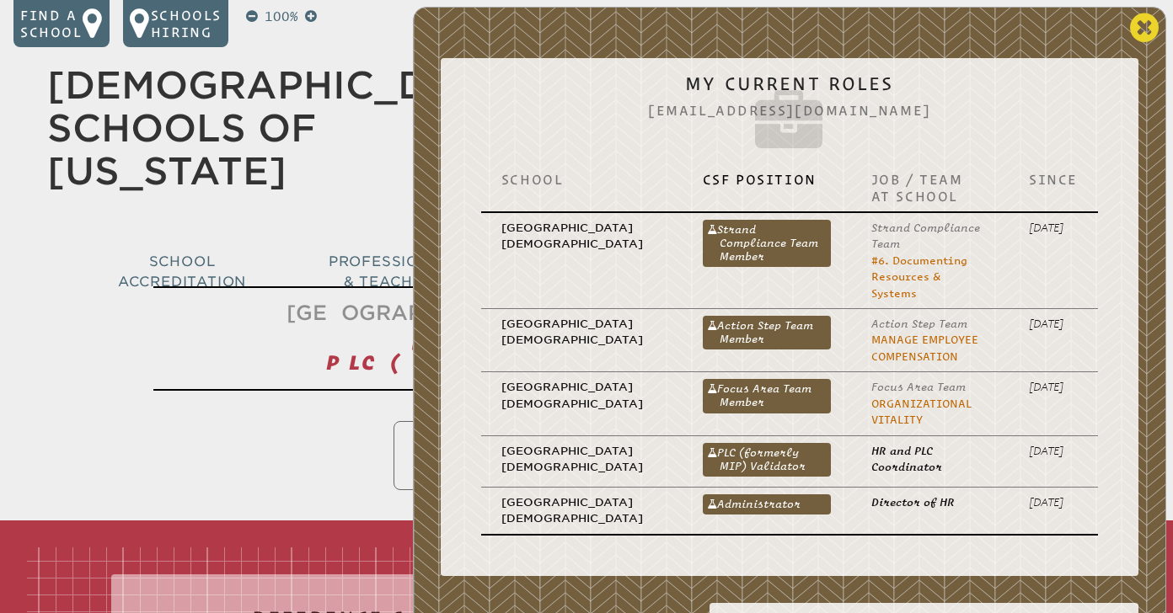
click at [1133, 24] on icon at bounding box center [1144, 28] width 29 height 34
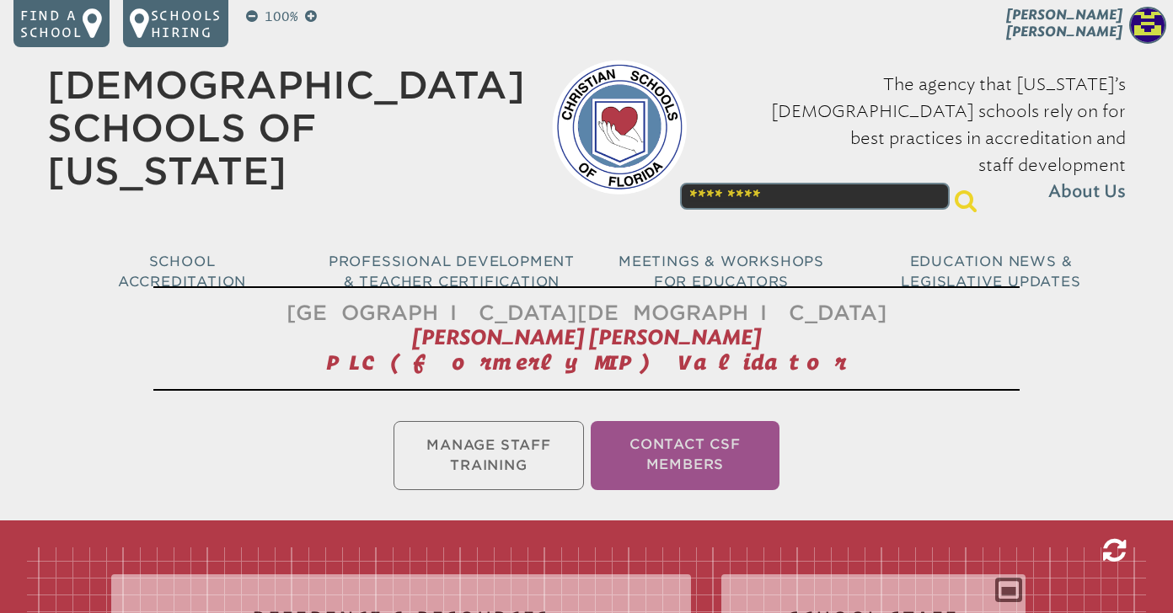
click at [1118, 553] on icon at bounding box center [1114, 550] width 23 height 27
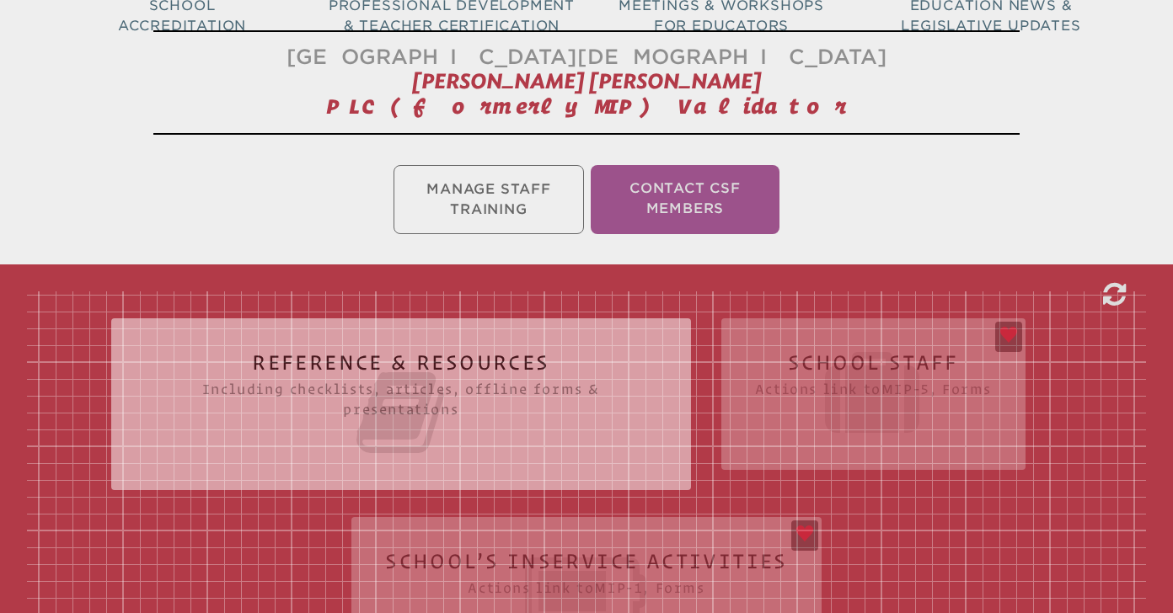
scroll to position [260, 0]
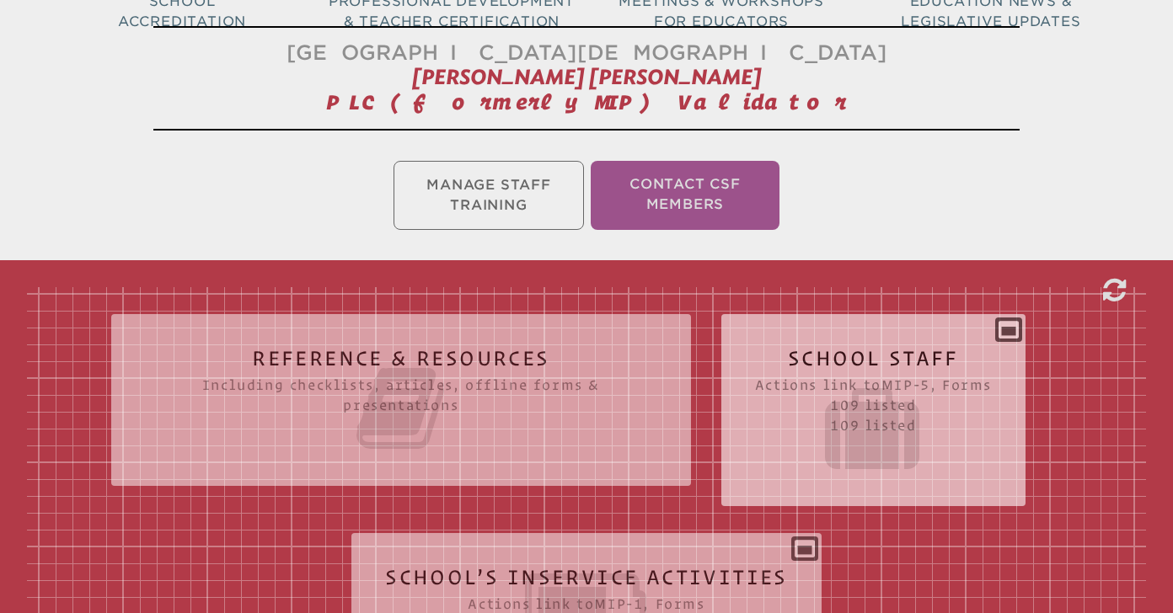
click at [861, 402] on icon at bounding box center [873, 429] width 237 height 94
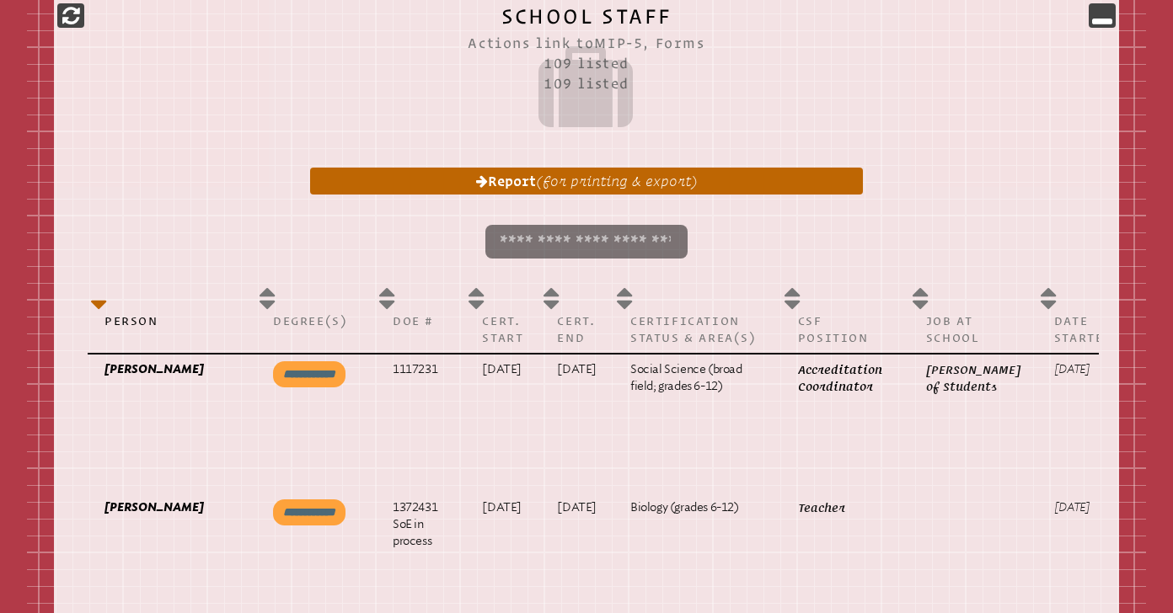
scroll to position [1024, 0]
